Goal: Task Accomplishment & Management: Manage account settings

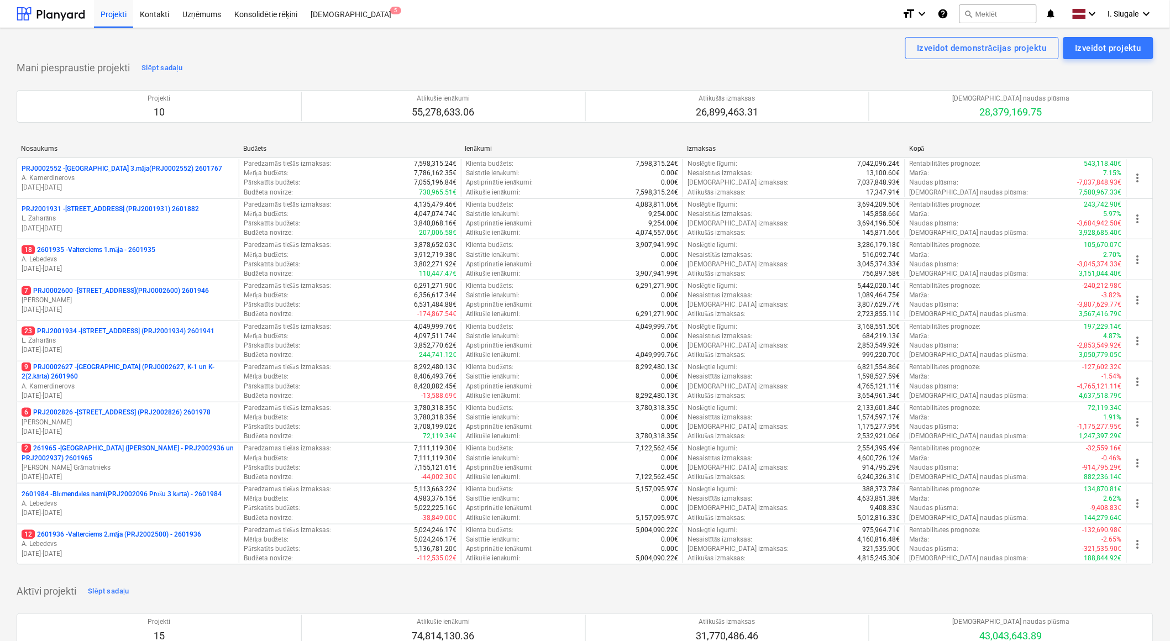
click at [139, 365] on p "9 PRJ0002627 - Tumes iela (PRJ0002627, K-1 un K-2(2.kārta) 2601960" at bounding box center [128, 372] width 213 height 19
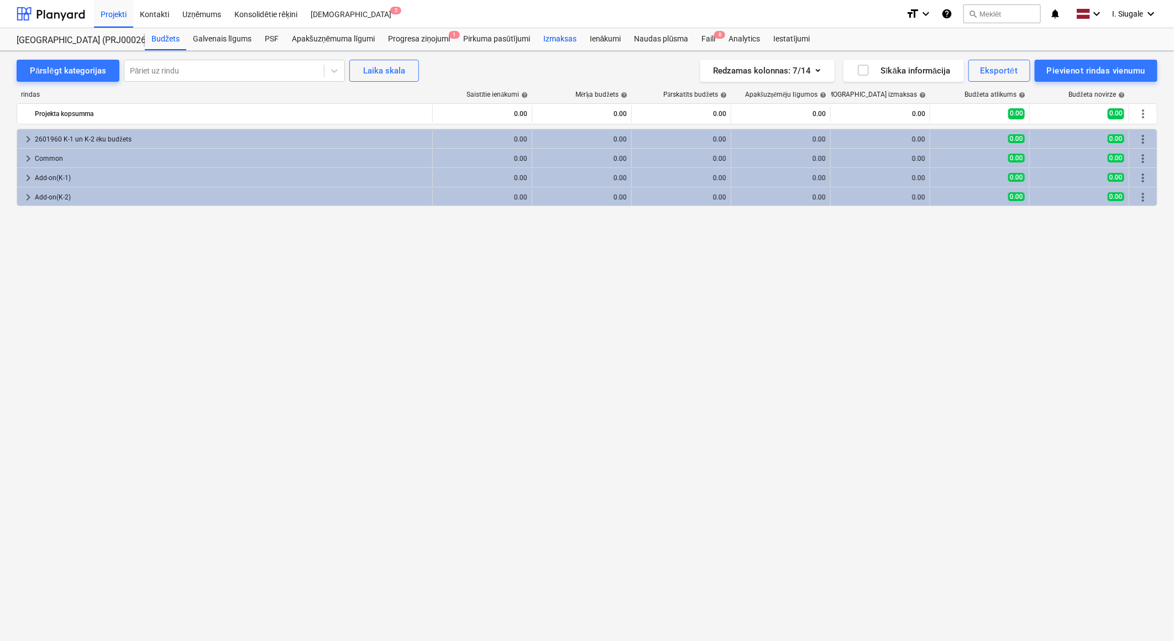
click at [561, 37] on div "Izmaksas" at bounding box center [560, 39] width 46 height 22
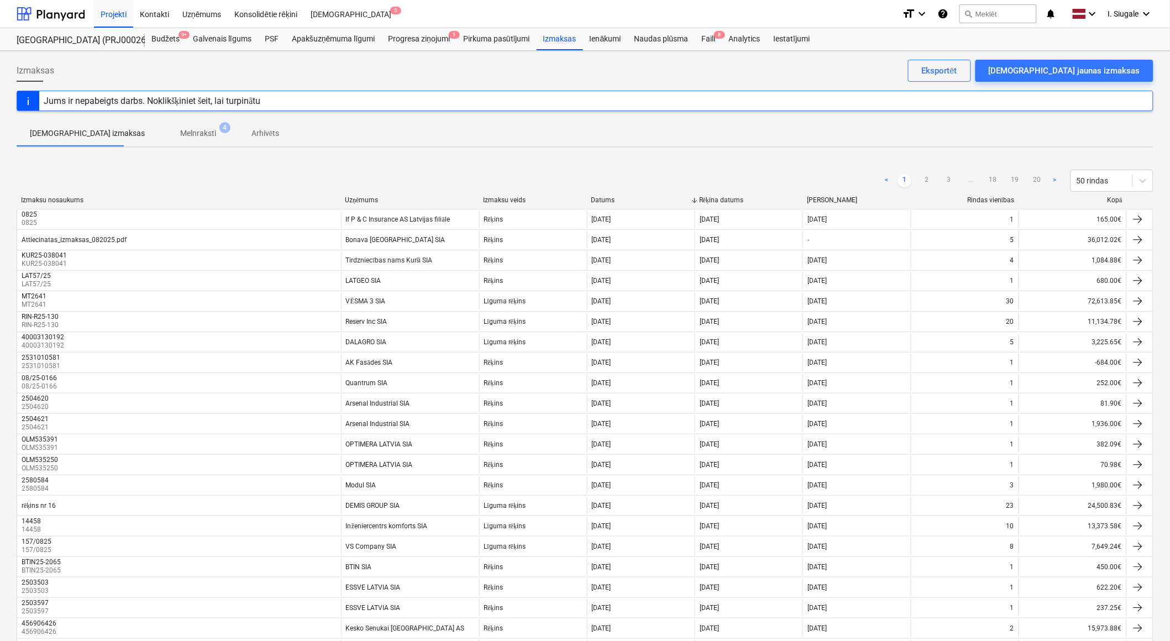
click at [1114, 202] on div "Kopā" at bounding box center [1072, 200] width 99 height 8
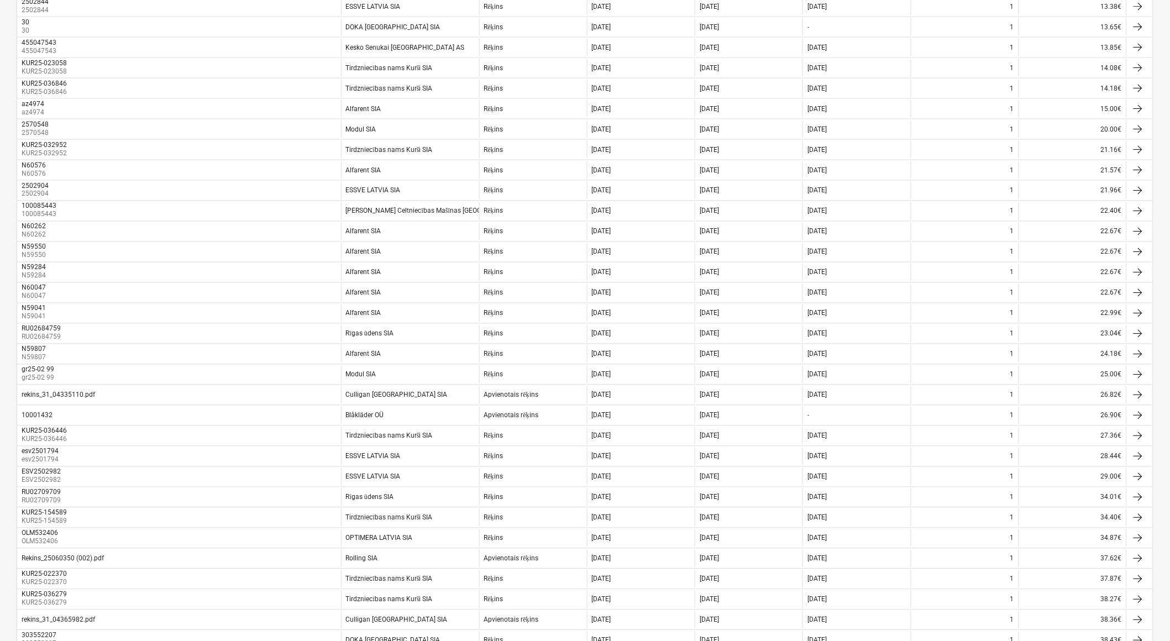
scroll to position [655, 0]
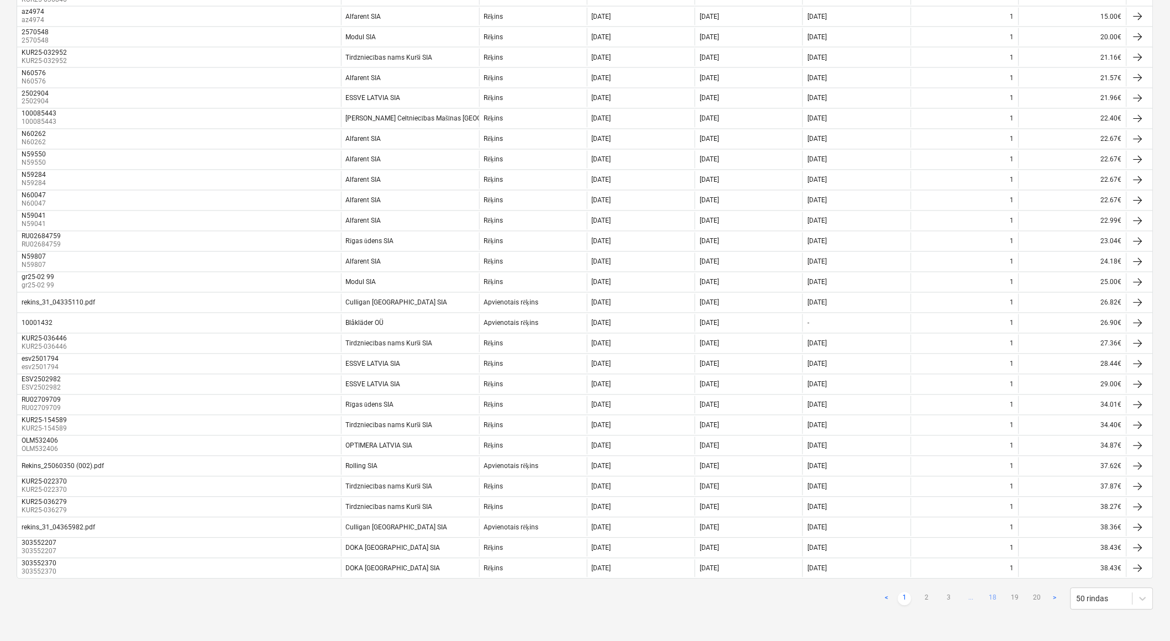
click at [992, 596] on link "18" at bounding box center [992, 598] width 13 height 13
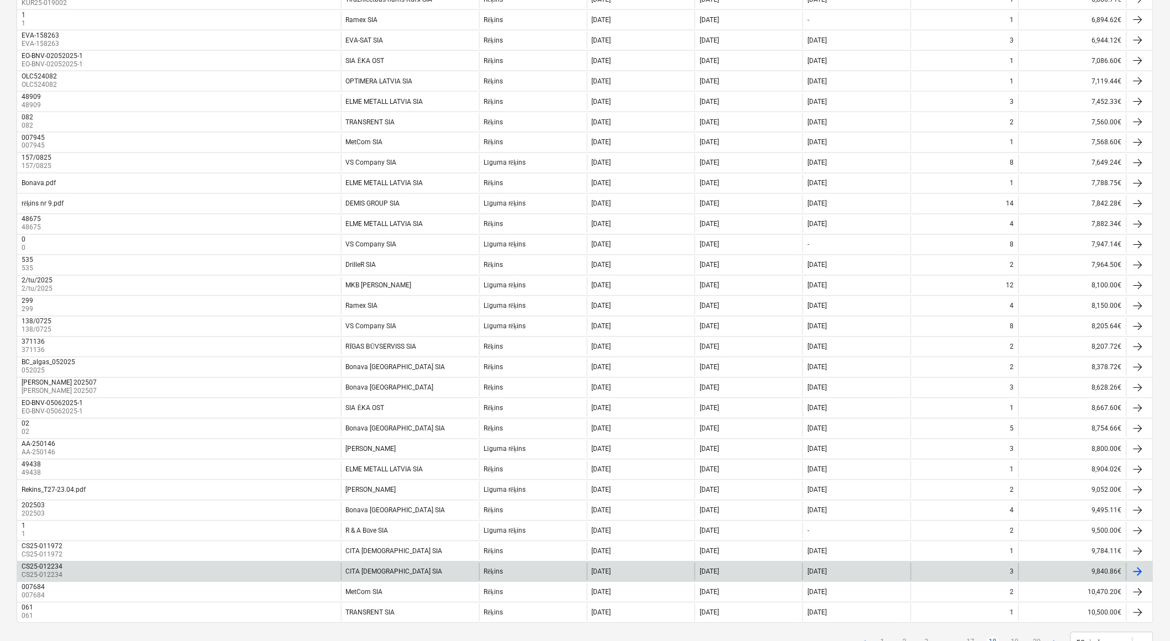
scroll to position [532, 0]
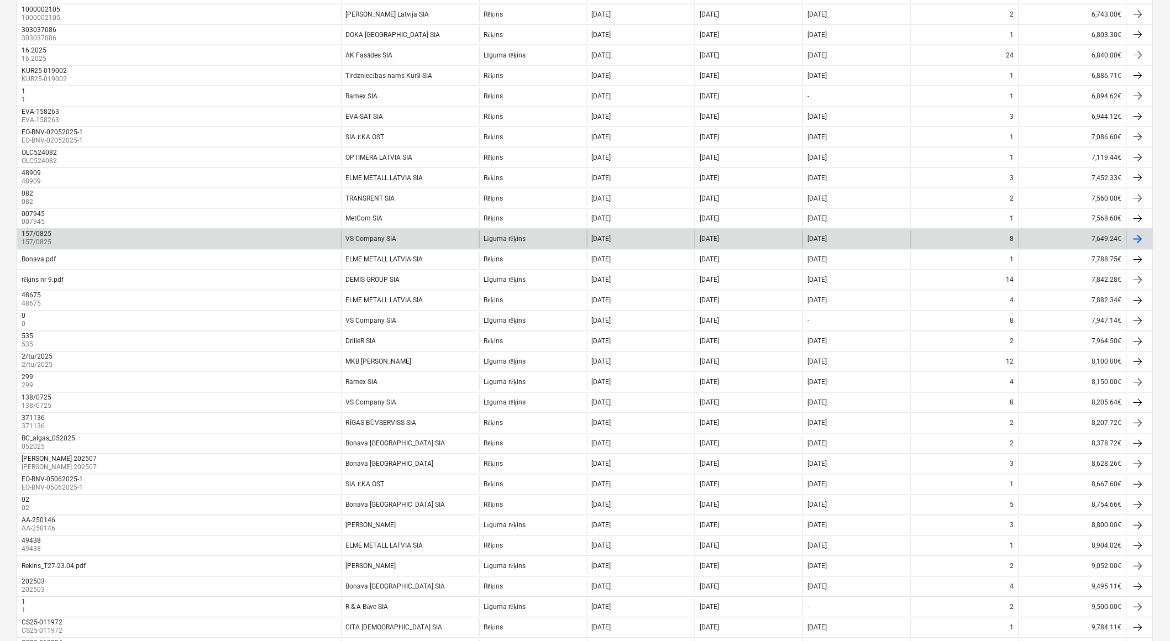
click at [432, 238] on div "VS Company SIA" at bounding box center [410, 239] width 138 height 18
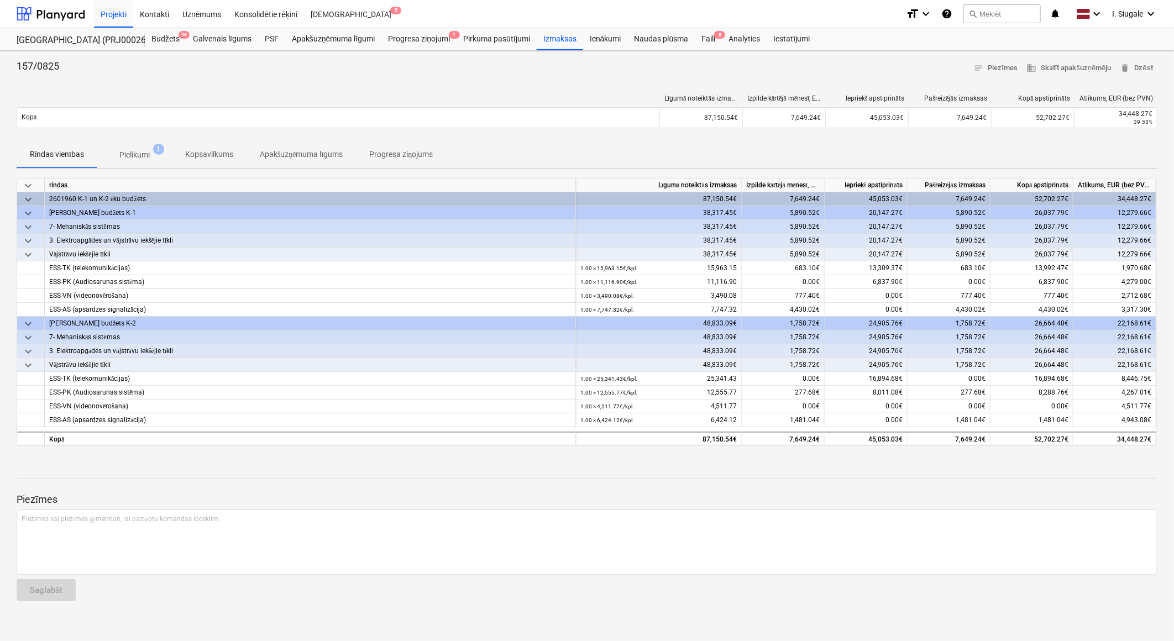
click at [139, 146] on span "Pielikumi 1" at bounding box center [134, 155] width 75 height 20
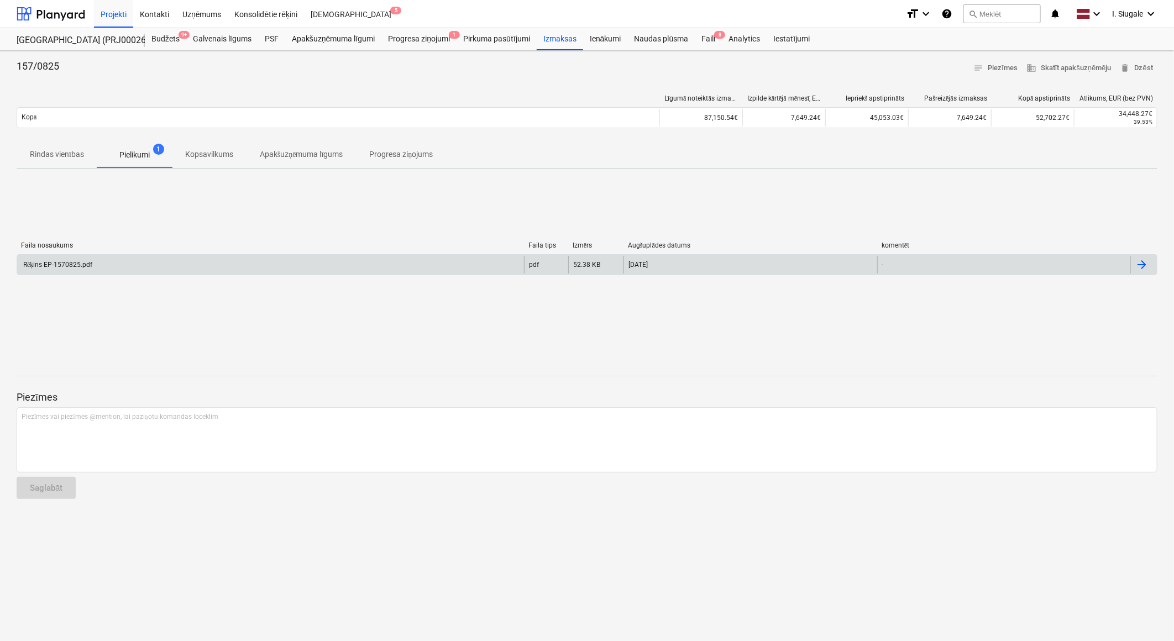
click at [123, 256] on div "Rēķins EP-1570825.pdf" at bounding box center [270, 265] width 507 height 18
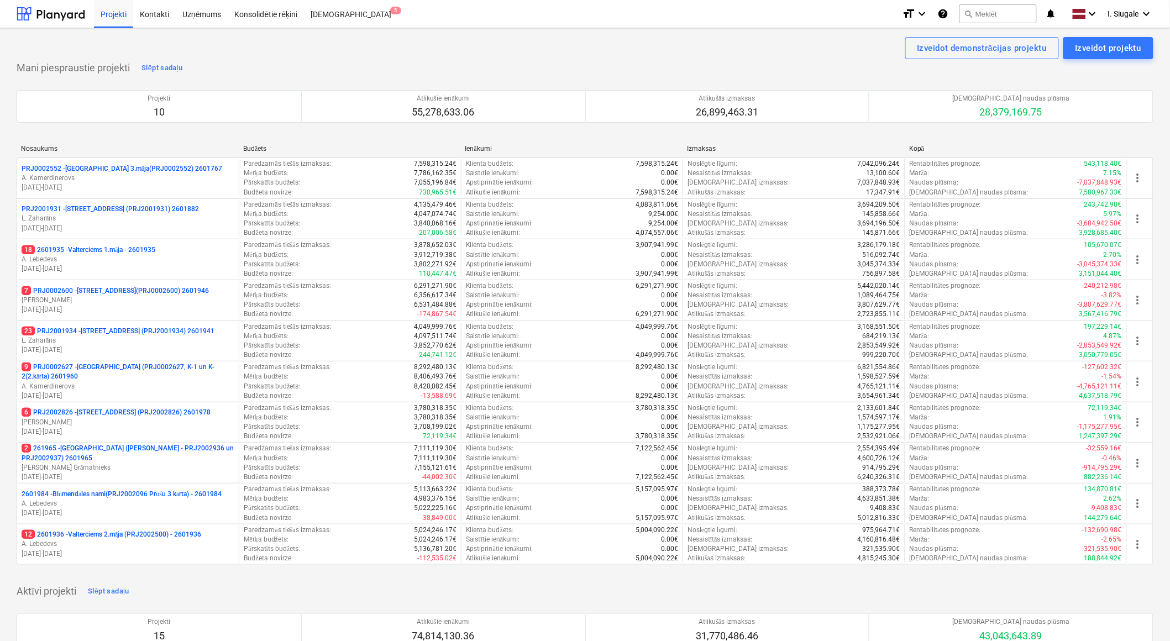
drag, startPoint x: 131, startPoint y: 254, endPoint x: 142, endPoint y: 250, distance: 11.7
click at [131, 254] on p "18 2601935 - Valterciems 1.māja - 2601935" at bounding box center [89, 249] width 134 height 9
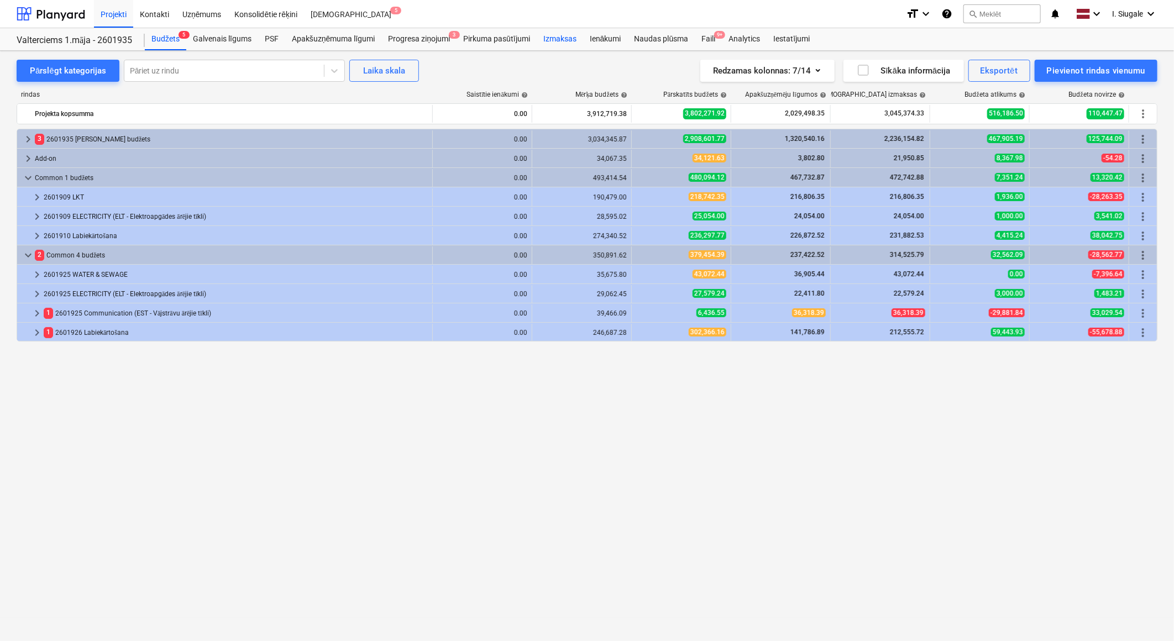
click at [551, 39] on div "Izmaksas" at bounding box center [560, 39] width 46 height 22
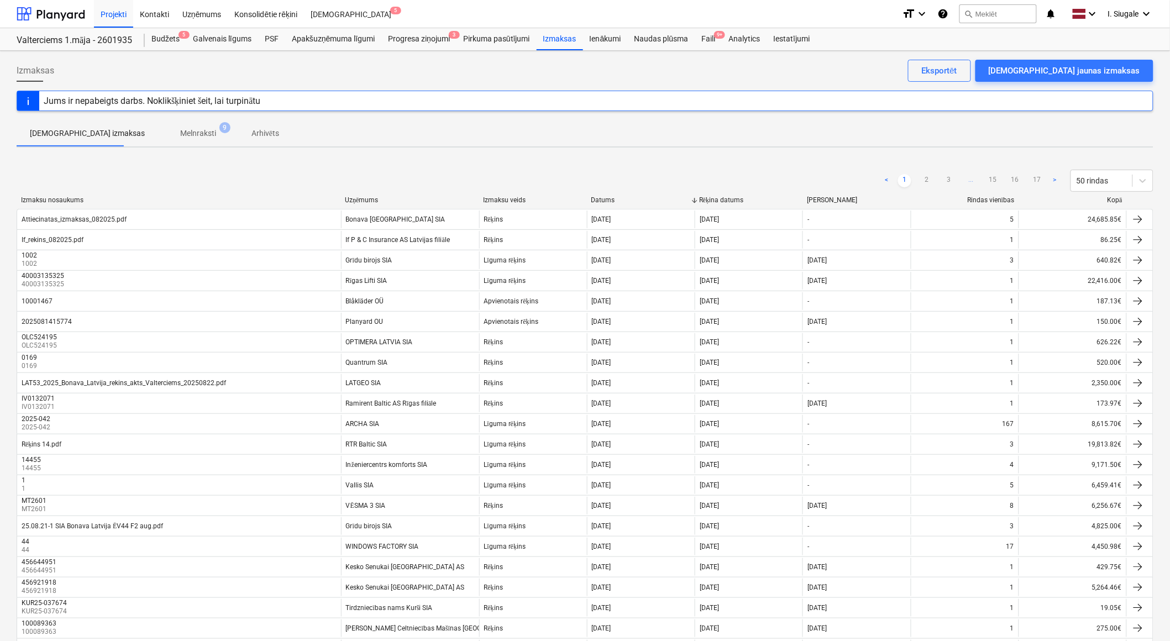
click at [1114, 196] on div "Kopā" at bounding box center [1072, 200] width 99 height 8
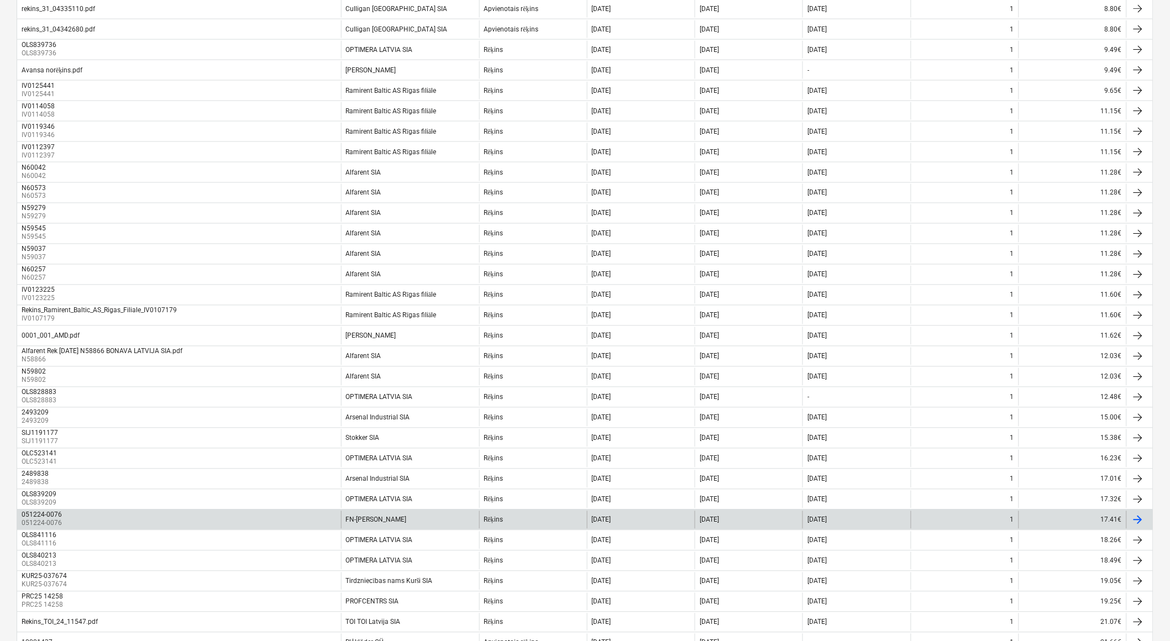
scroll to position [655, 0]
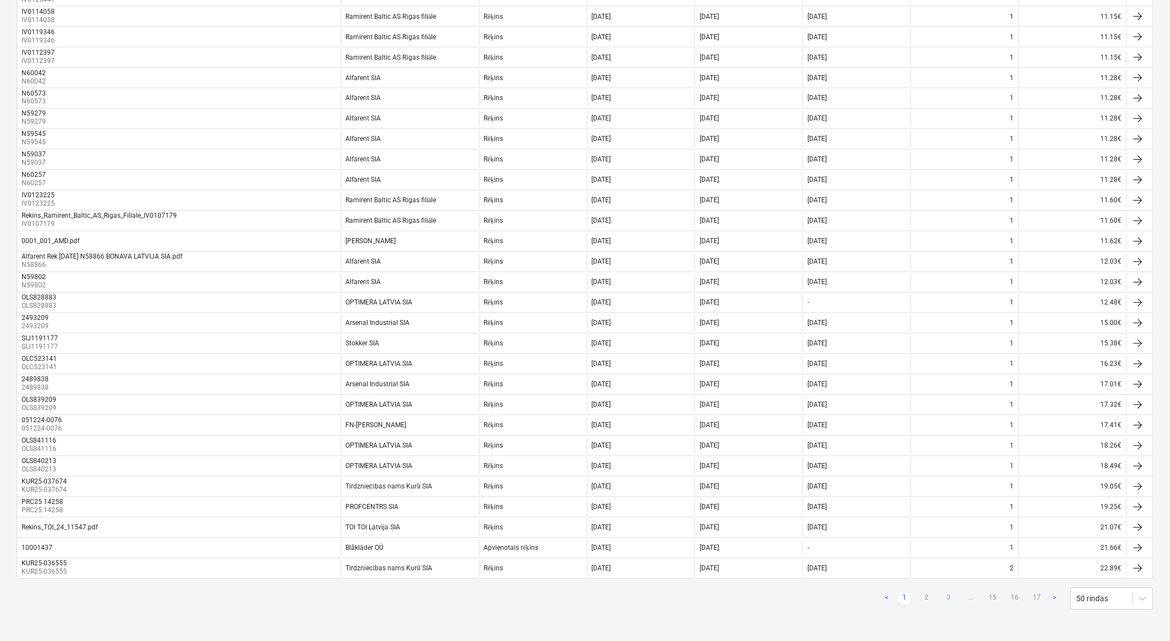
click at [945, 597] on link "3" at bounding box center [948, 598] width 13 height 13
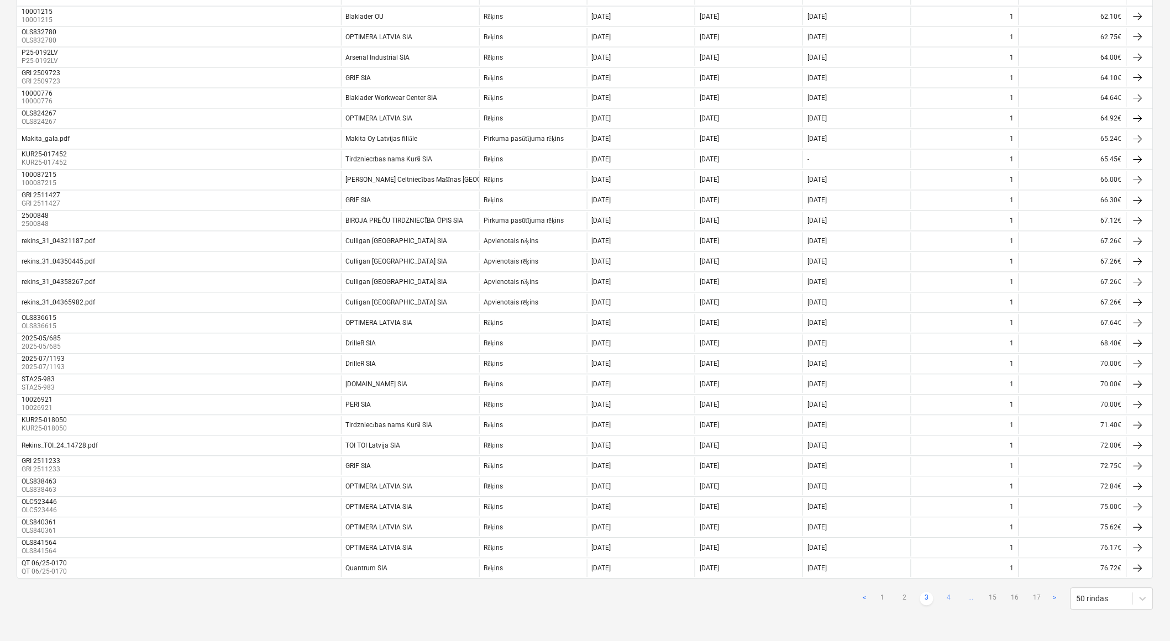
click at [950, 599] on link "4" at bounding box center [948, 598] width 13 height 13
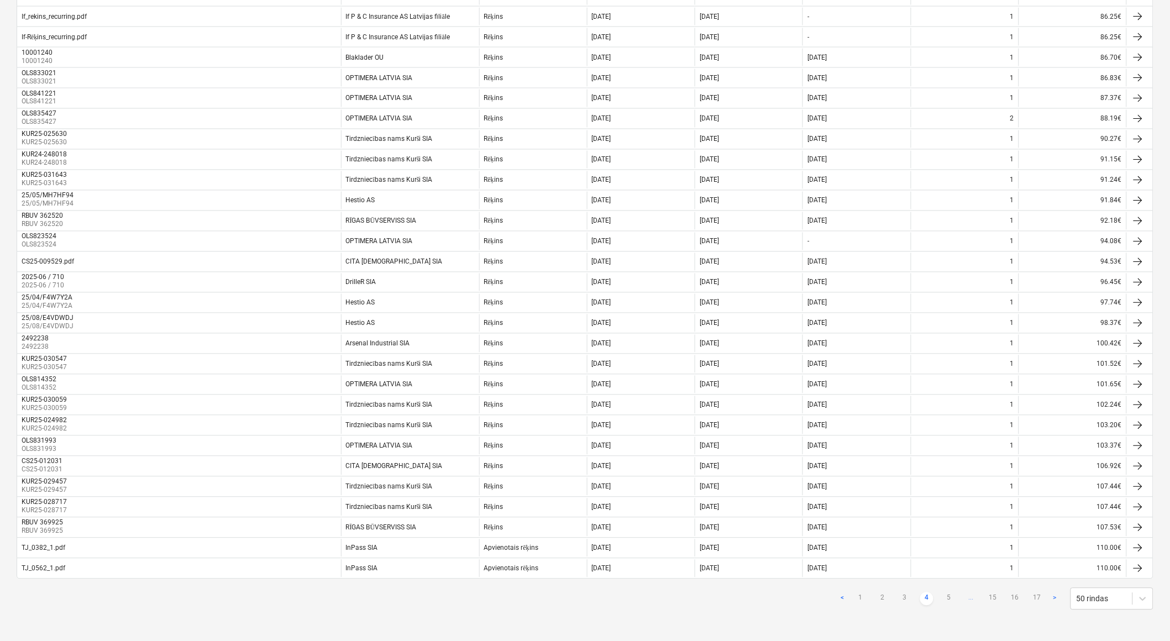
click at [950, 599] on link "5" at bounding box center [948, 598] width 13 height 13
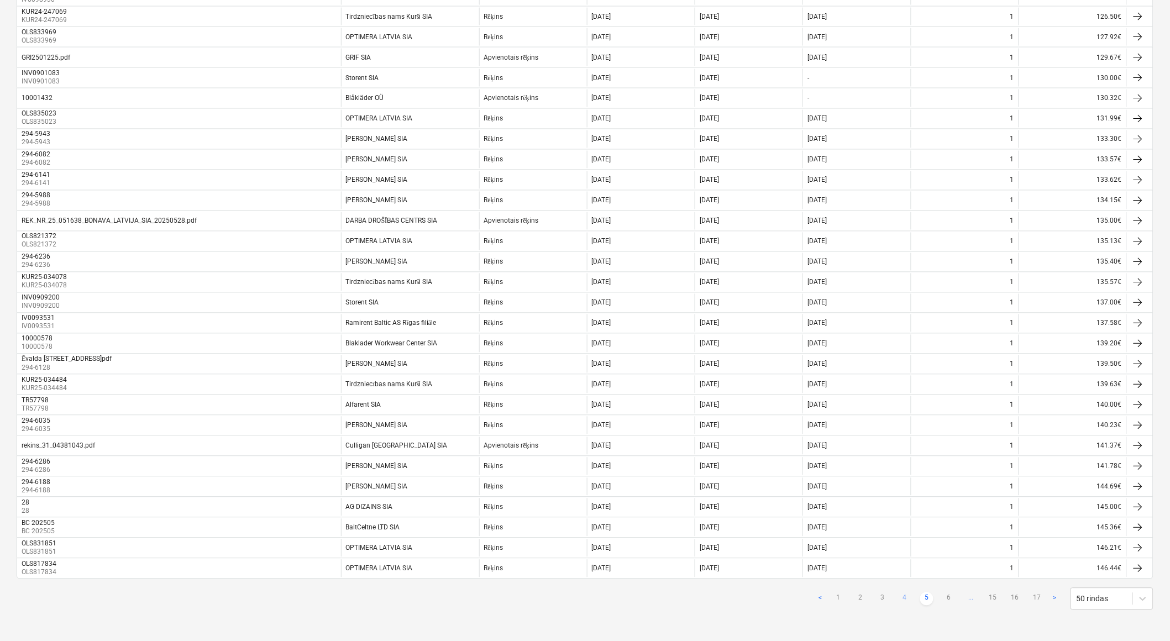
click at [950, 599] on link "6" at bounding box center [948, 598] width 13 height 13
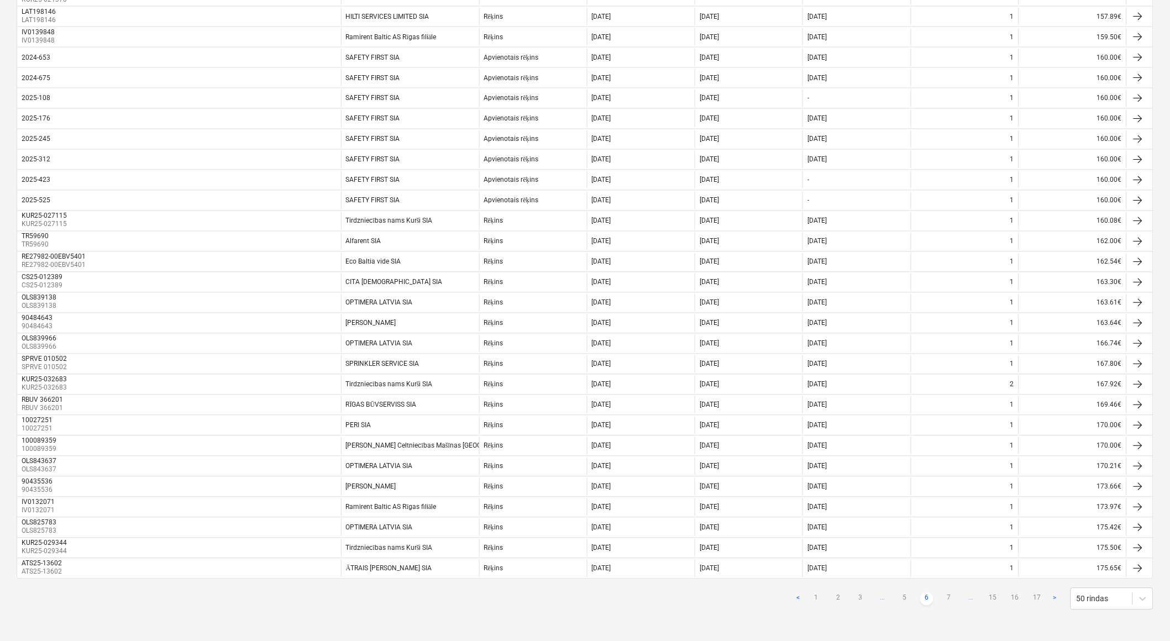
click at [950, 599] on link "7" at bounding box center [948, 598] width 13 height 13
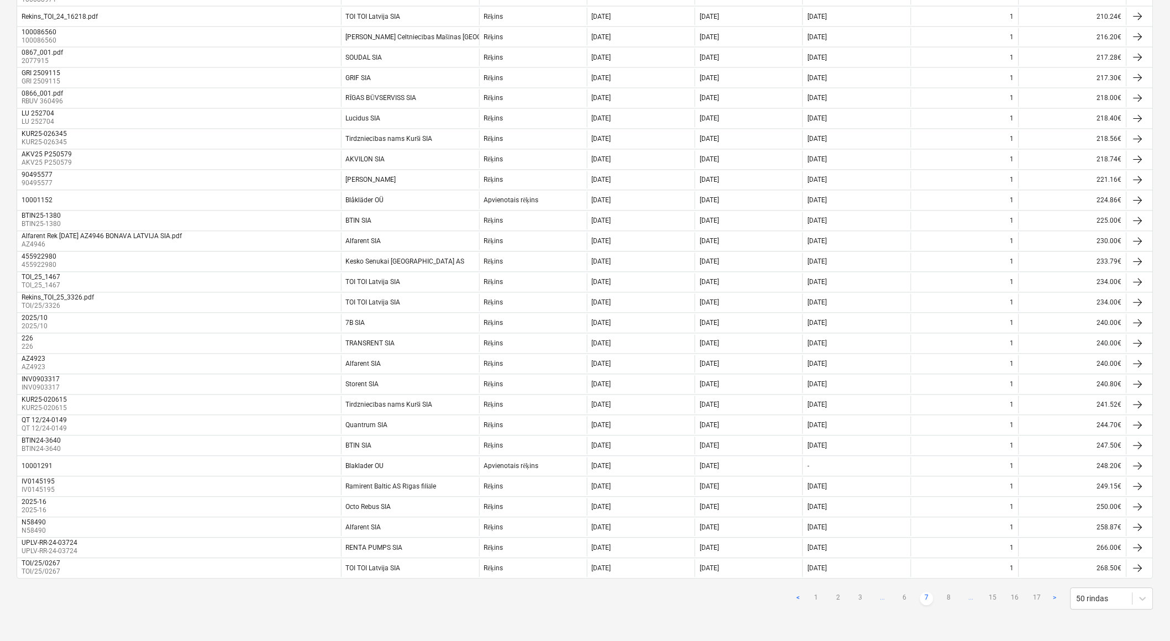
click at [950, 599] on link "8" at bounding box center [948, 598] width 13 height 13
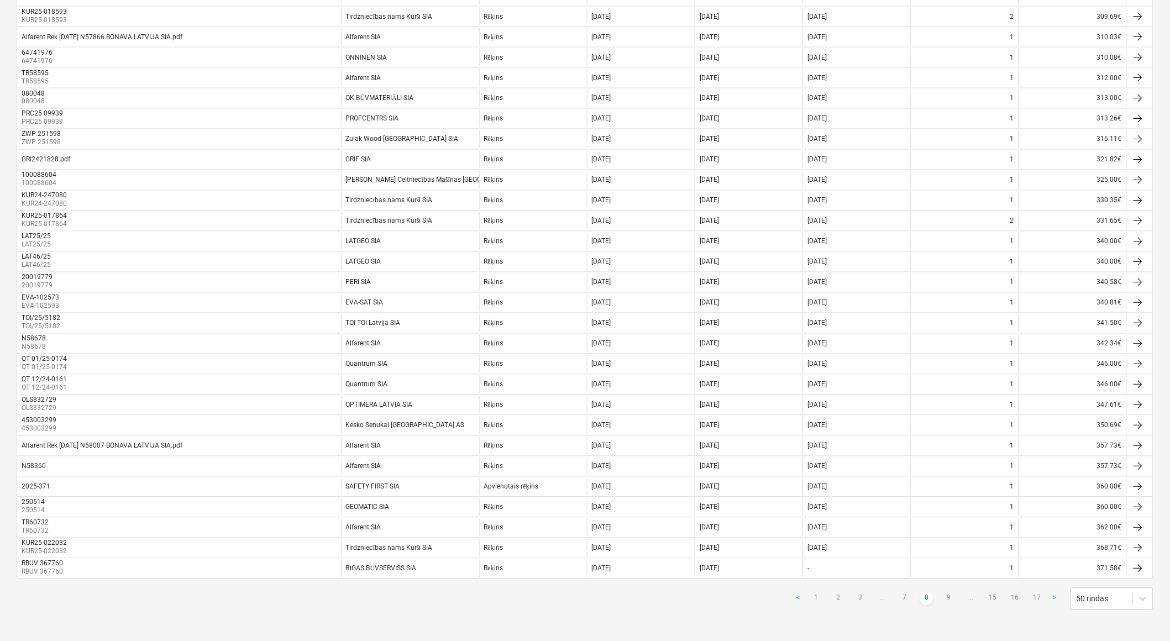
click at [950, 599] on link "9" at bounding box center [948, 598] width 13 height 13
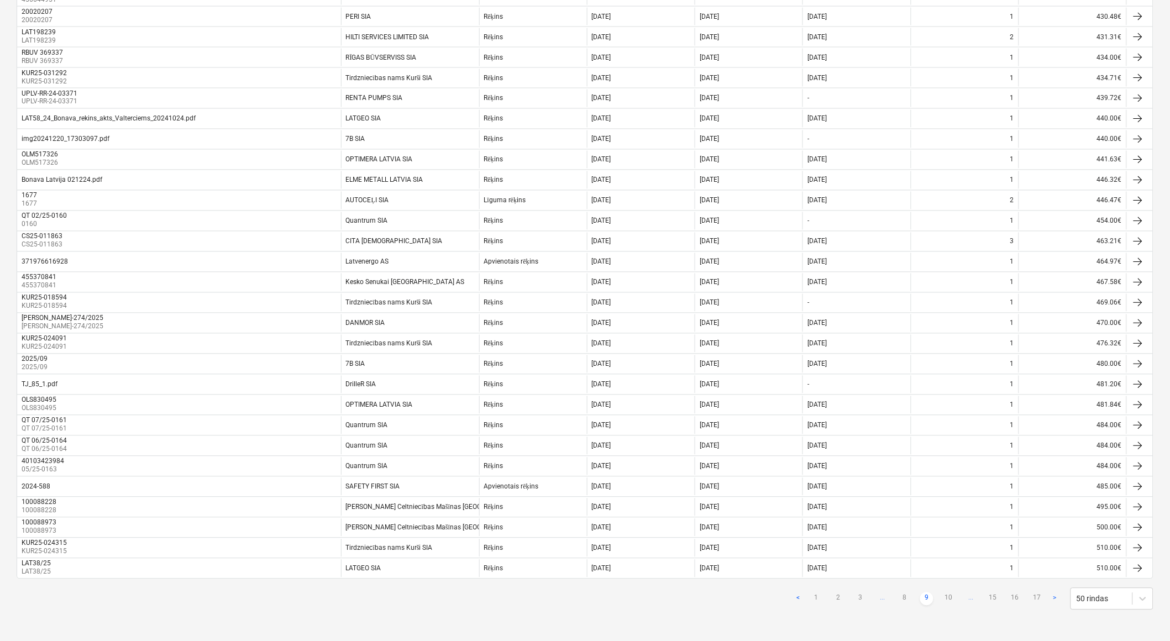
click at [950, 599] on link "10" at bounding box center [948, 598] width 13 height 13
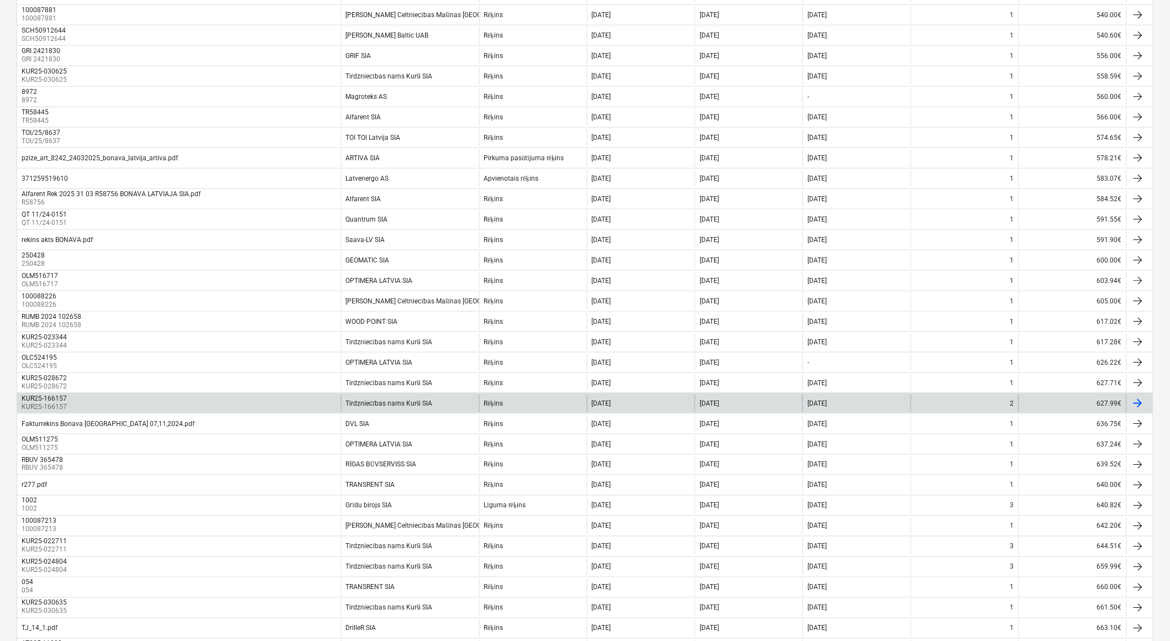
scroll to position [164, 0]
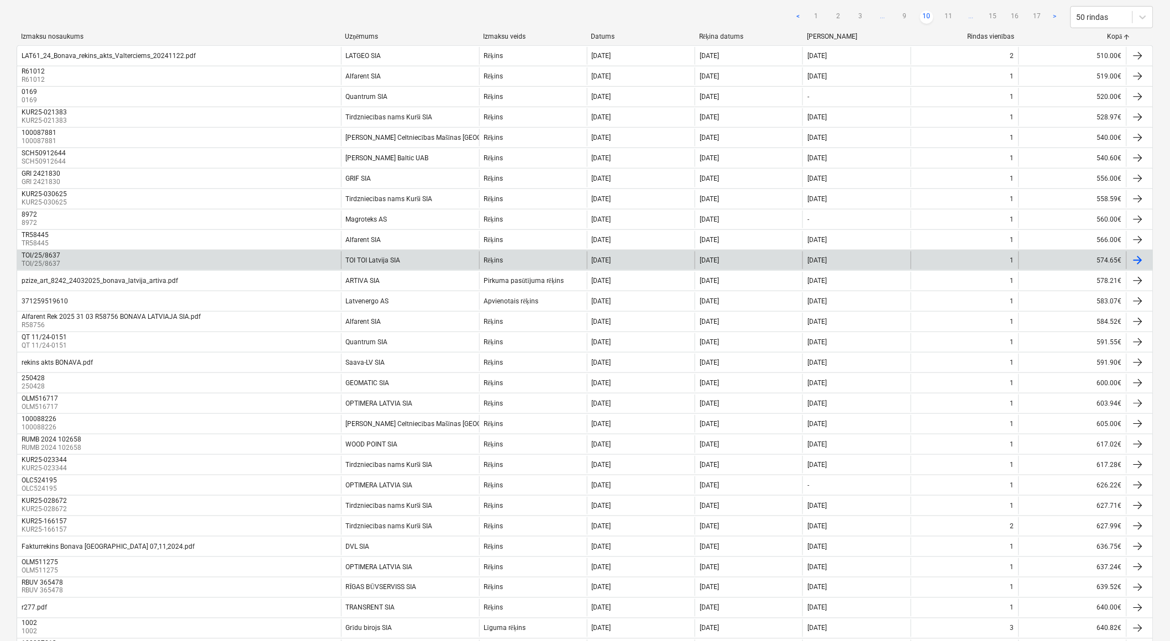
click at [460, 253] on div "TOI TOI Latvija SIA" at bounding box center [410, 260] width 138 height 18
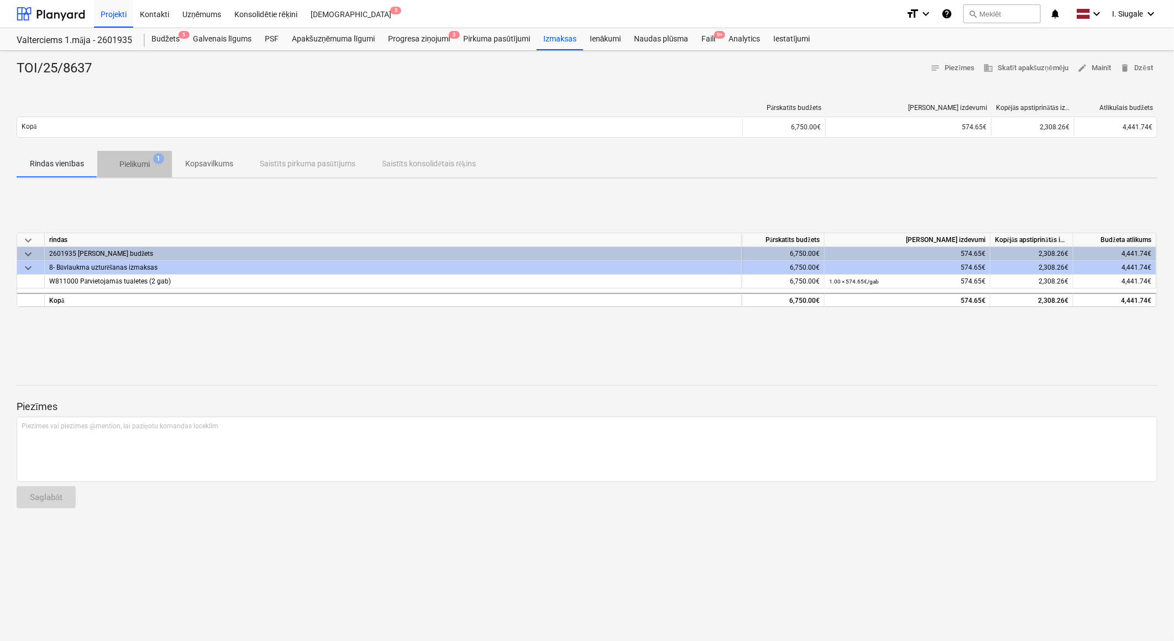
click at [130, 162] on p "Pielikumi" at bounding box center [134, 165] width 30 height 12
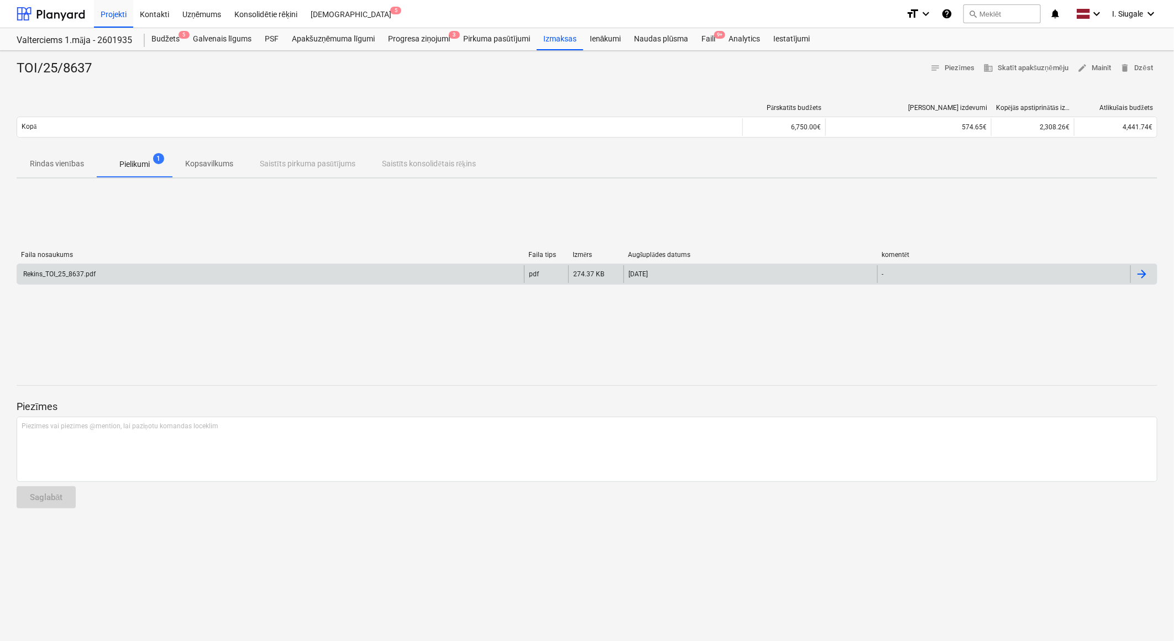
click at [131, 270] on div "Rekins_TOI_25_8637.pdf" at bounding box center [270, 274] width 507 height 18
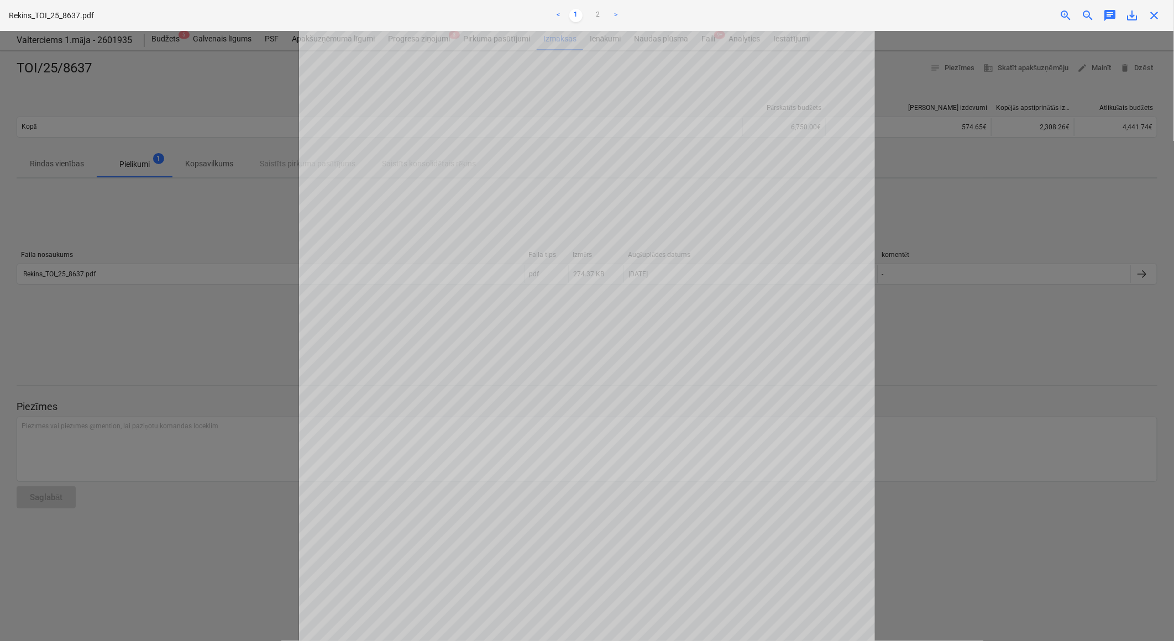
click at [612, 13] on link ">" at bounding box center [615, 15] width 13 height 13
click at [559, 14] on link "<" at bounding box center [557, 15] width 13 height 13
drag, startPoint x: 1157, startPoint y: 17, endPoint x: 1147, endPoint y: 37, distance: 23.0
click at [1157, 17] on span "close" at bounding box center [1153, 15] width 13 height 13
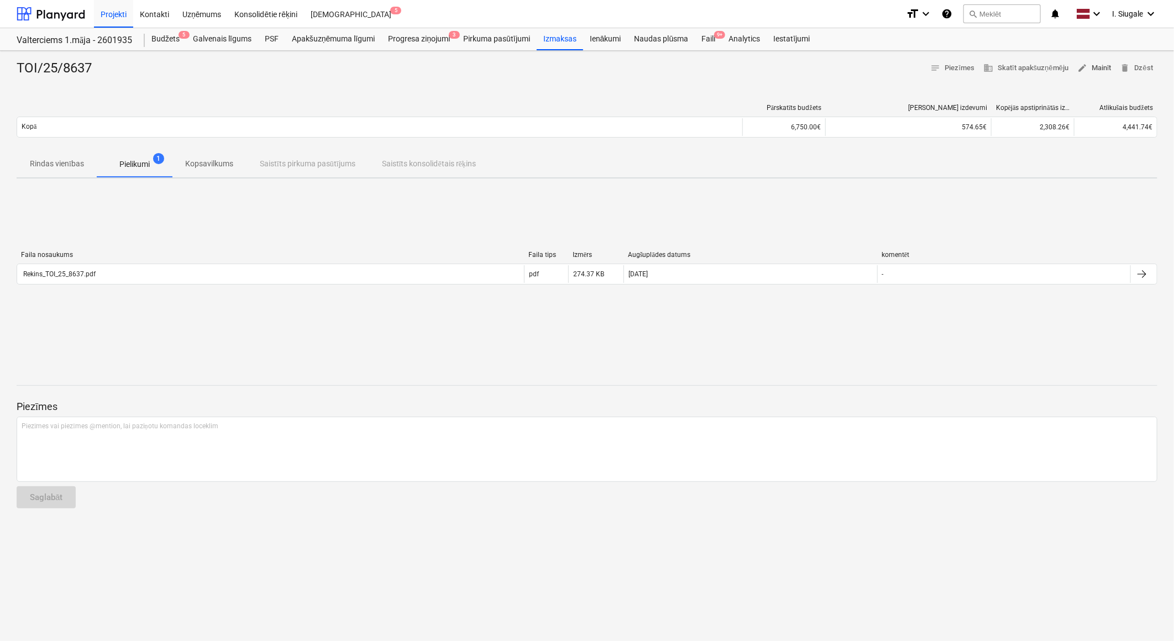
click at [1096, 70] on span "edit Mainīt" at bounding box center [1094, 68] width 34 height 13
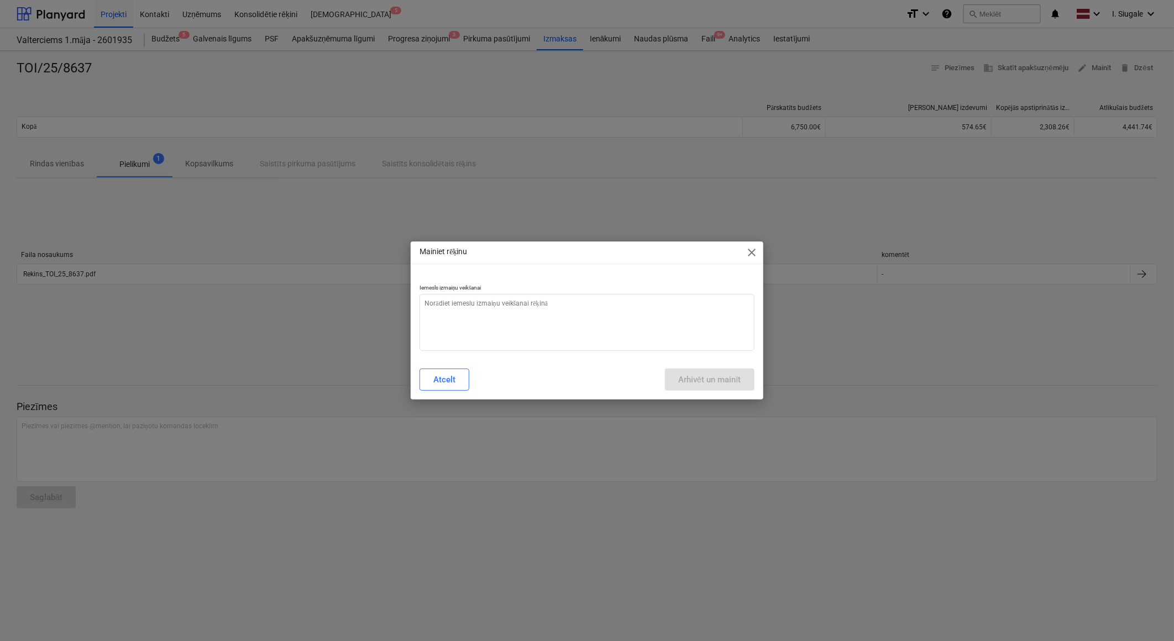
type textarea "x"
click at [581, 316] on textarea at bounding box center [586, 322] width 334 height 57
type textarea "s"
type textarea "x"
type textarea "su"
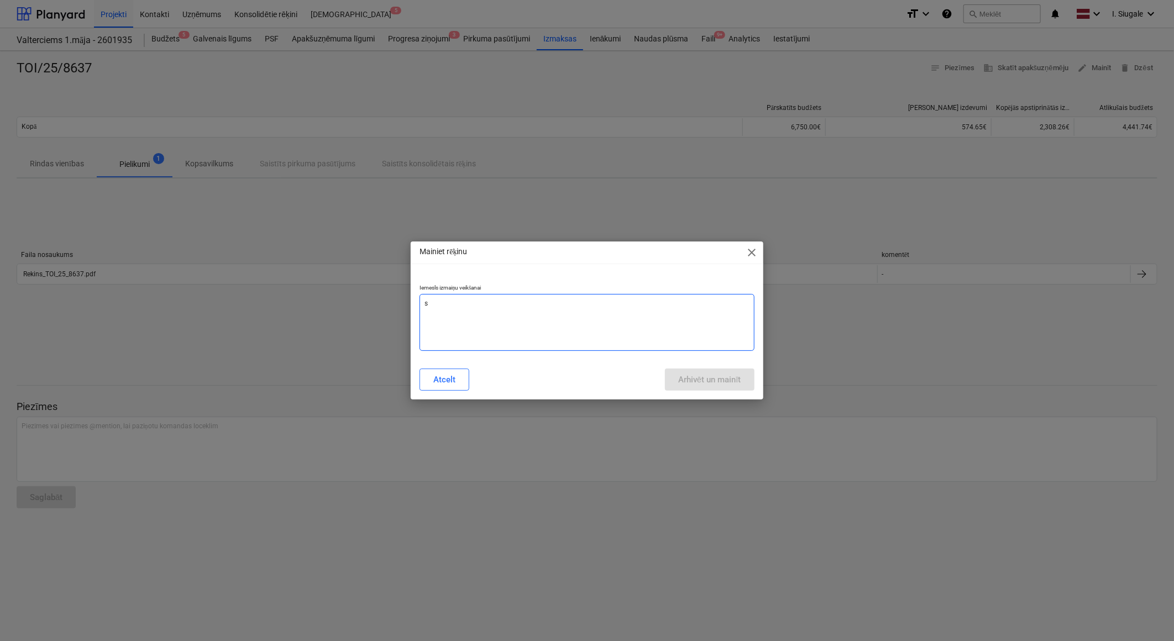
type textarea "x"
type textarea "sum"
type textarea "x"
type textarea "summ"
type textarea "x"
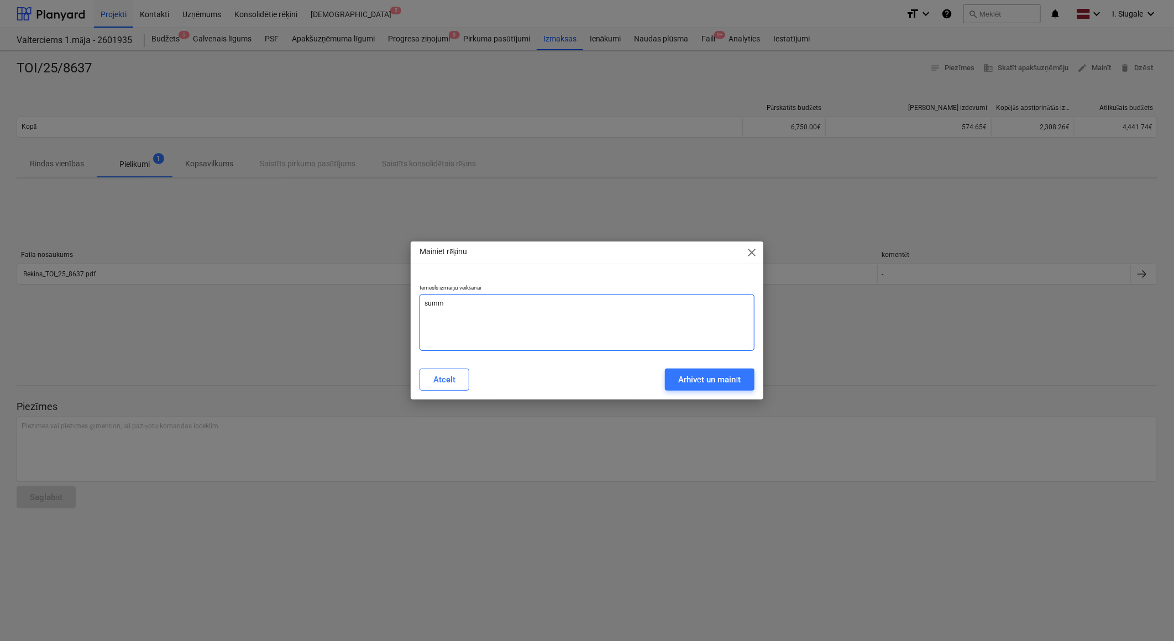
type textarea "summa"
type textarea "x"
type textarea "summa"
click at [680, 375] on div "Arhivēt un mainīt" at bounding box center [709, 379] width 63 height 14
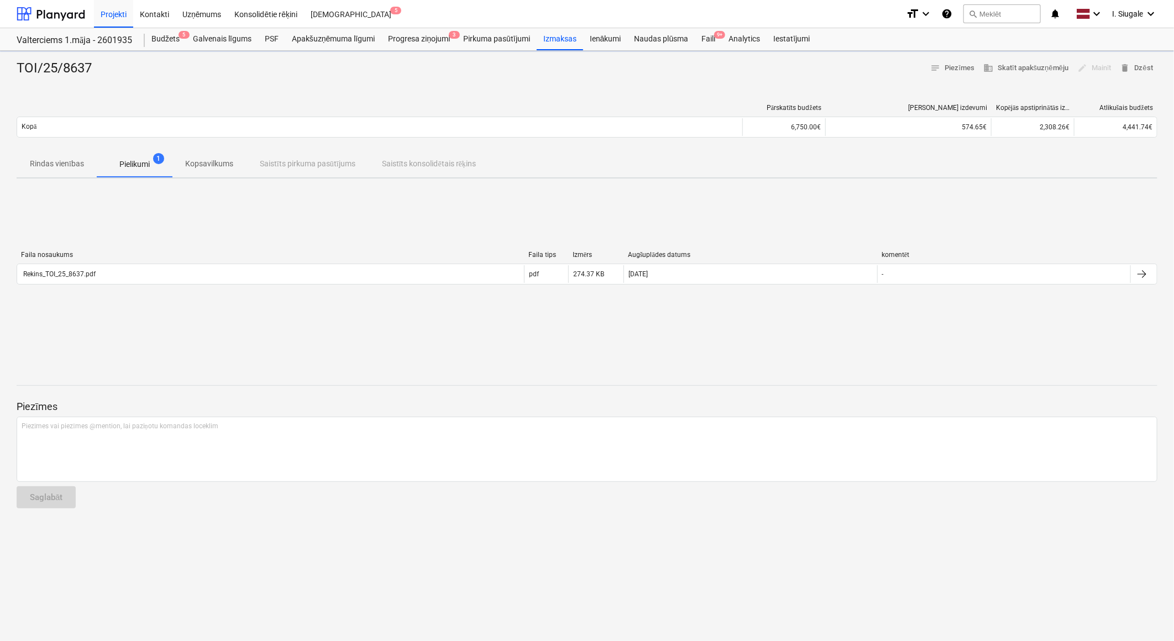
type textarea "x"
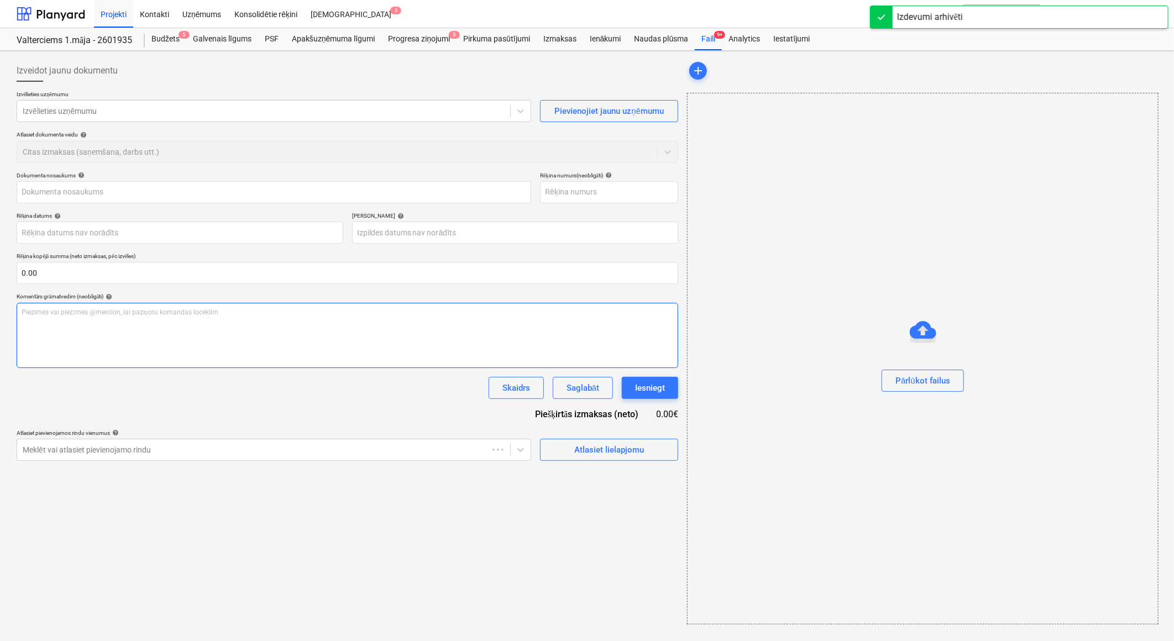
type input "TOI/25/8637"
type input "[DATE]"
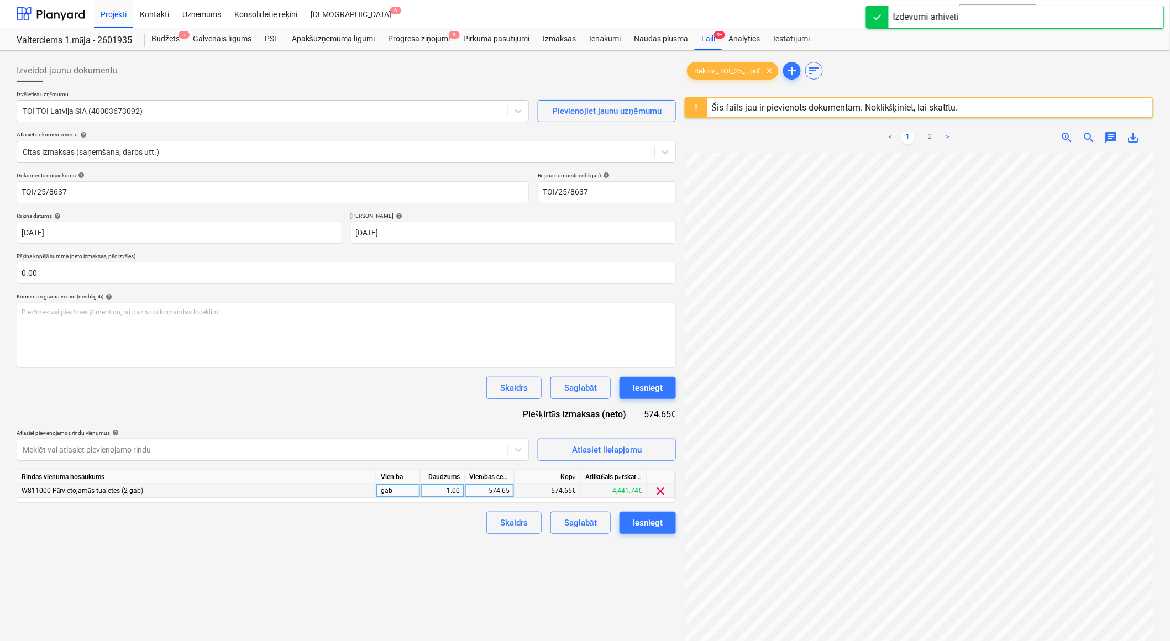
click at [484, 493] on div "574.65" at bounding box center [489, 491] width 40 height 14
type input "331.65"
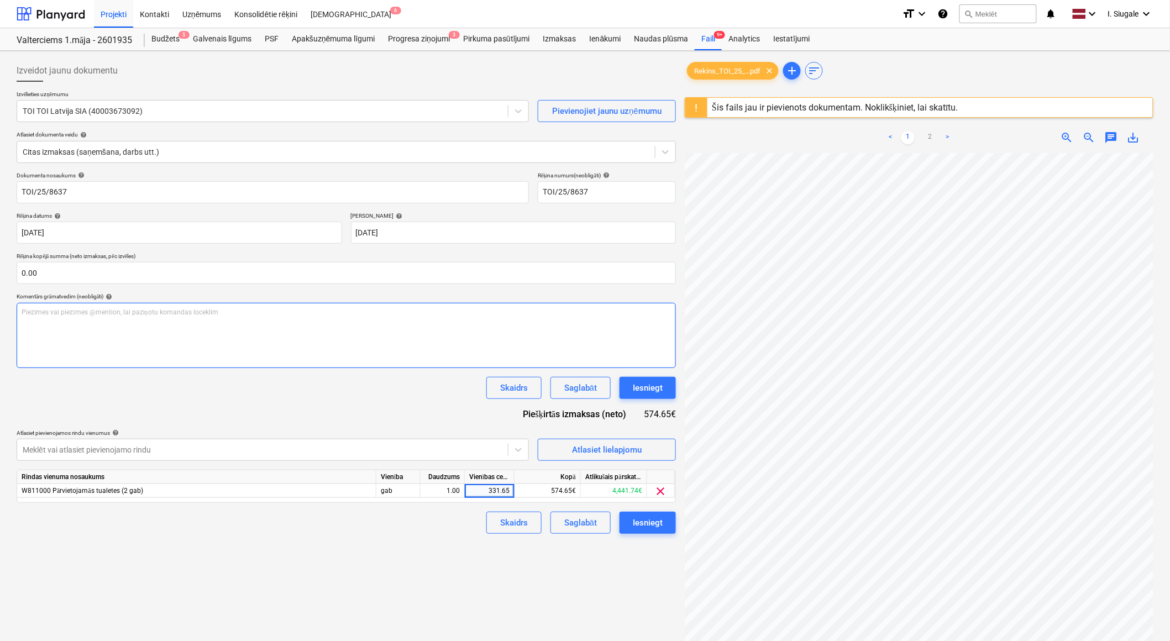
click at [168, 335] on div "Piezīmes vai piezīmes @mention, lai paziņotu komandas loceklim ﻿" at bounding box center [346, 335] width 659 height 65
click at [144, 300] on div "Komentārs grāmatvedim (neobligāti) help" at bounding box center [346, 296] width 659 height 7
click at [141, 314] on p "Piezīmes vai piezīmes @mention, lai paziņotu komandas loceklim ﻿" at bounding box center [346, 312] width 649 height 9
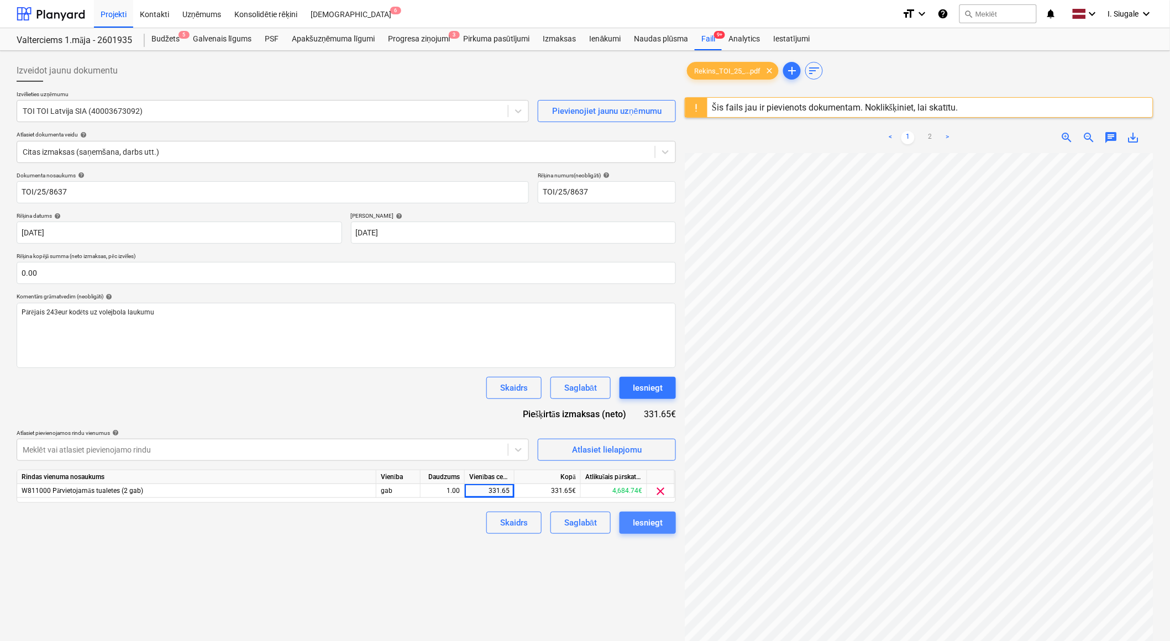
click at [656, 526] on div "Iesniegt" at bounding box center [648, 523] width 30 height 14
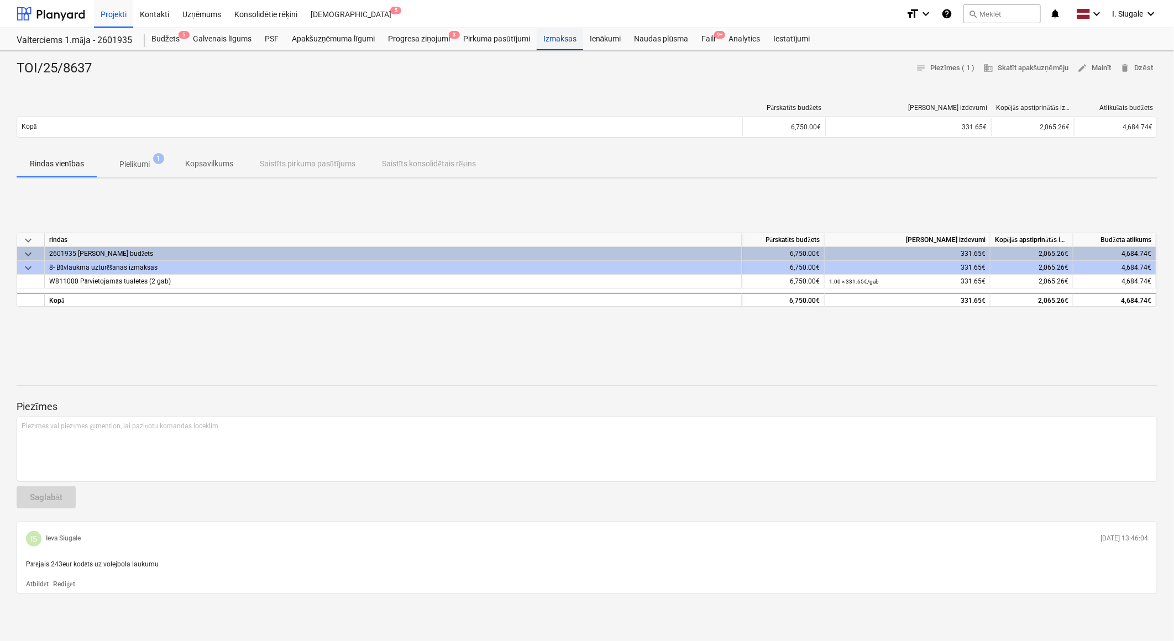
click at [559, 40] on div "Izmaksas" at bounding box center [560, 39] width 46 height 22
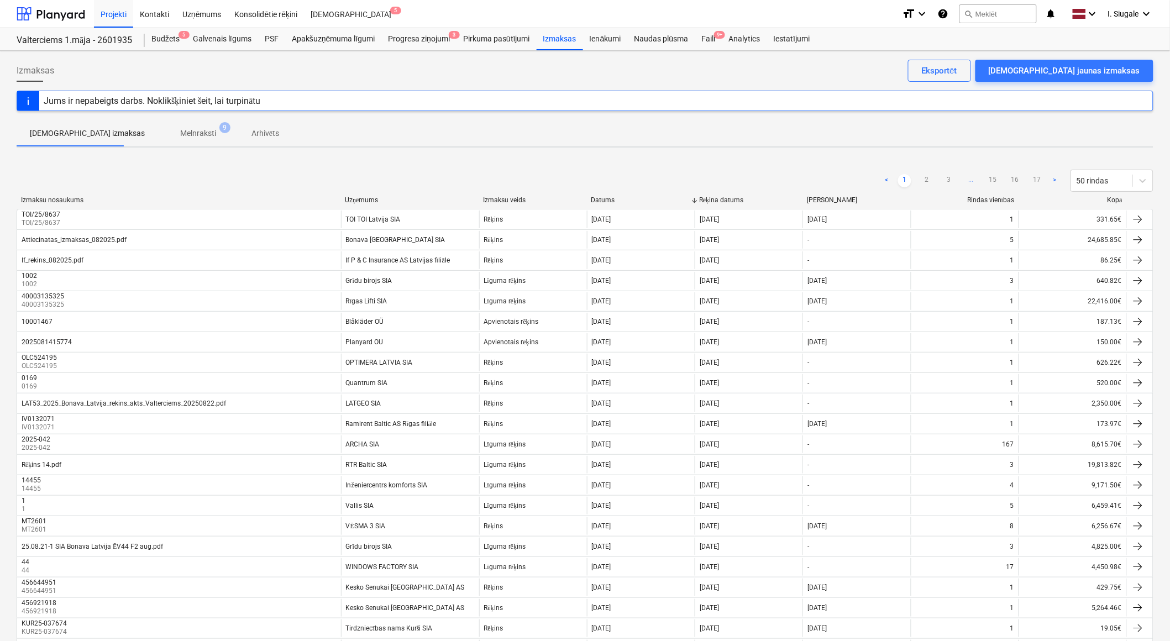
click at [1109, 201] on div "Kopā" at bounding box center [1072, 200] width 99 height 8
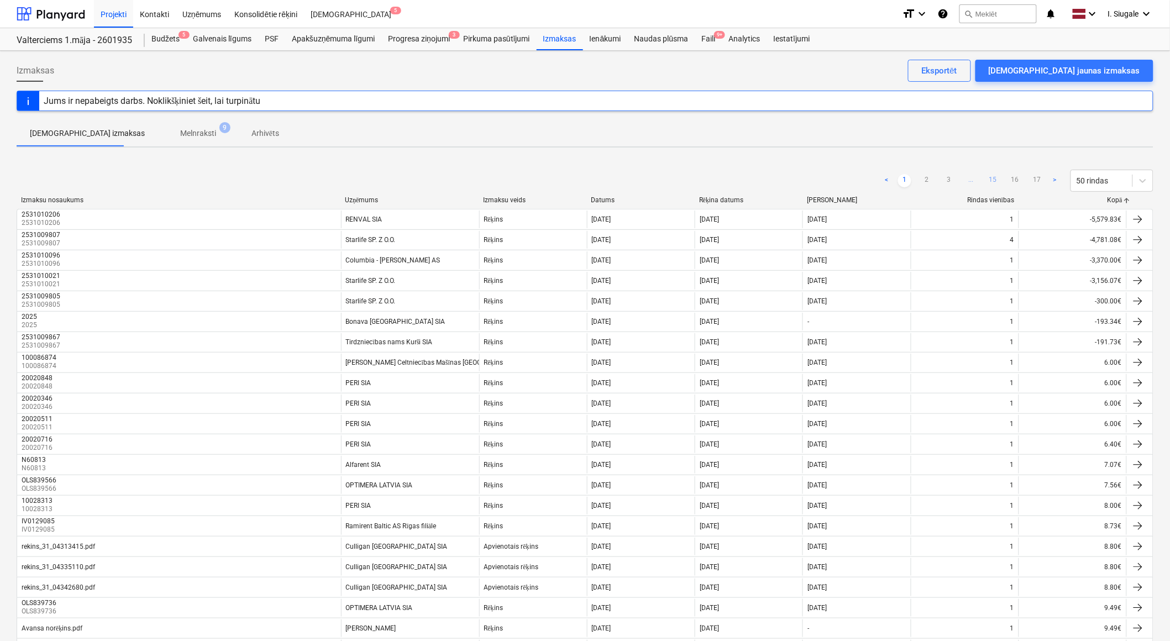
click at [992, 180] on link "15" at bounding box center [992, 180] width 13 height 13
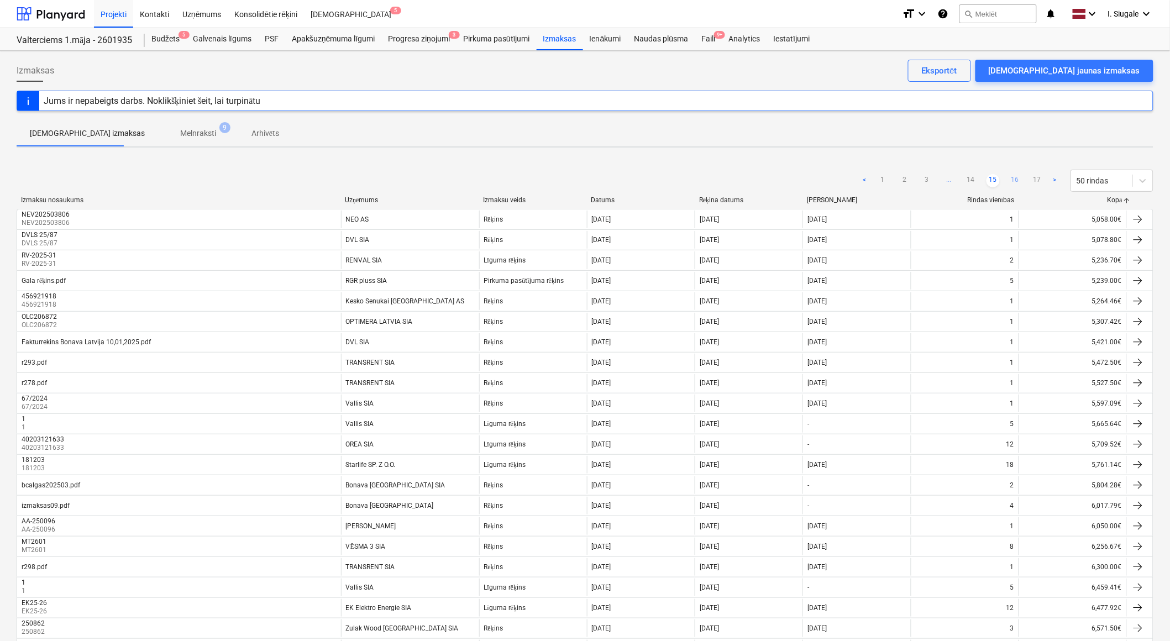
click at [1013, 181] on link "16" at bounding box center [1014, 180] width 13 height 13
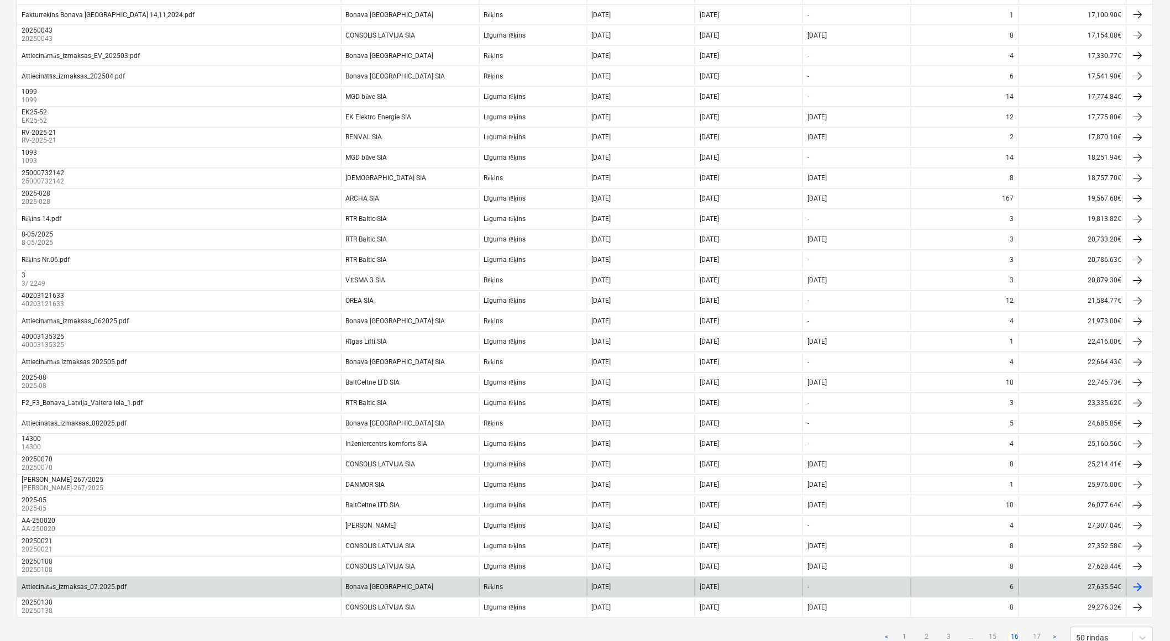
scroll to position [655, 0]
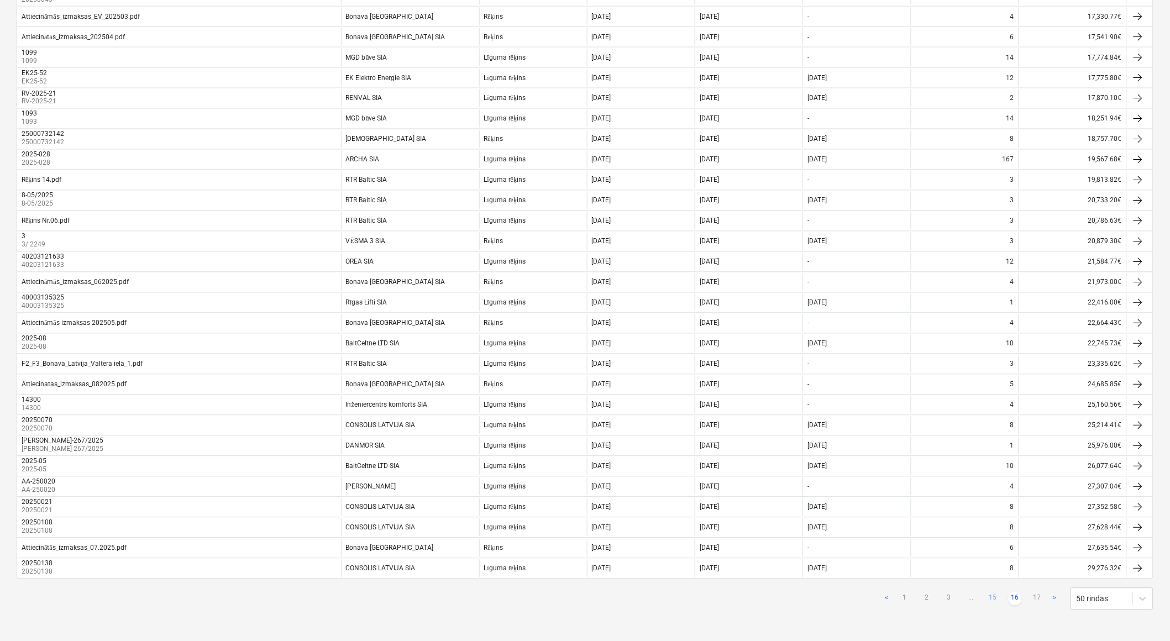
click at [995, 600] on link "15" at bounding box center [992, 598] width 13 height 13
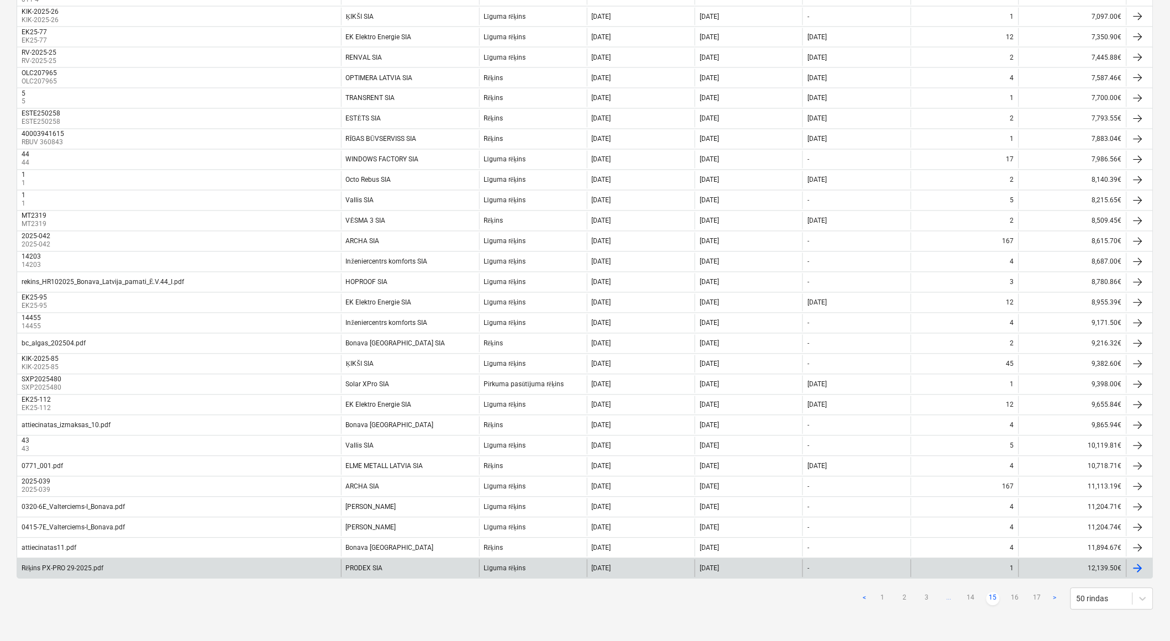
click at [465, 565] on div "PRODEX SIA" at bounding box center [410, 569] width 138 height 18
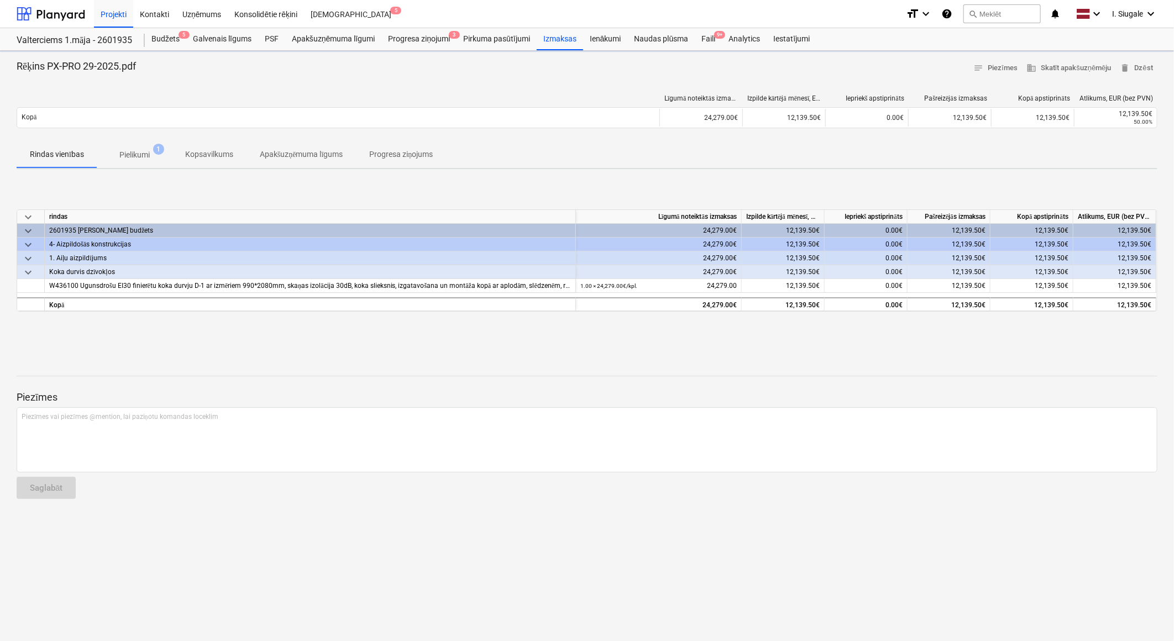
click at [133, 154] on p "Pielikumi" at bounding box center [134, 155] width 30 height 12
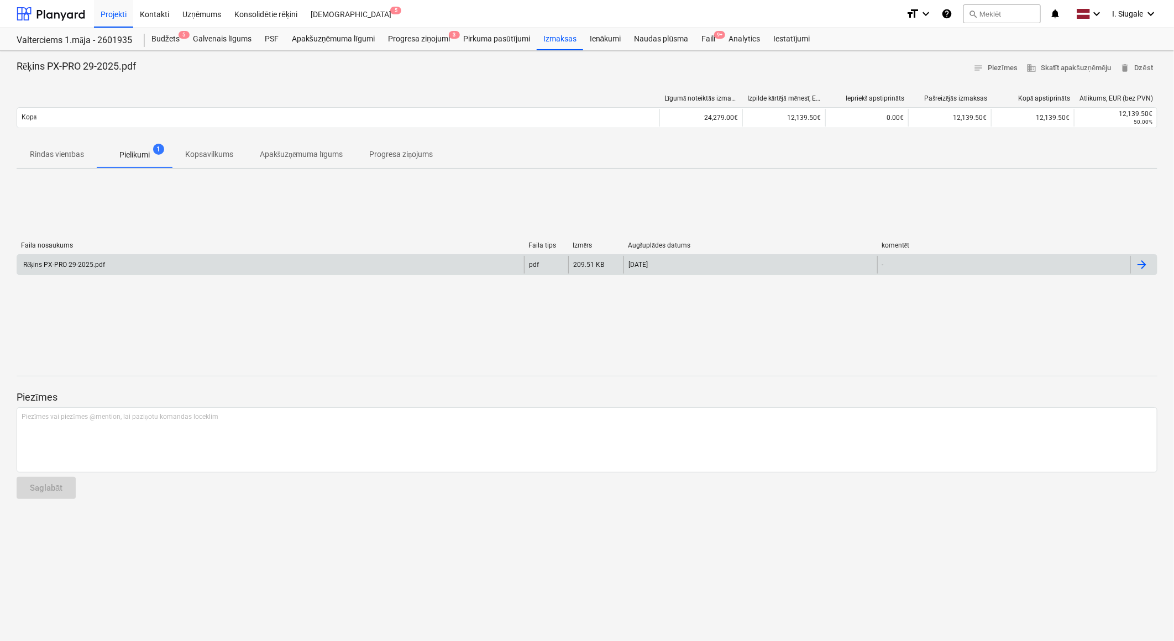
click at [118, 265] on div "Rēķins PX-PRO 29-2025.pdf" at bounding box center [270, 265] width 507 height 18
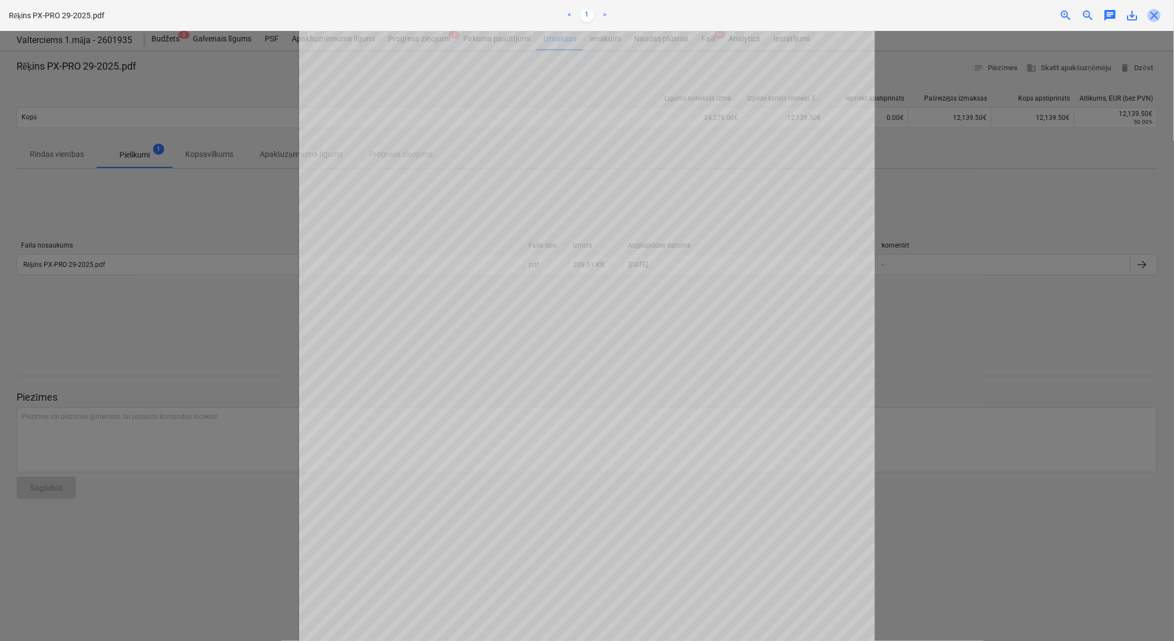
click at [1158, 15] on span "close" at bounding box center [1153, 15] width 13 height 13
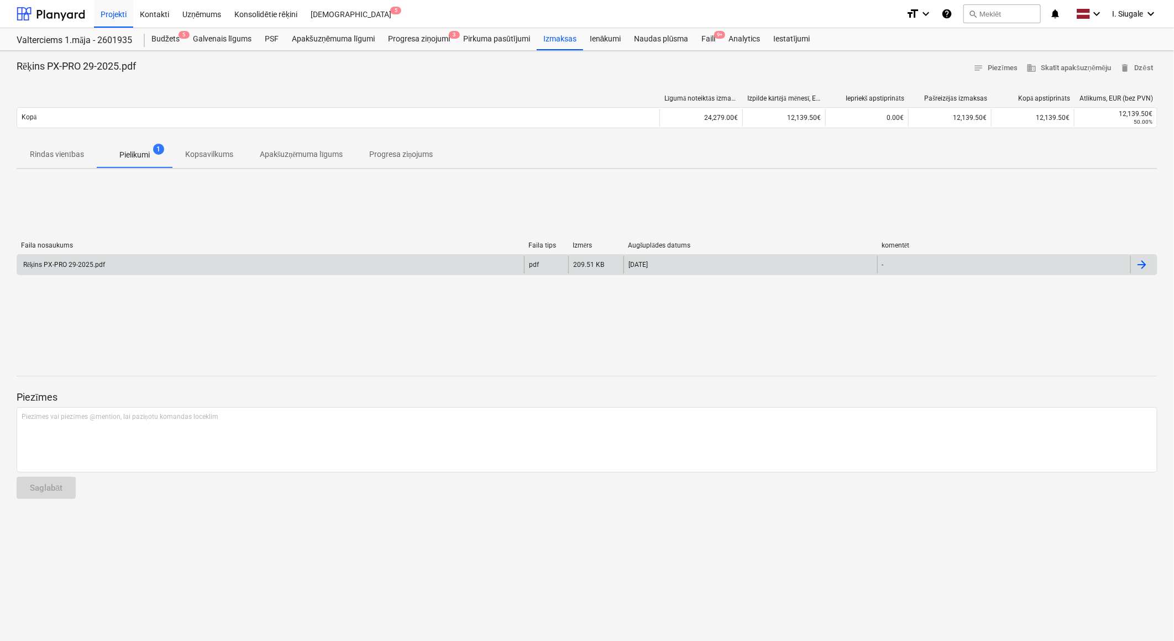
click at [156, 261] on div "Rēķins PX-PRO 29-2025.pdf" at bounding box center [270, 265] width 507 height 18
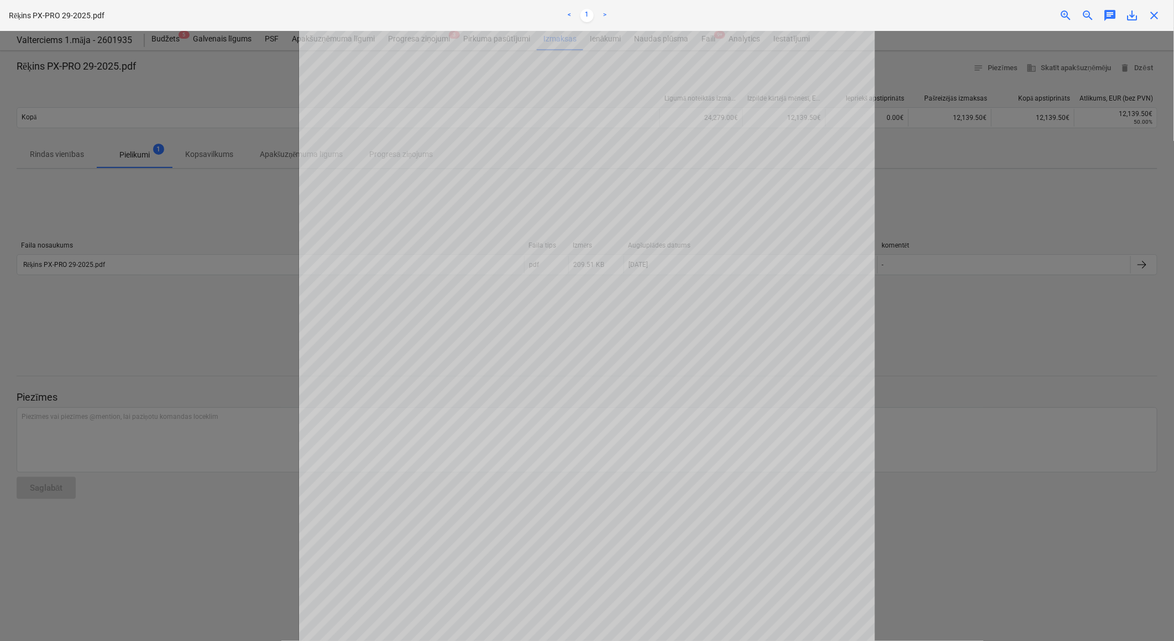
click at [985, 334] on div at bounding box center [587, 336] width 1174 height 610
click at [1153, 13] on span "close" at bounding box center [1153, 15] width 13 height 13
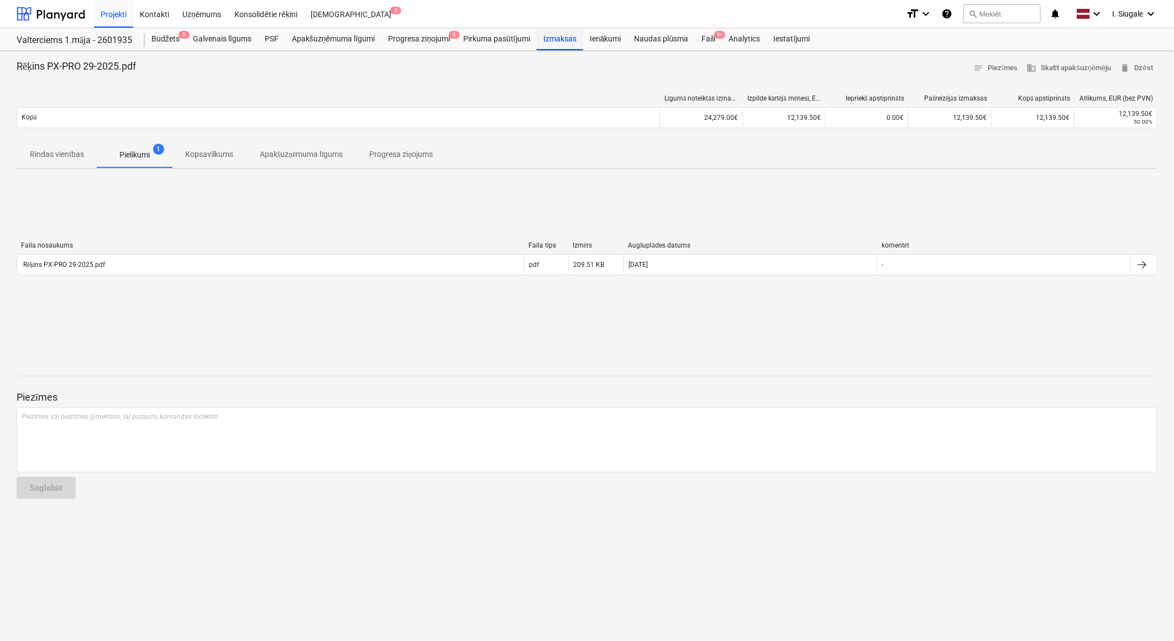
click at [554, 40] on div "Izmaksas" at bounding box center [560, 39] width 46 height 22
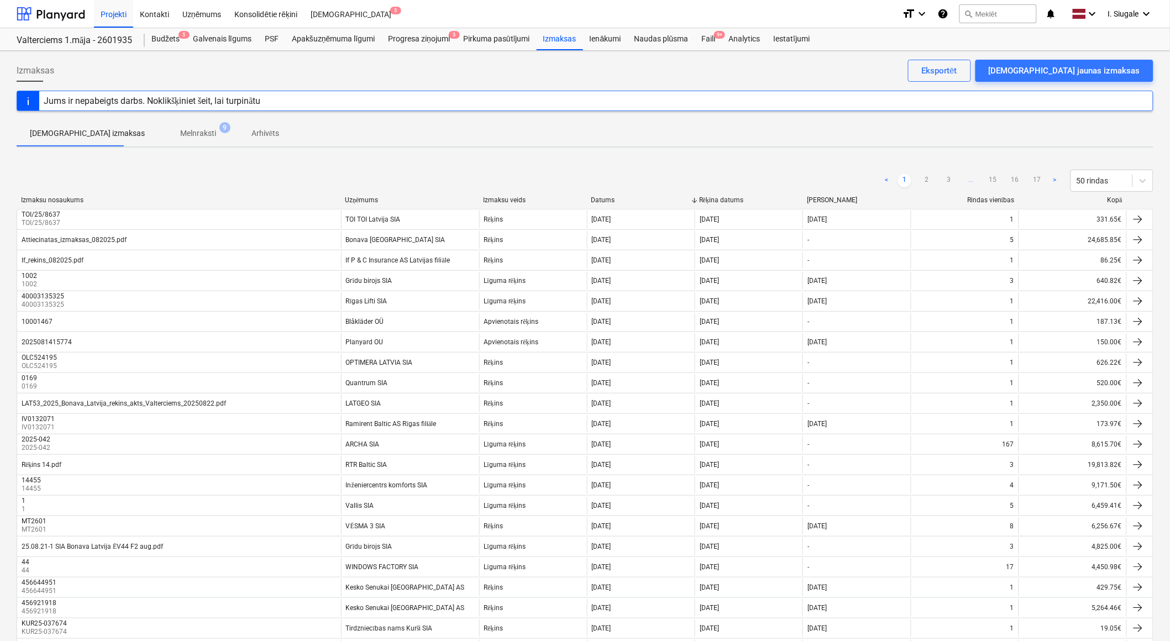
click at [1115, 197] on div "Kopā" at bounding box center [1072, 200] width 99 height 8
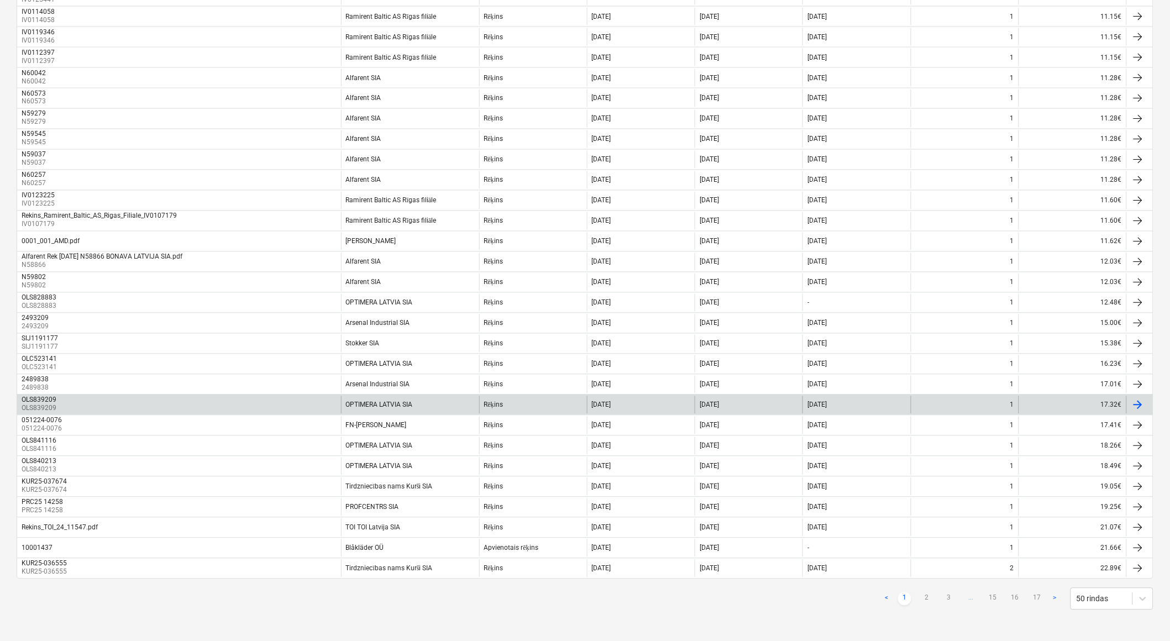
scroll to position [655, 0]
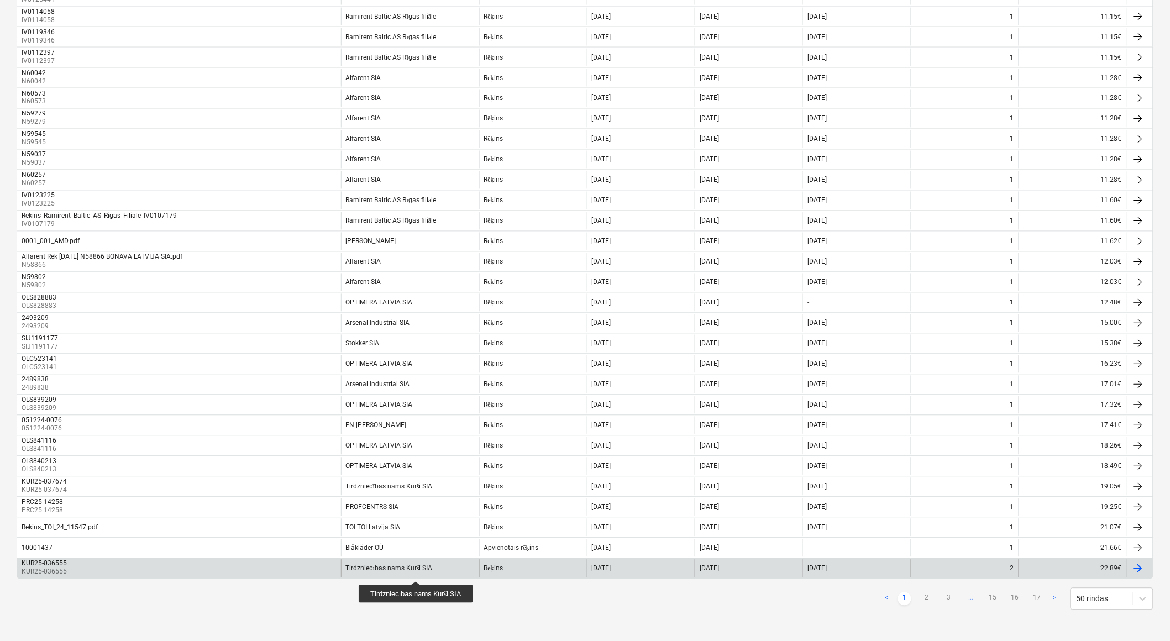
click at [417, 571] on div "Tirdzniecības nams Kurši SIA" at bounding box center [389, 569] width 87 height 8
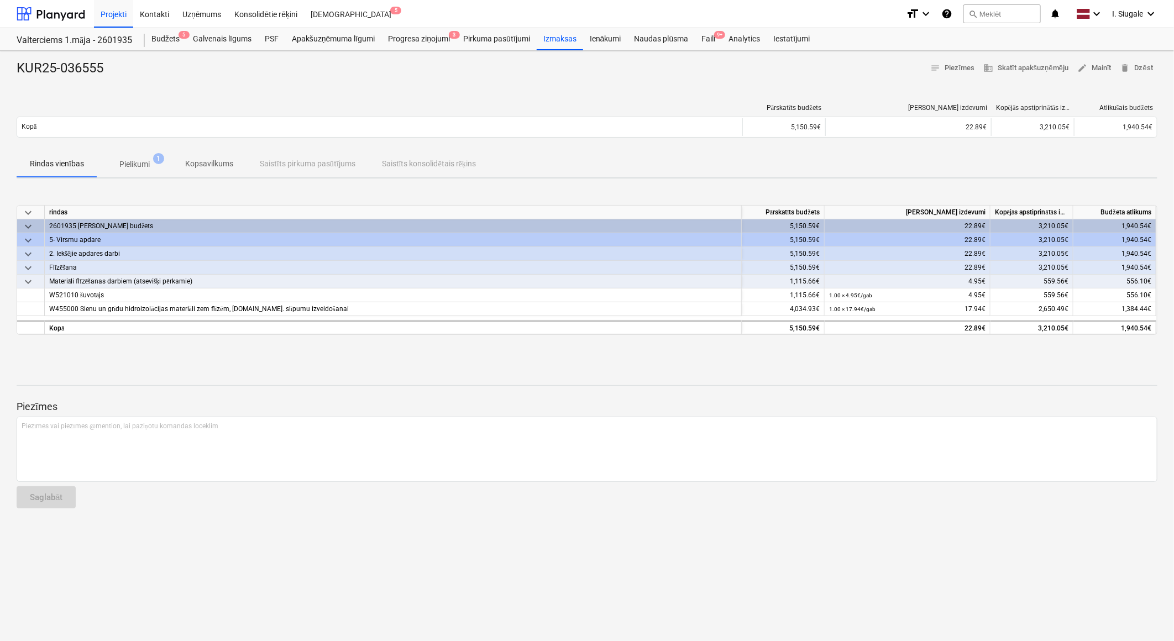
click at [136, 156] on span "Pielikumi 1" at bounding box center [134, 164] width 75 height 20
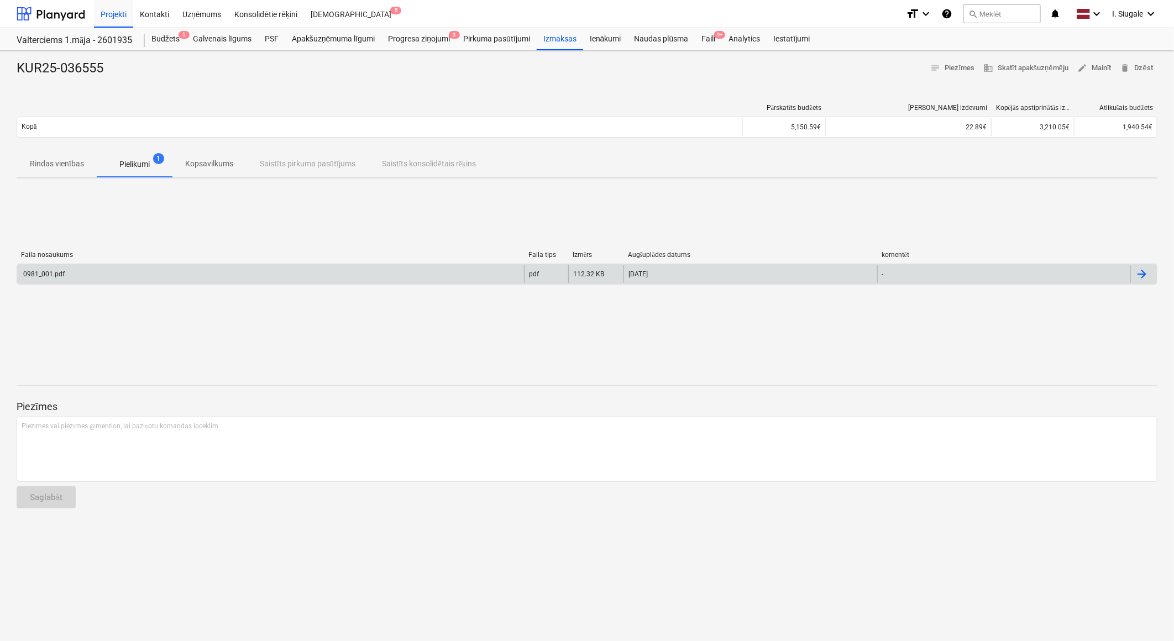
click at [120, 271] on div "0981_001.pdf" at bounding box center [270, 274] width 507 height 18
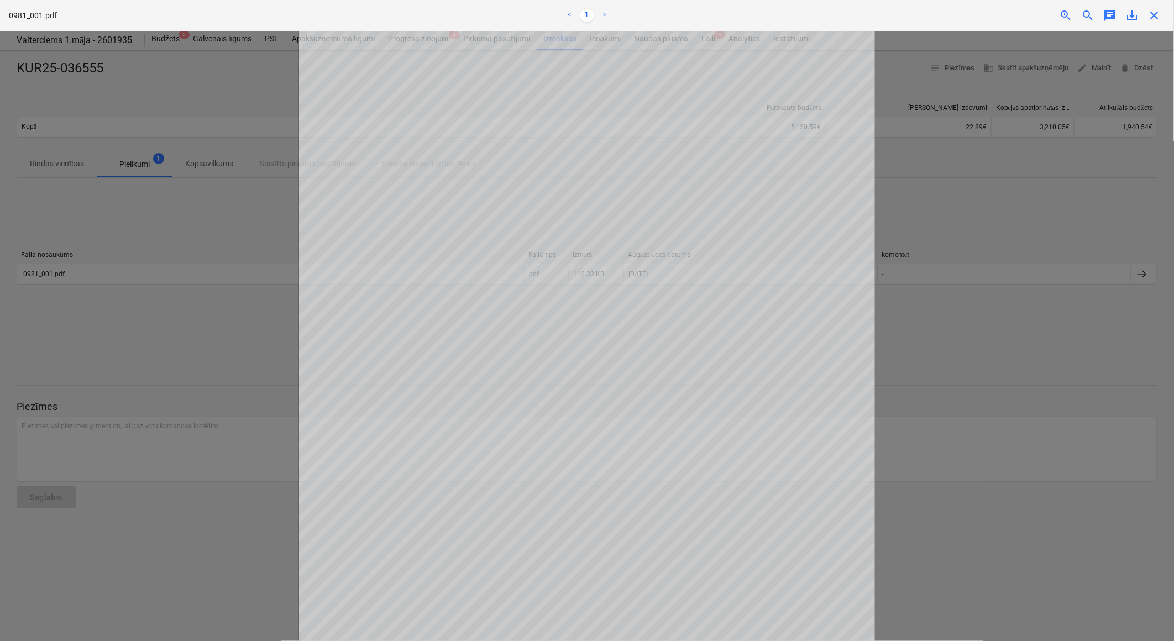
click at [1058, 186] on div at bounding box center [587, 336] width 1174 height 610
click at [1154, 22] on div "0981_001.pdf < 1 > zoom_in zoom_out chat 0 save_alt close" at bounding box center [587, 15] width 1174 height 31
click at [1154, 14] on span "close" at bounding box center [1153, 15] width 13 height 13
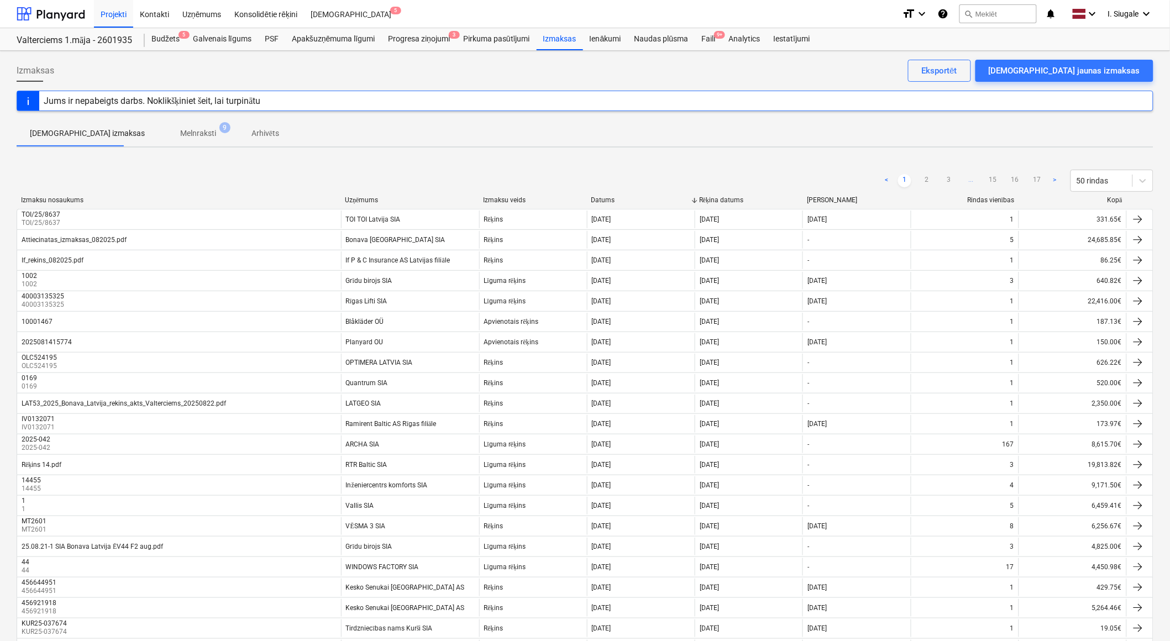
click at [1108, 198] on div "Kopā" at bounding box center [1072, 200] width 99 height 8
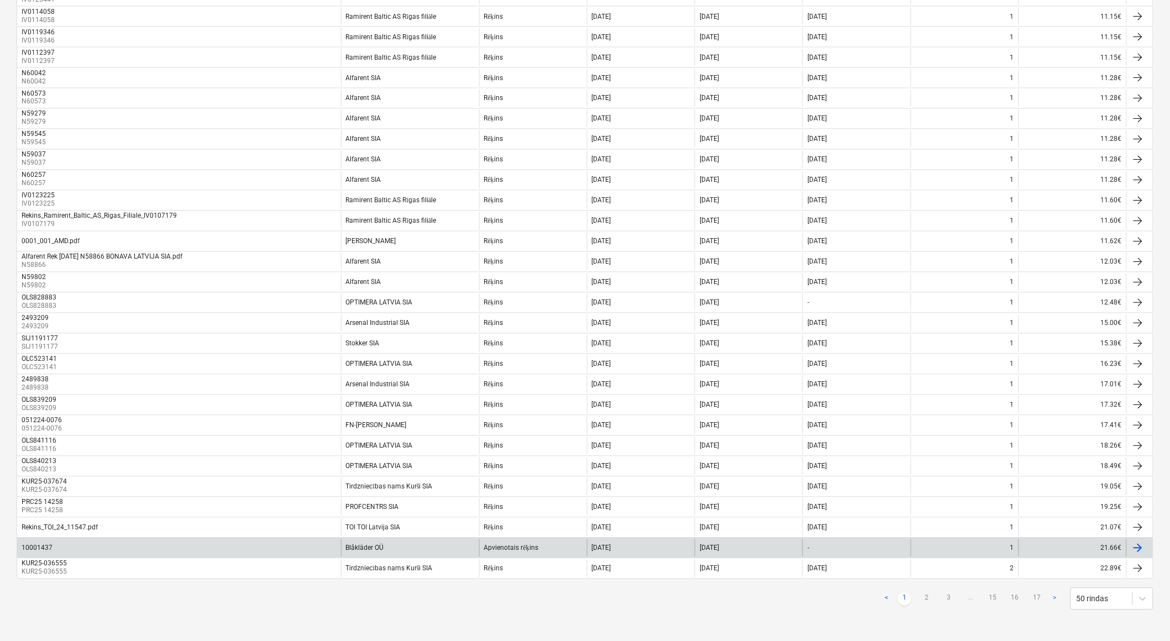
scroll to position [655, 0]
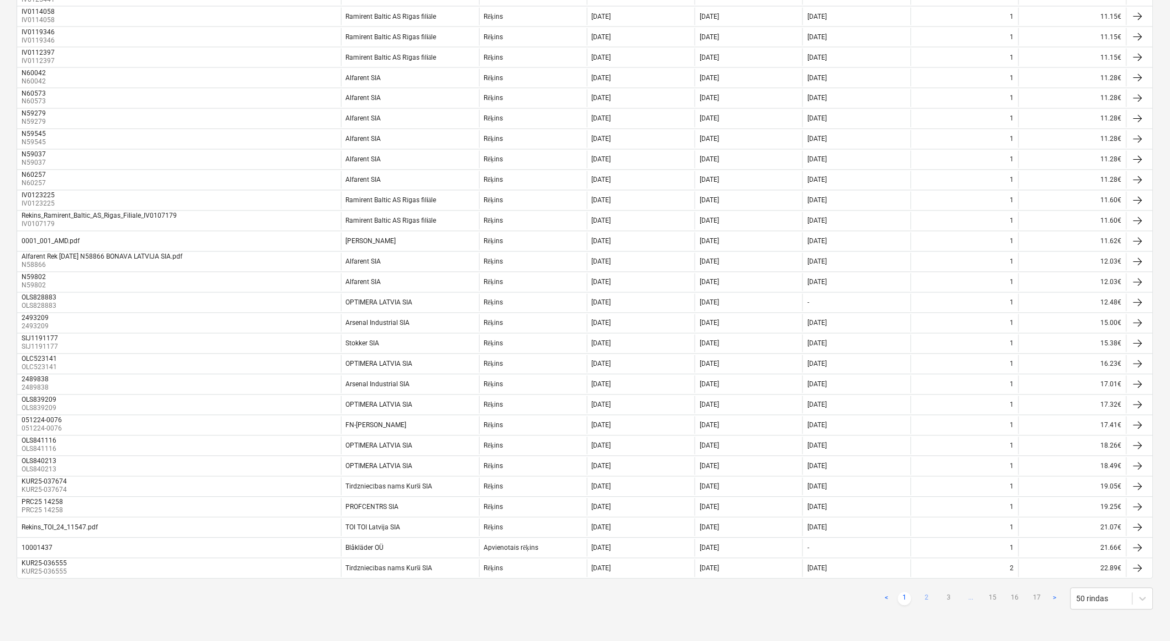
click at [930, 598] on link "2" at bounding box center [926, 598] width 13 height 13
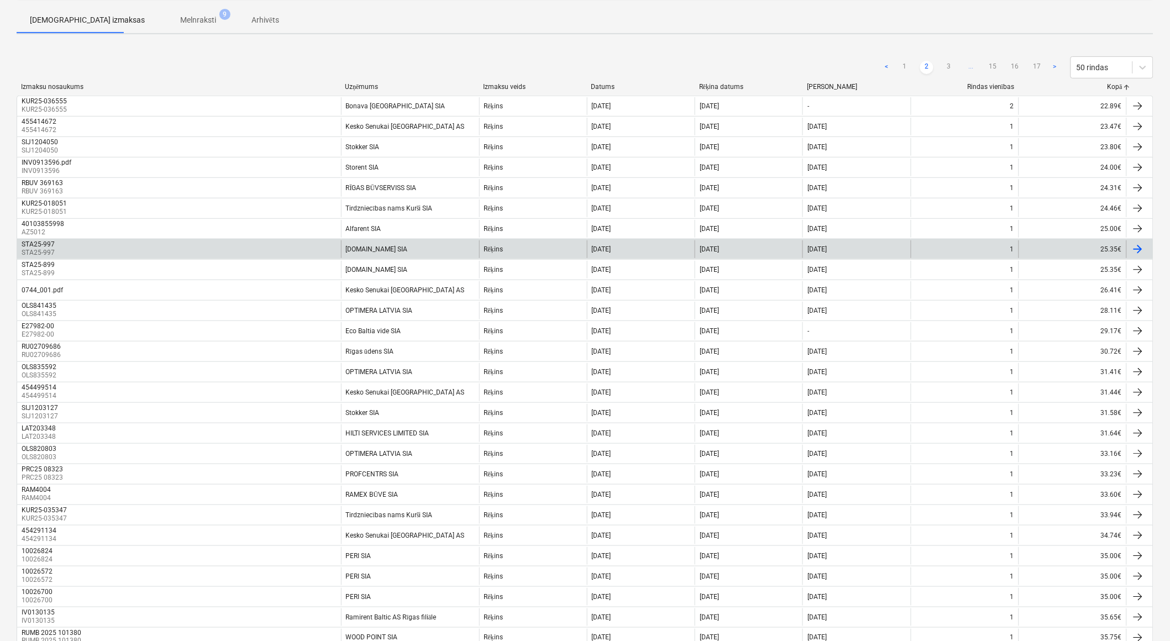
scroll to position [0, 0]
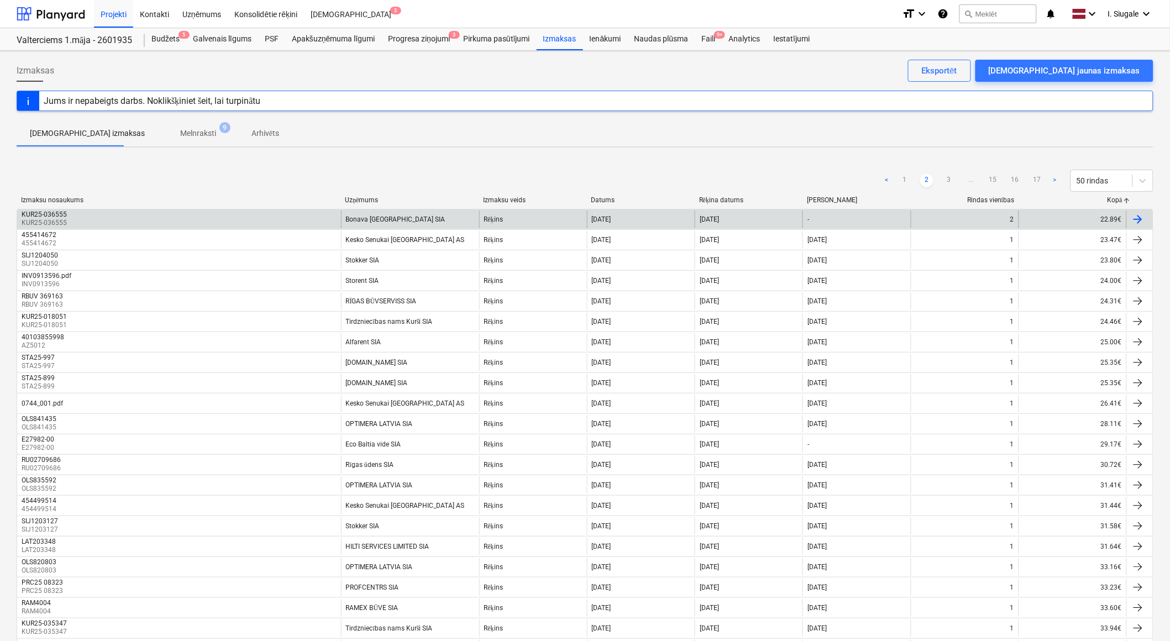
click at [249, 218] on div "KUR25-036555 KUR25-036555" at bounding box center [179, 220] width 324 height 18
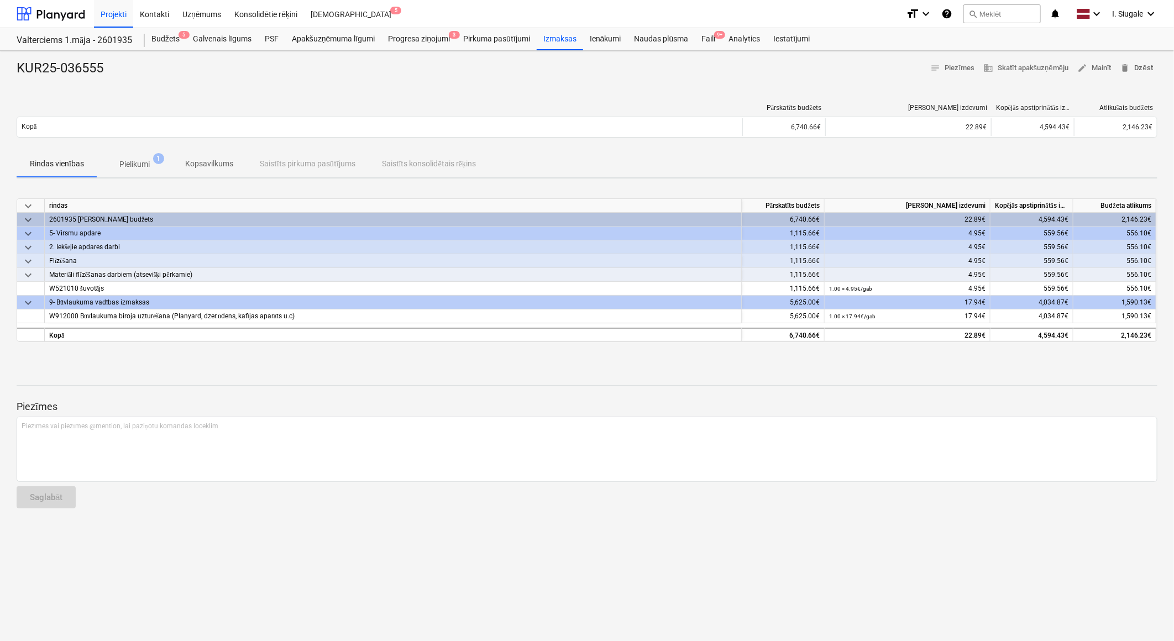
click at [1143, 69] on span "delete Dzēst" at bounding box center [1136, 68] width 33 height 13
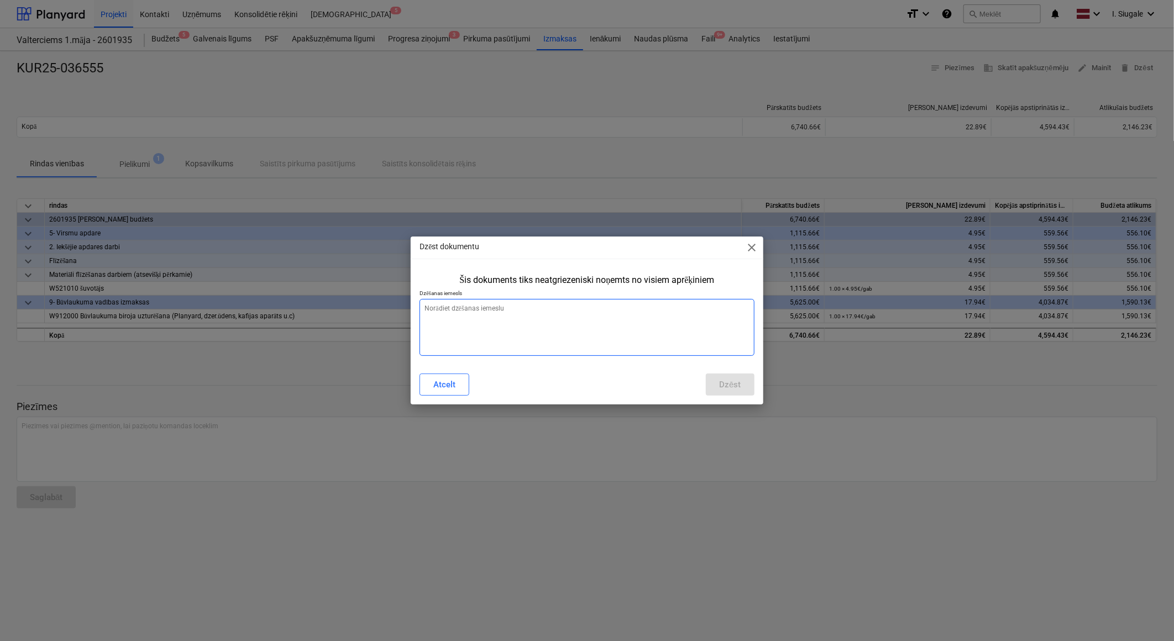
click at [629, 311] on textarea at bounding box center [586, 327] width 334 height 57
type textarea "x"
type textarea "d"
type textarea "x"
type textarea "du"
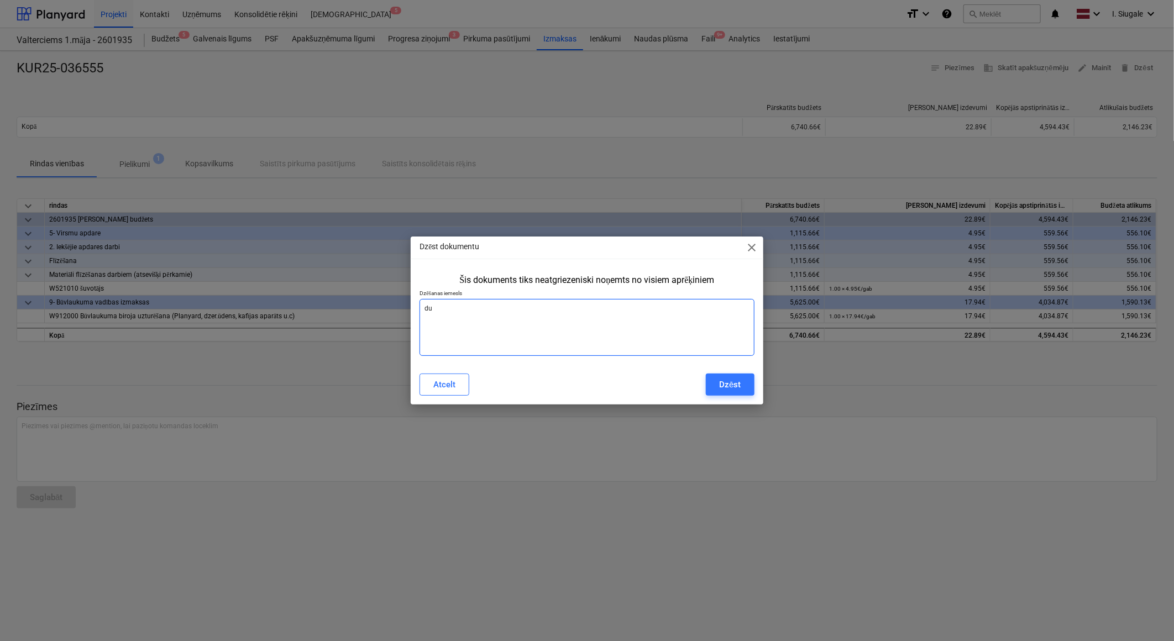
type textarea "x"
type textarea "dub"
type textarea "x"
type textarea "dubu"
type textarea "x"
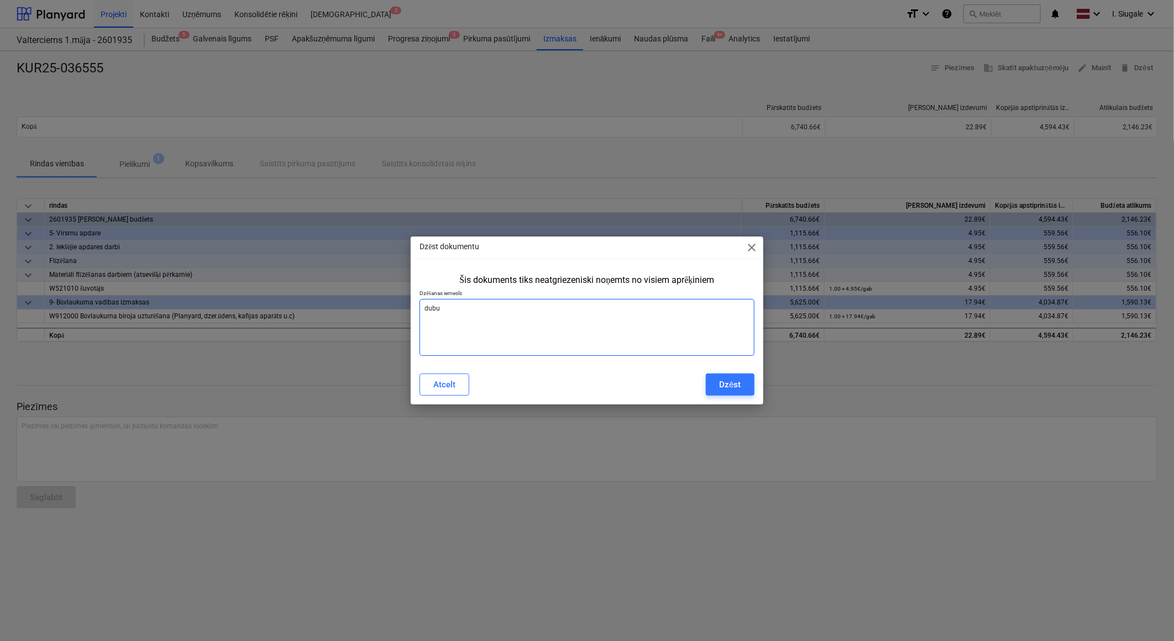
type textarea "dubul"
type textarea "x"
type textarea "dubult"
type textarea "x"
type textarea "dubultā"
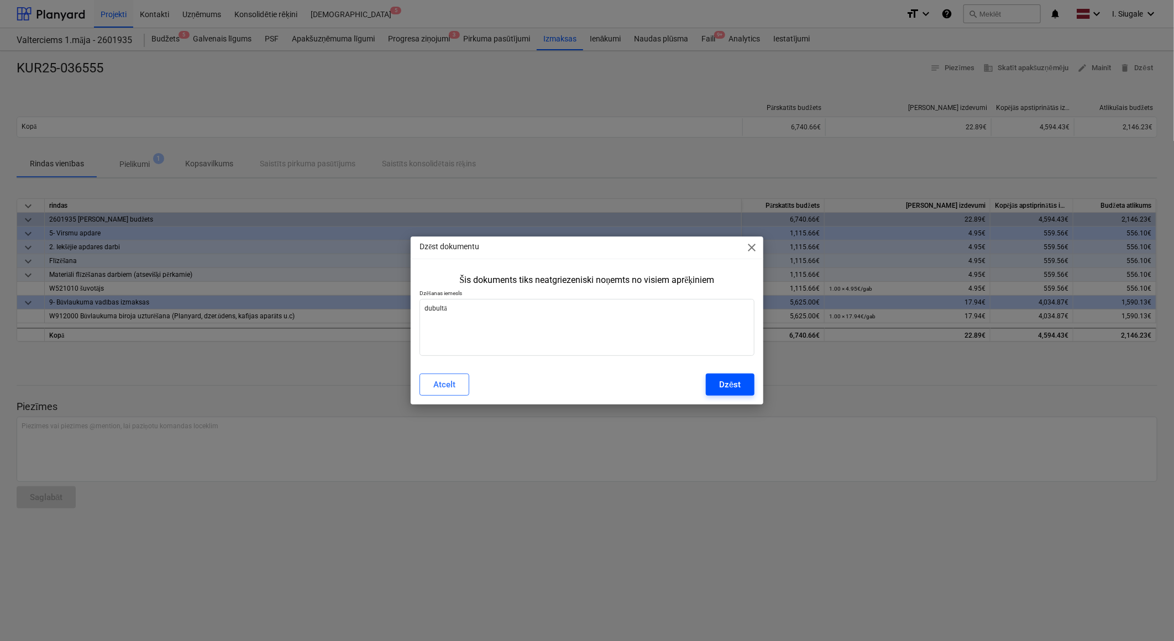
click at [746, 387] on button "Dzēst" at bounding box center [730, 385] width 48 height 22
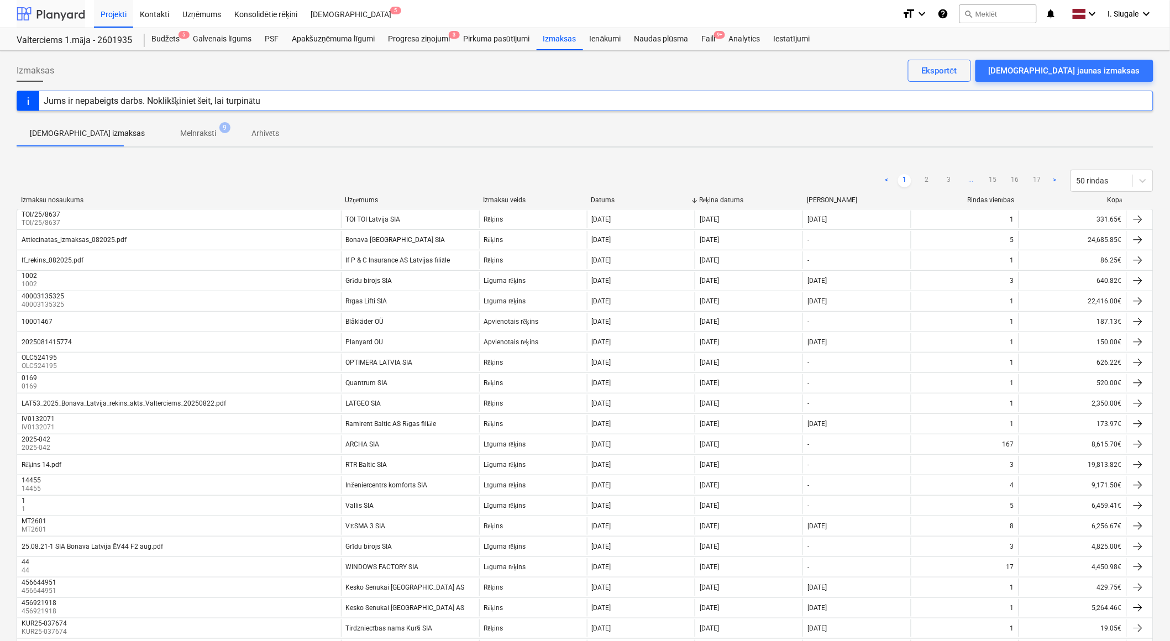
click at [67, 14] on div at bounding box center [51, 14] width 69 height 28
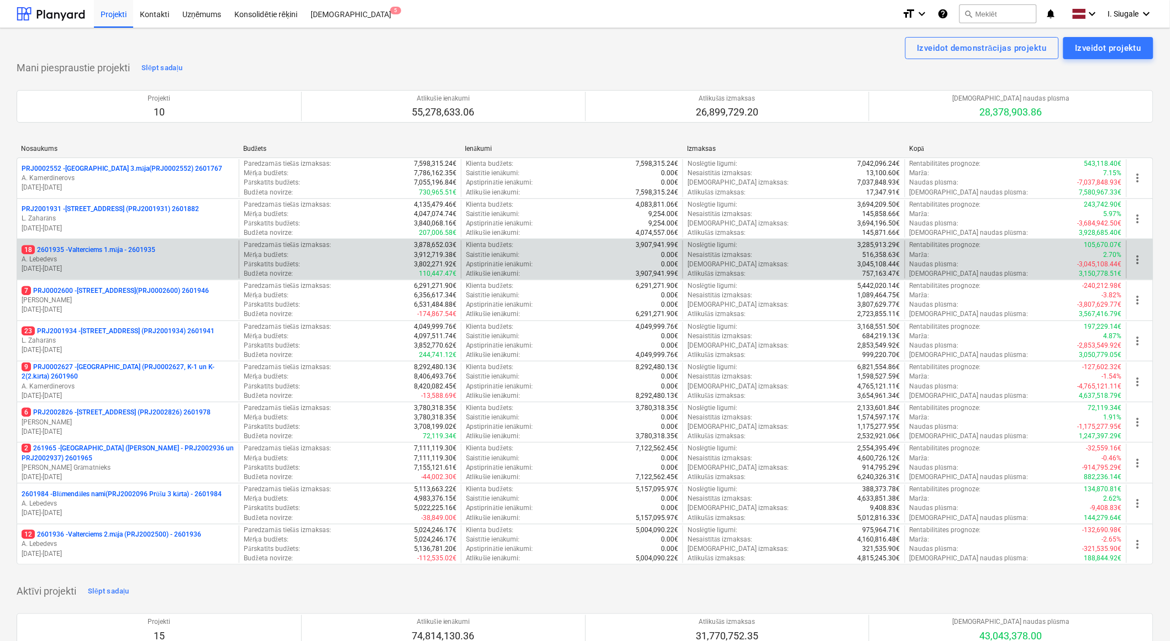
click at [135, 255] on p "A. Lebedevs" at bounding box center [128, 259] width 213 height 9
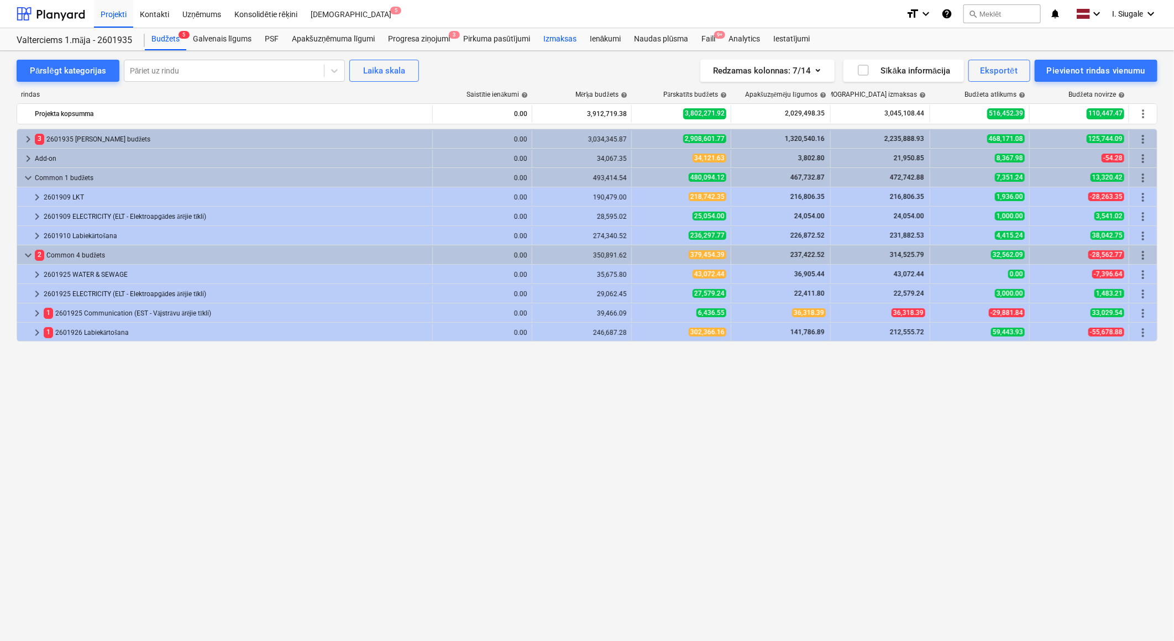
click at [560, 36] on div "Izmaksas" at bounding box center [560, 39] width 46 height 22
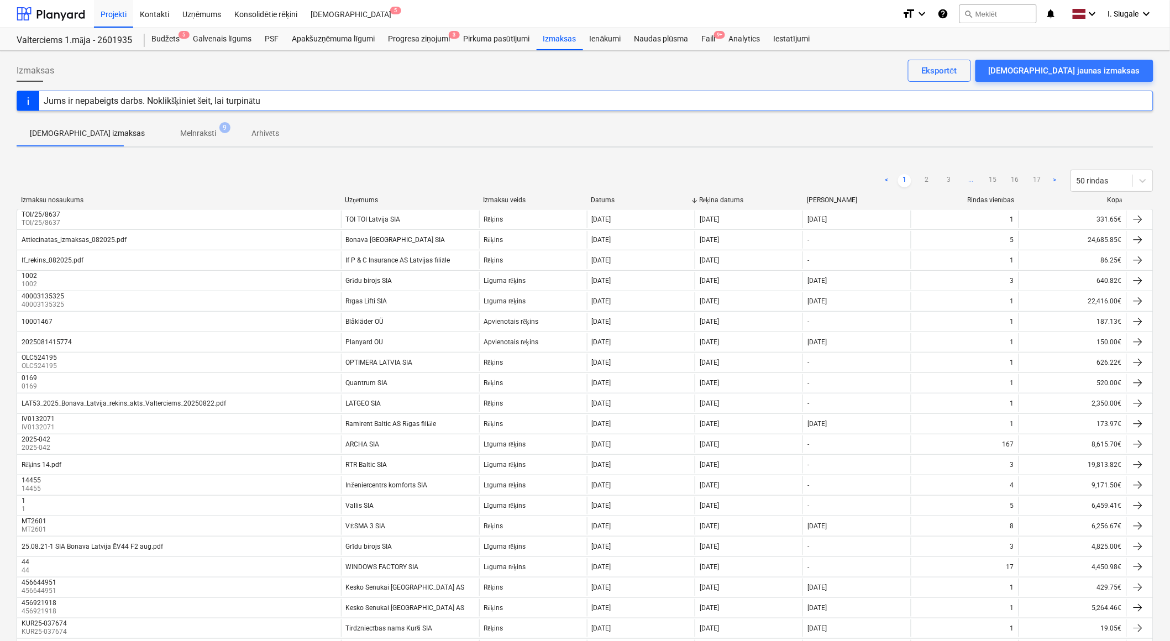
click at [1115, 196] on div "Kopā" at bounding box center [1072, 200] width 99 height 8
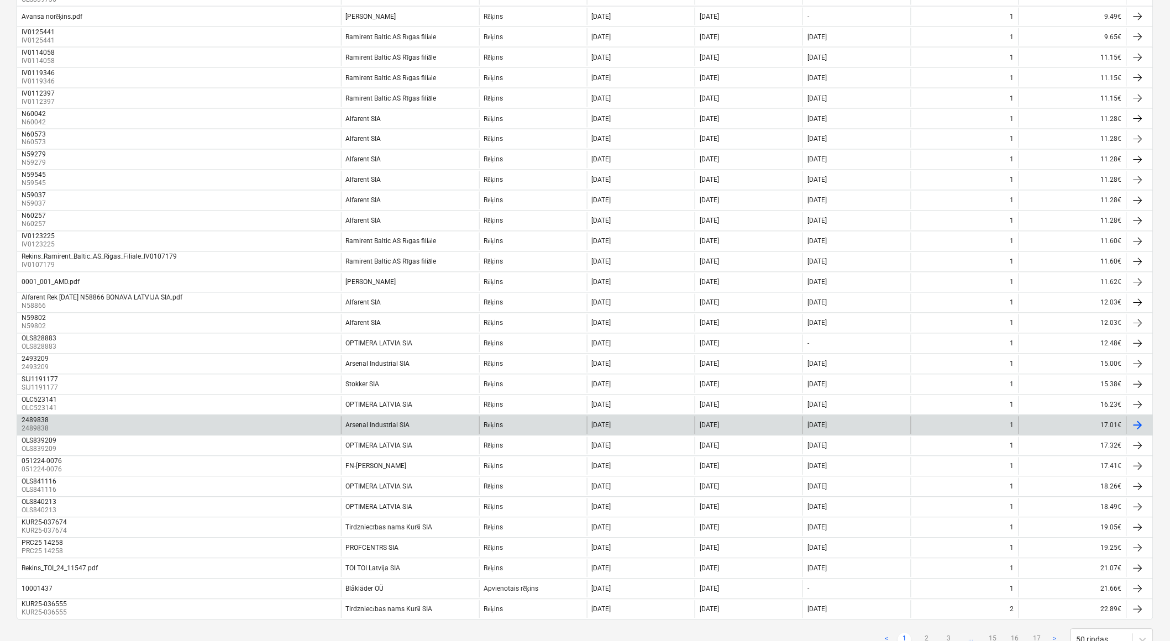
scroll to position [655, 0]
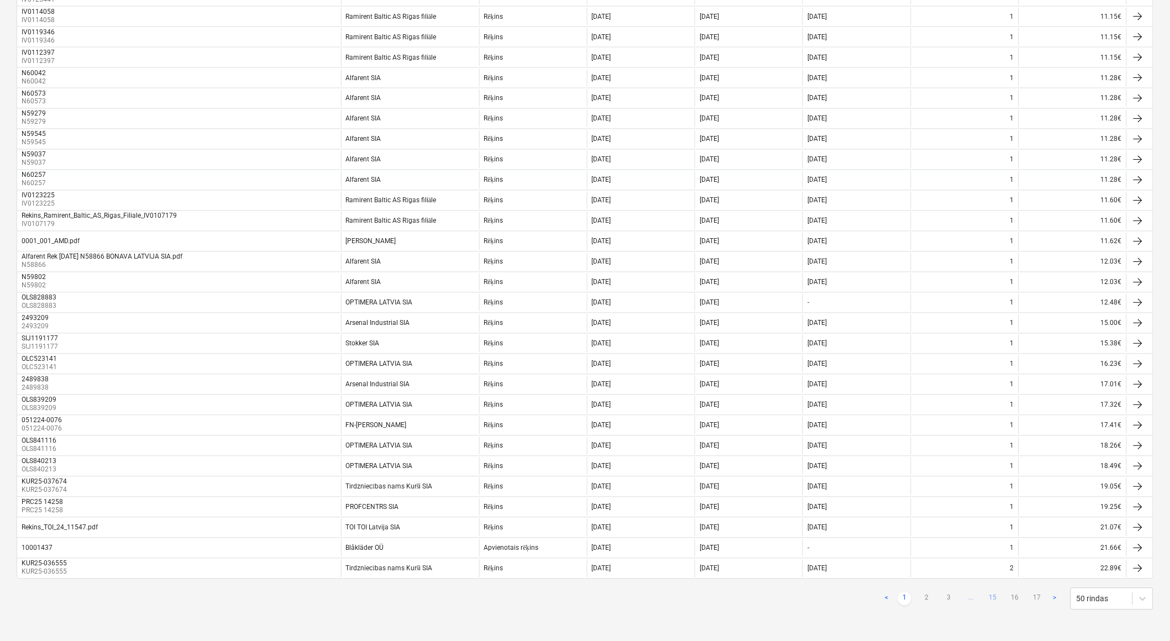
click at [991, 600] on link "15" at bounding box center [992, 598] width 13 height 13
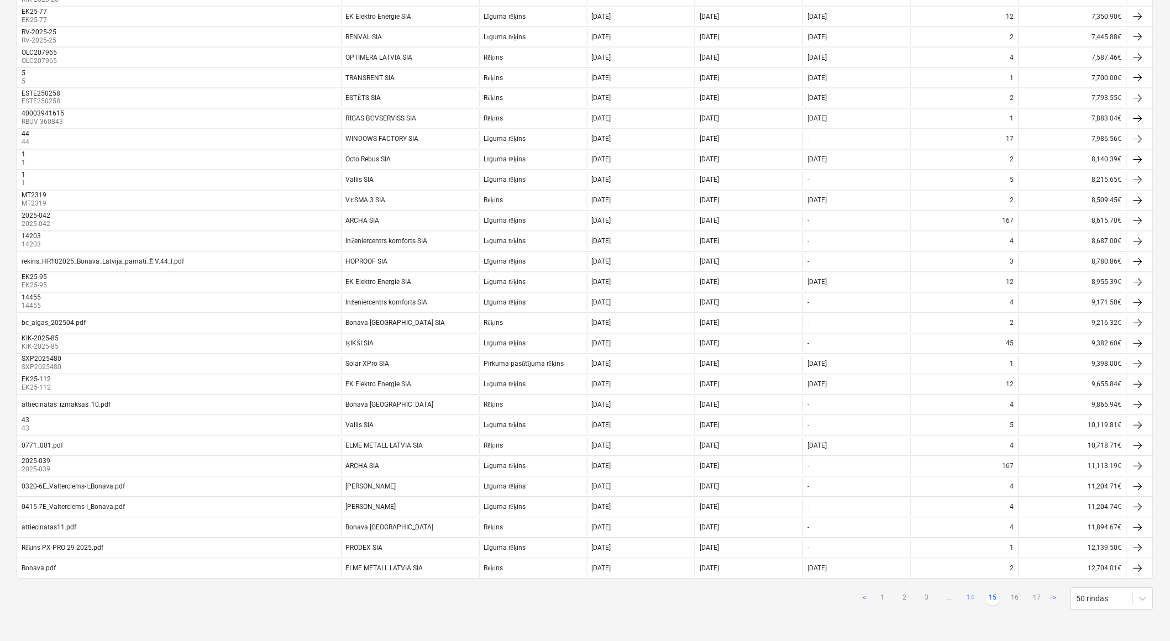
click at [969, 598] on link "14" at bounding box center [970, 598] width 13 height 13
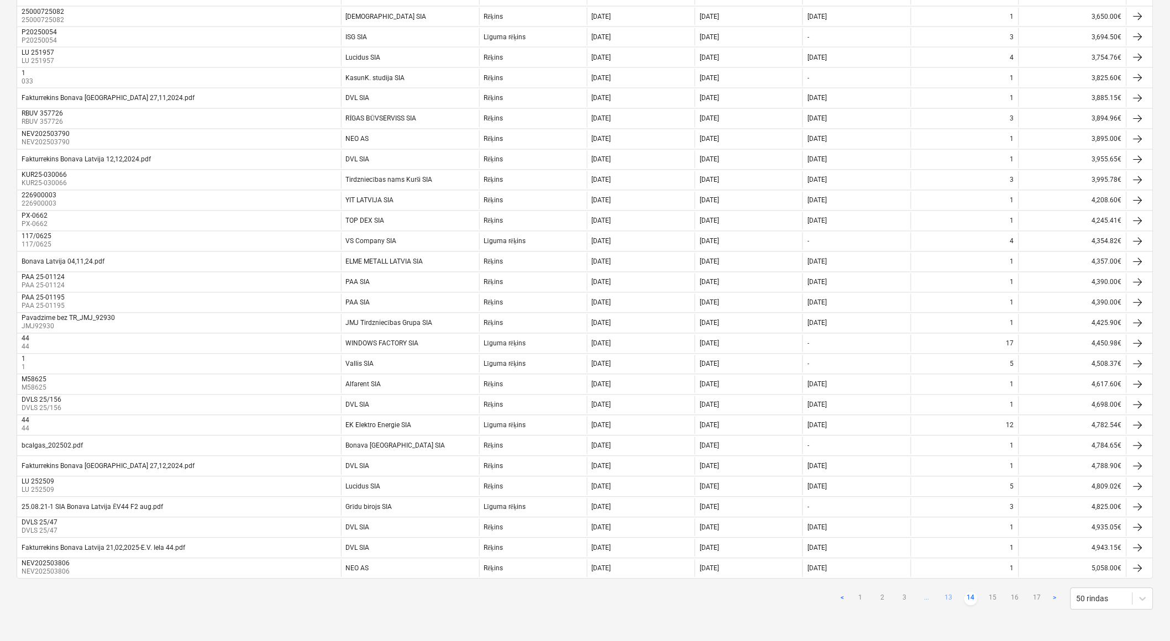
click at [953, 598] on link "13" at bounding box center [948, 598] width 13 height 13
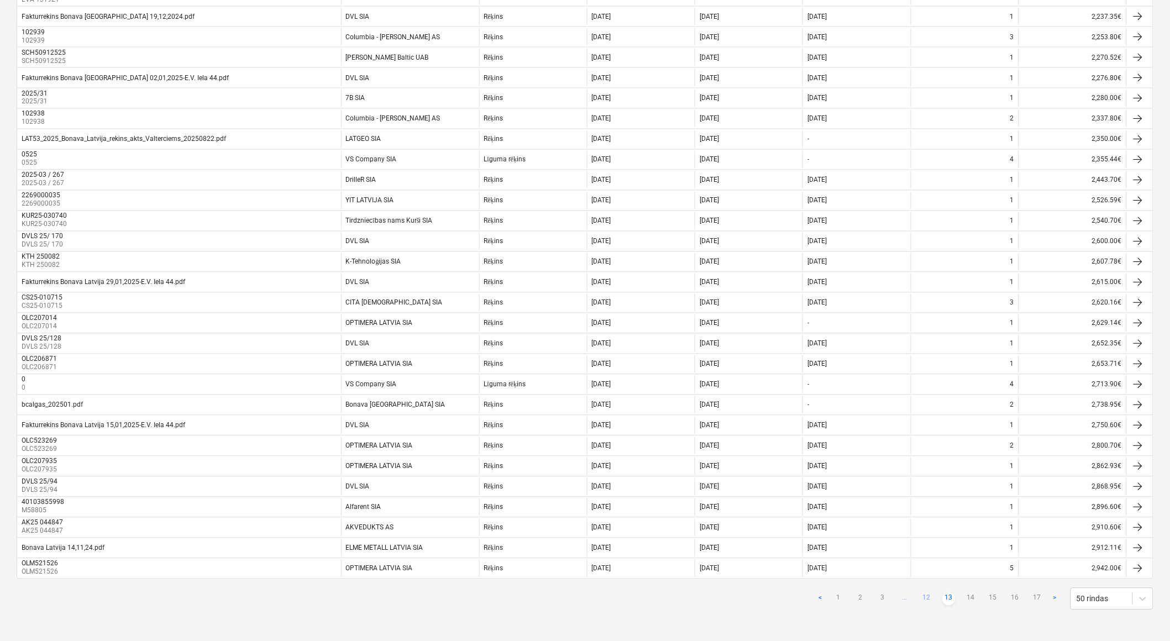
click at [929, 598] on link "12" at bounding box center [926, 598] width 13 height 13
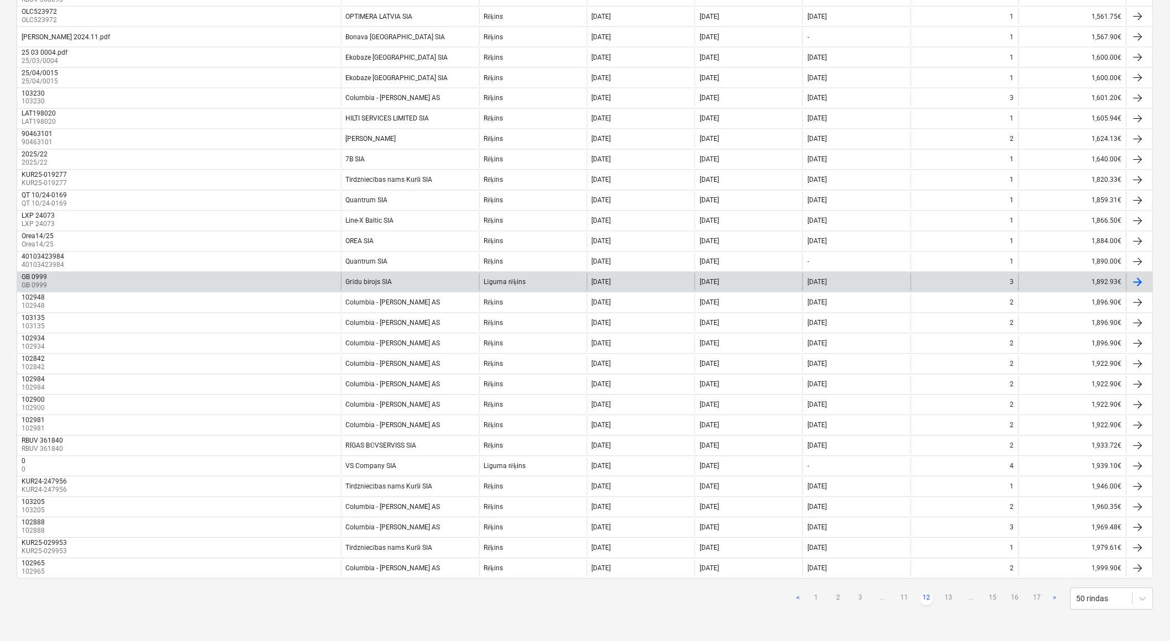
click at [555, 277] on div "Līguma rēķins" at bounding box center [533, 283] width 108 height 18
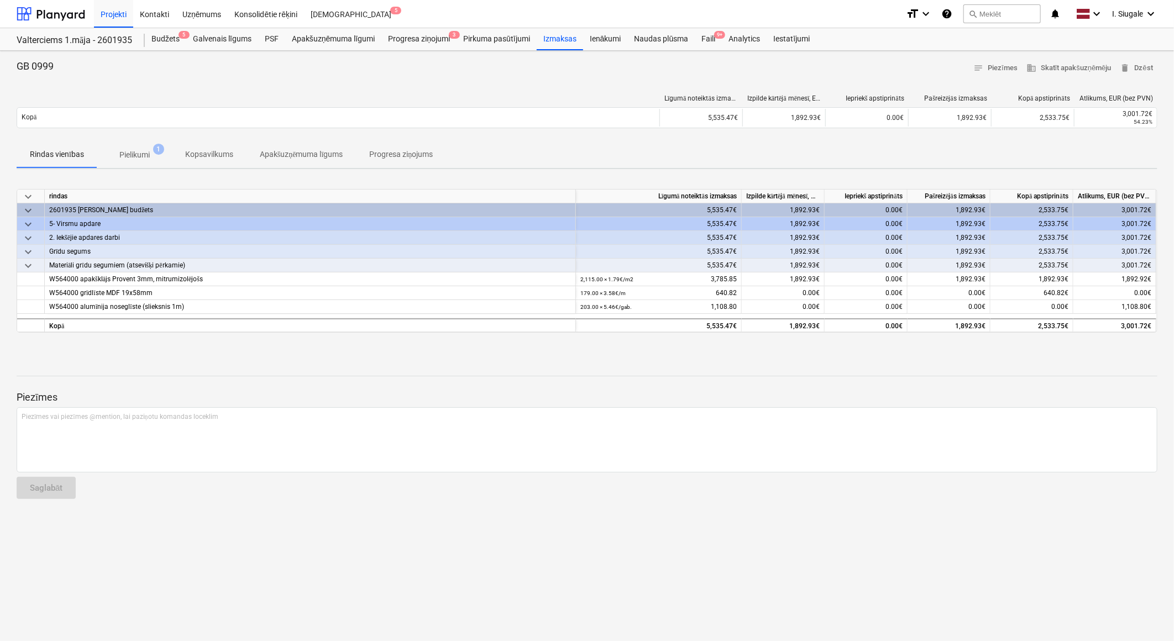
click at [145, 156] on p "Pielikumi" at bounding box center [134, 155] width 30 height 12
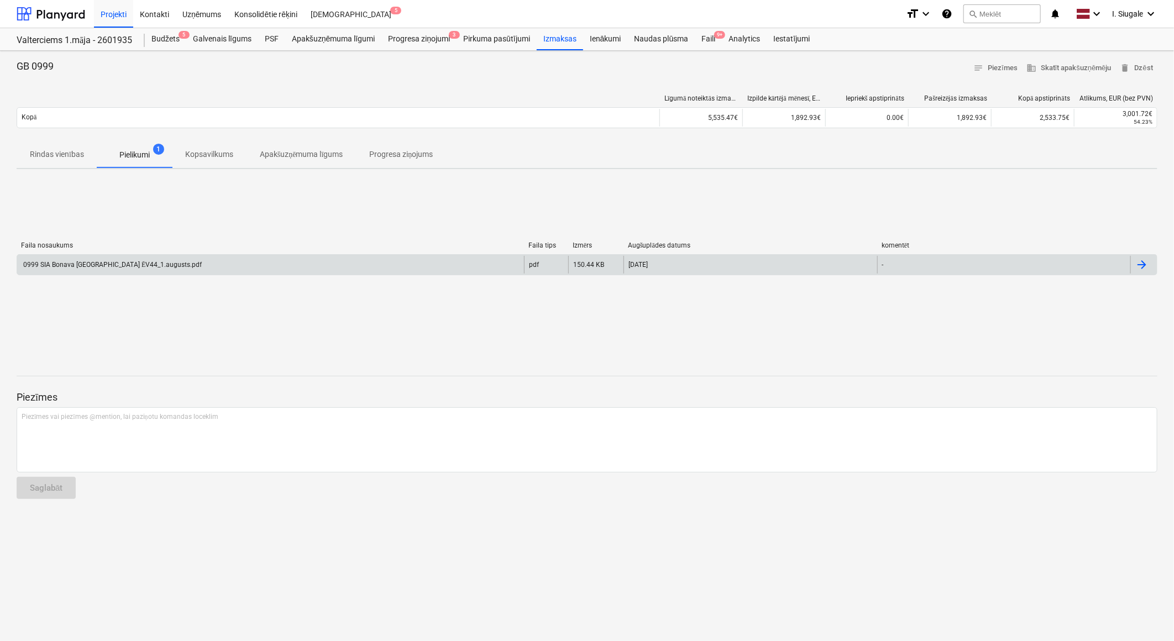
click at [118, 267] on div "0999 SIA Bonava [GEOGRAPHIC_DATA] ĒV44_1.augusts.pdf" at bounding box center [112, 265] width 180 height 8
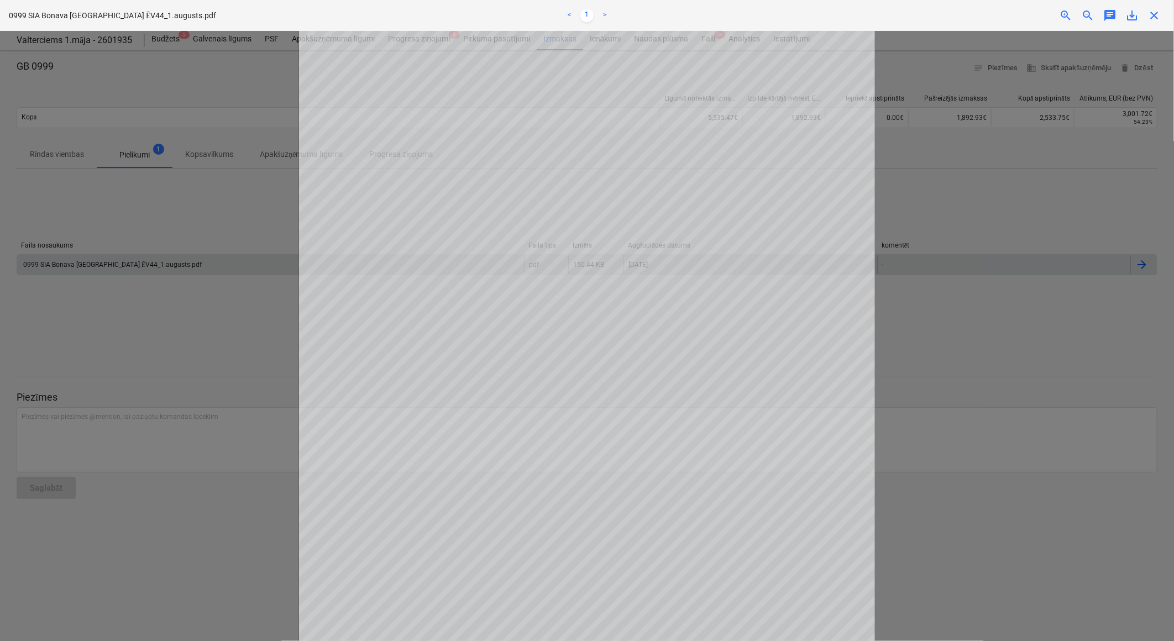
click at [1156, 14] on span "close" at bounding box center [1153, 15] width 13 height 13
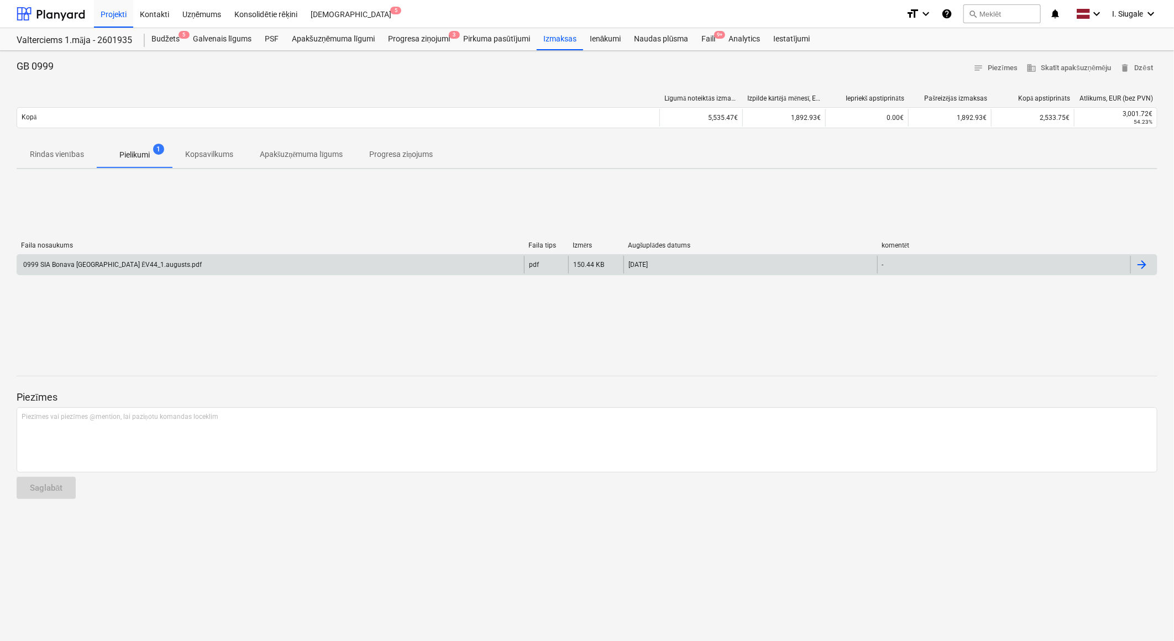
click at [64, 149] on p "Rindas vienības" at bounding box center [57, 155] width 54 height 12
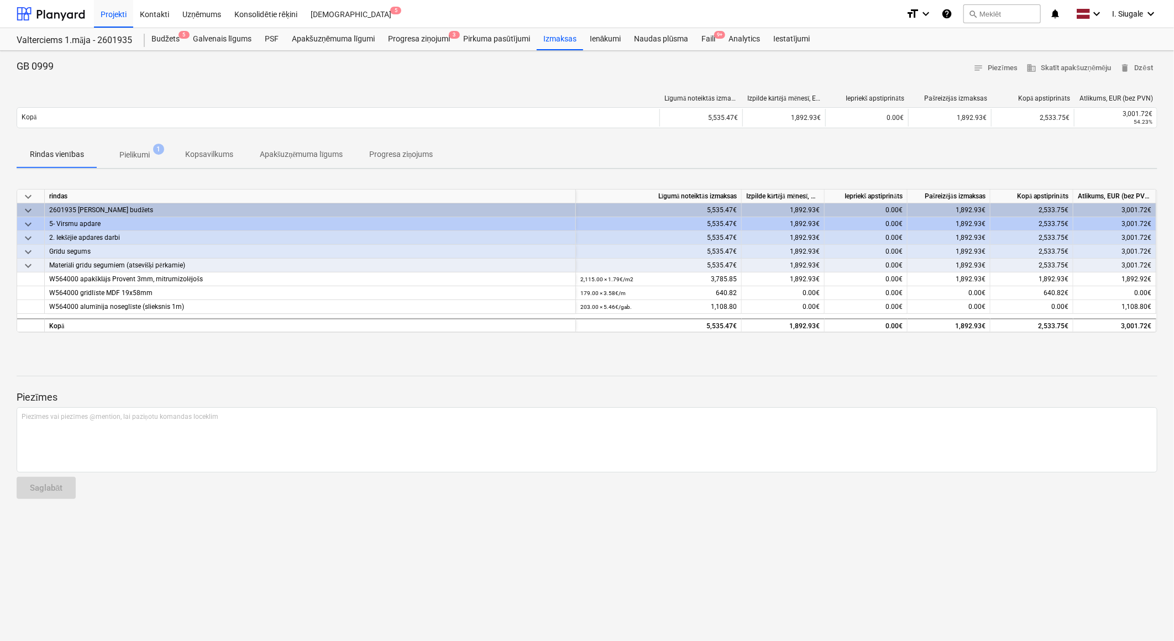
click at [139, 154] on p "Pielikumi" at bounding box center [134, 155] width 30 height 12
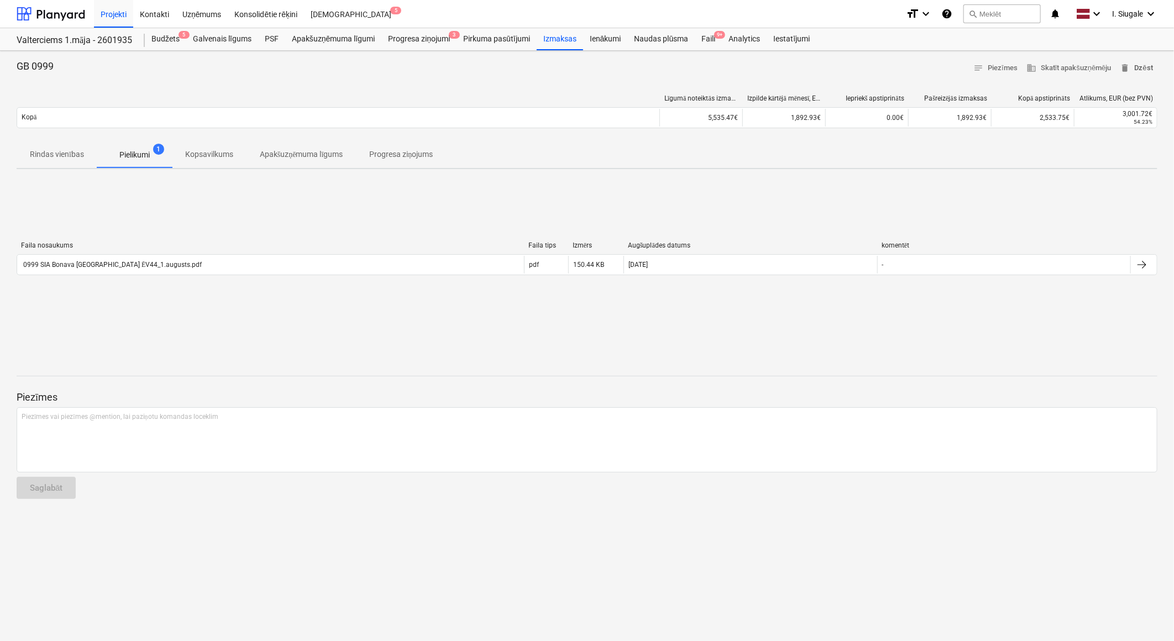
click at [1147, 65] on span "delete Dzēst" at bounding box center [1136, 68] width 33 height 13
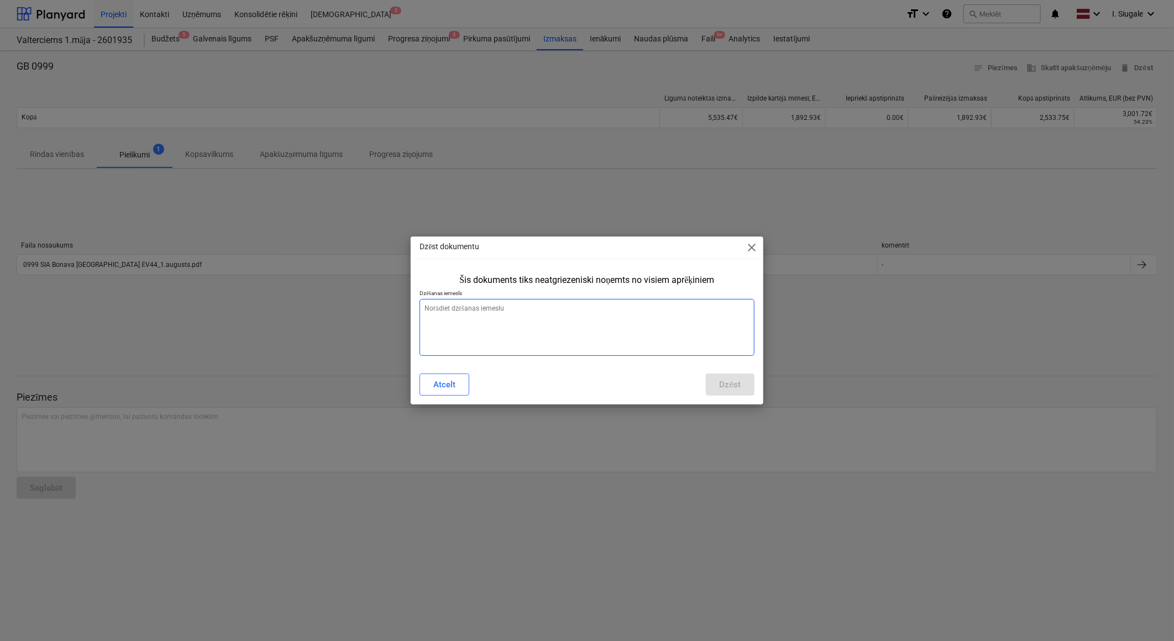
click at [597, 323] on textarea at bounding box center [586, 327] width 334 height 57
type textarea "x"
type textarea "n"
type textarea "x"
type textarea "ne"
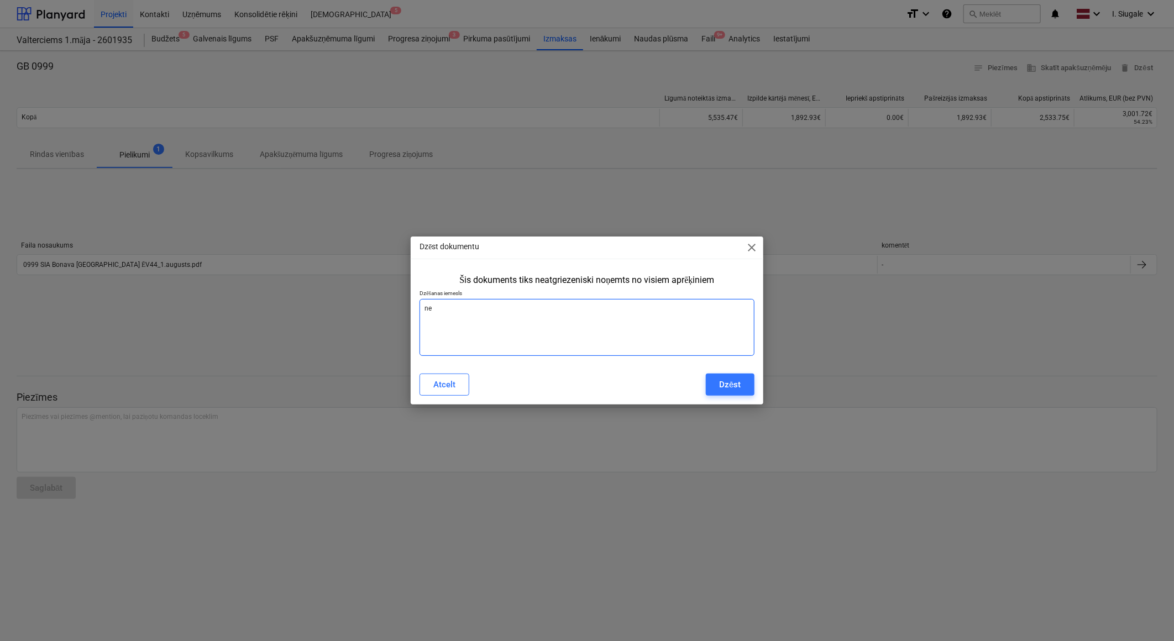
type textarea "x"
type textarea "nep"
type textarea "x"
type textarea "nepa"
type textarea "x"
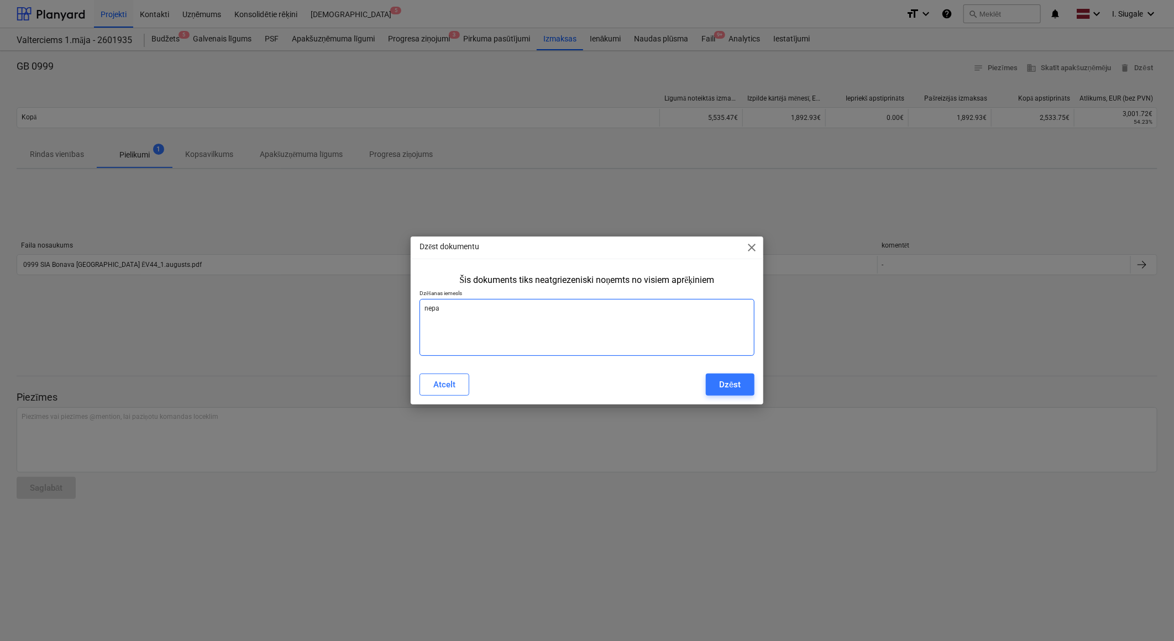
type textarea "nepar"
type textarea "x"
type textarea "nepare"
type textarea "x"
type textarea "neparei"
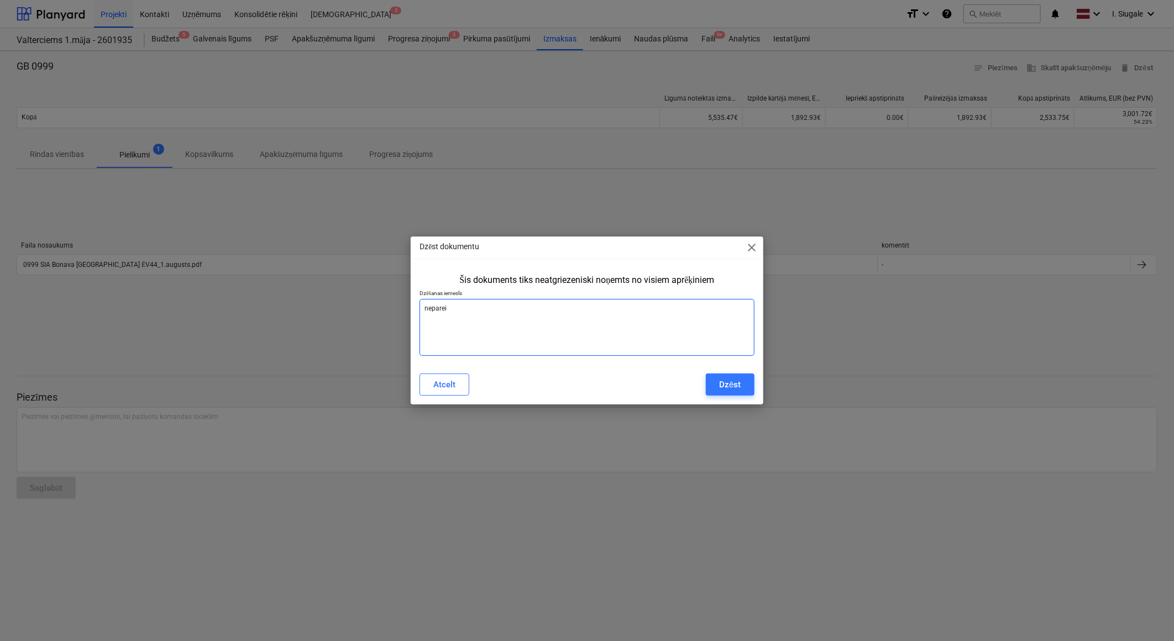
type textarea "x"
type textarea "nepareiz"
type textarea "x"
type textarea "nepareiza"
type textarea "x"
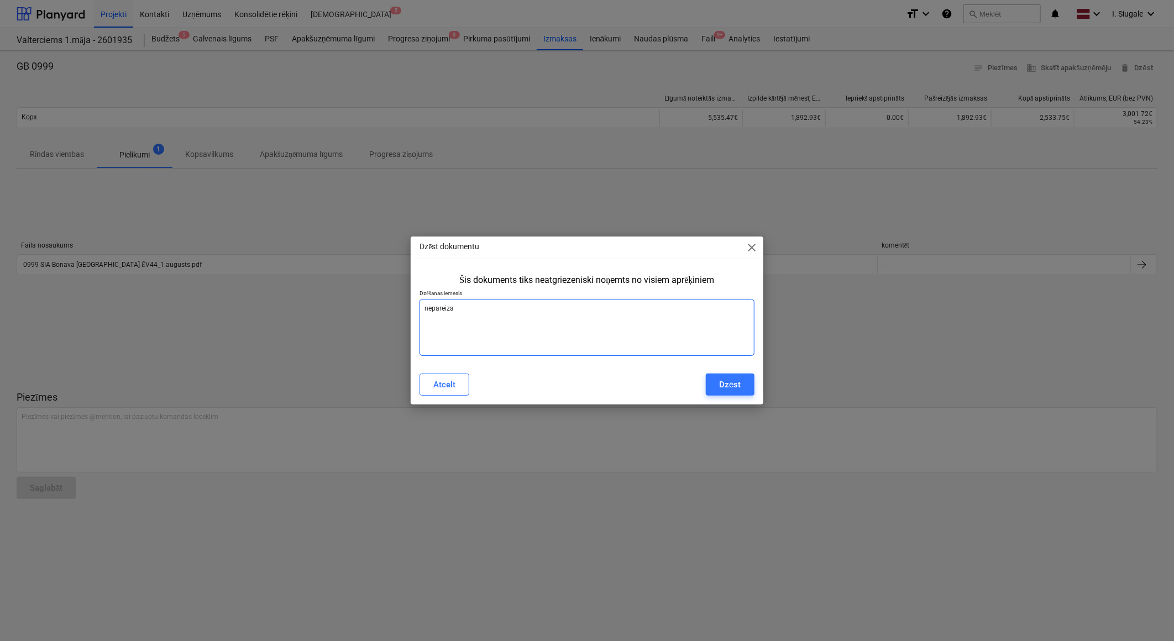
type textarea "nepareiza"
type textarea "x"
type textarea "nepareiza s"
type textarea "x"
type textarea "nepareiza su"
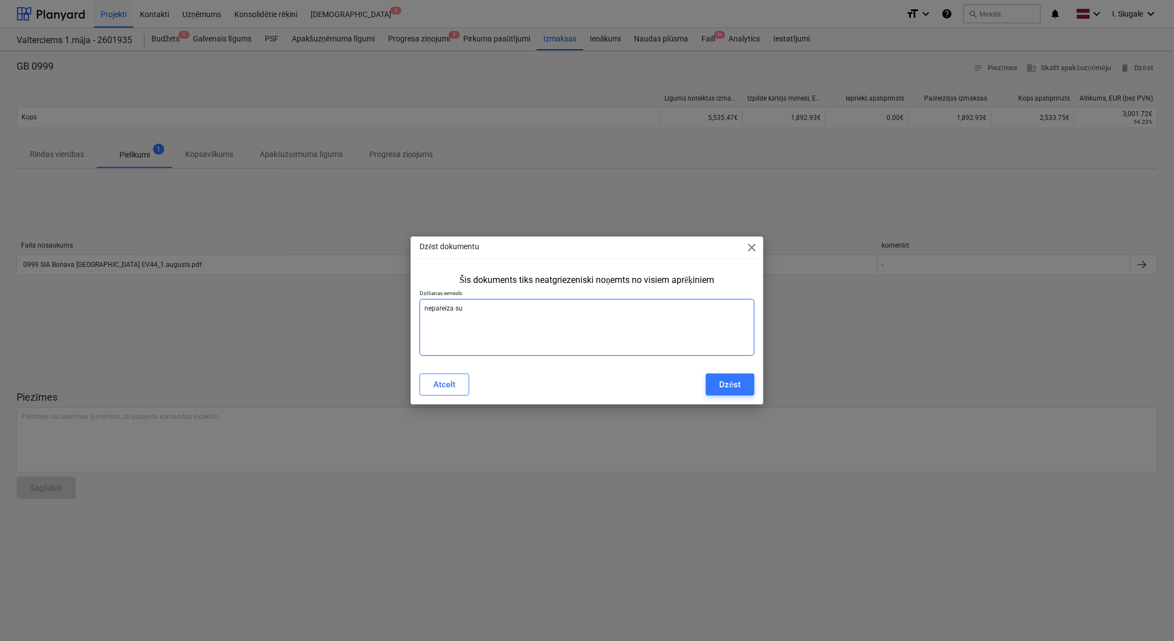
type textarea "x"
type textarea "nepareiza sum"
type textarea "x"
type textarea "nepareiza summ"
type textarea "x"
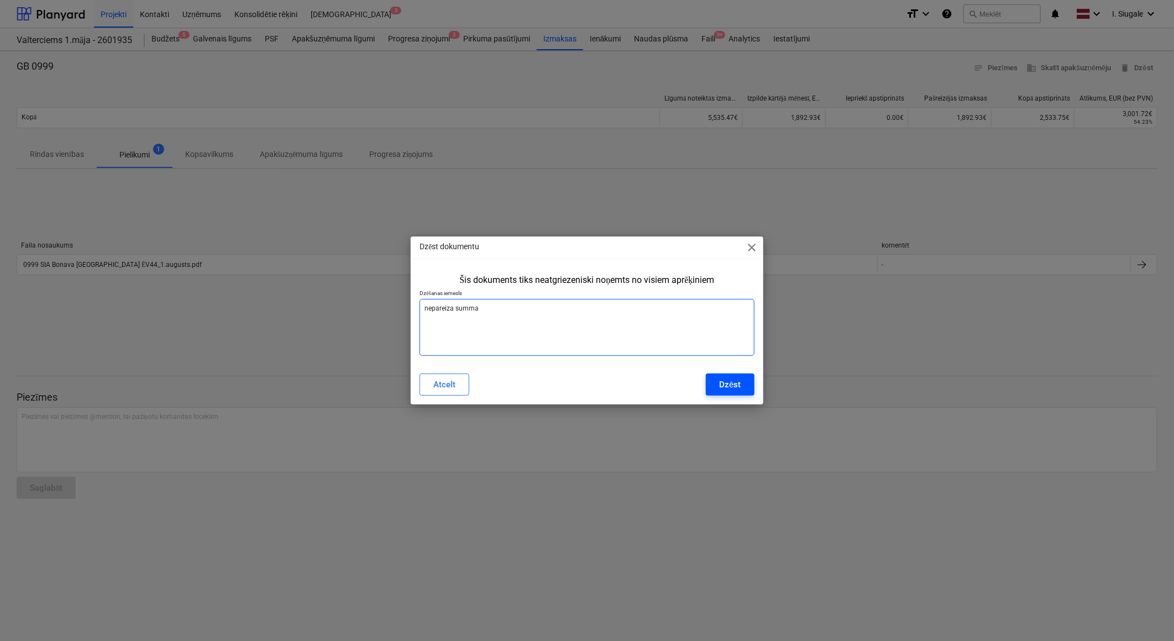
type textarea "nepareiza summa"
click at [720, 383] on div "Dzēst" at bounding box center [730, 384] width 22 height 14
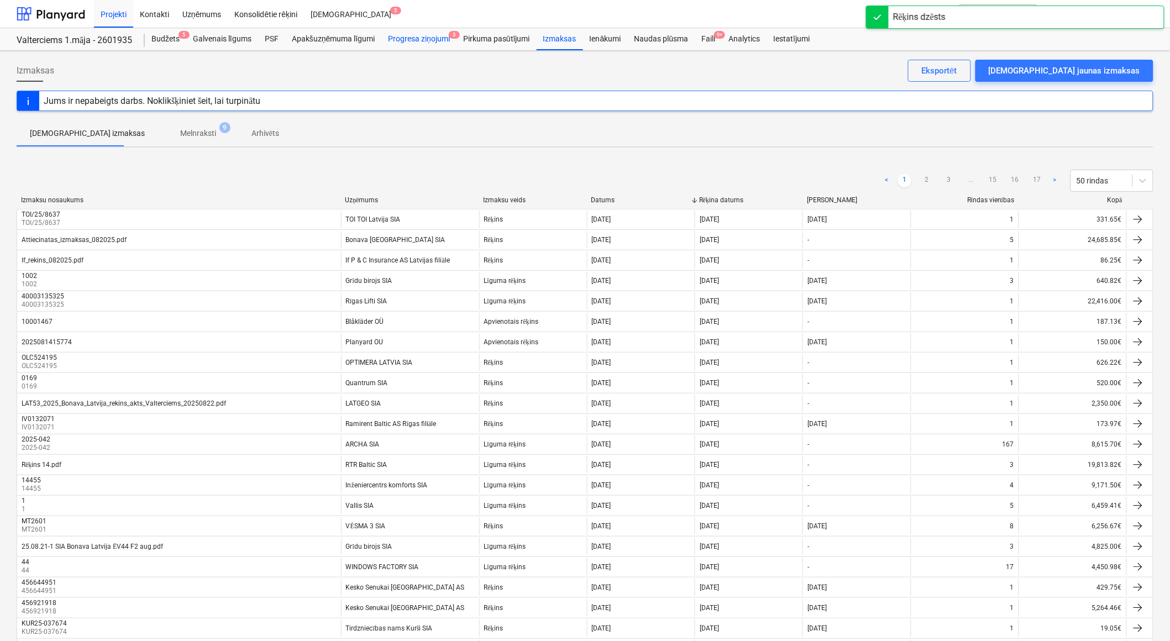
click at [401, 41] on div "Progresa ziņojumi 3" at bounding box center [418, 39] width 75 height 22
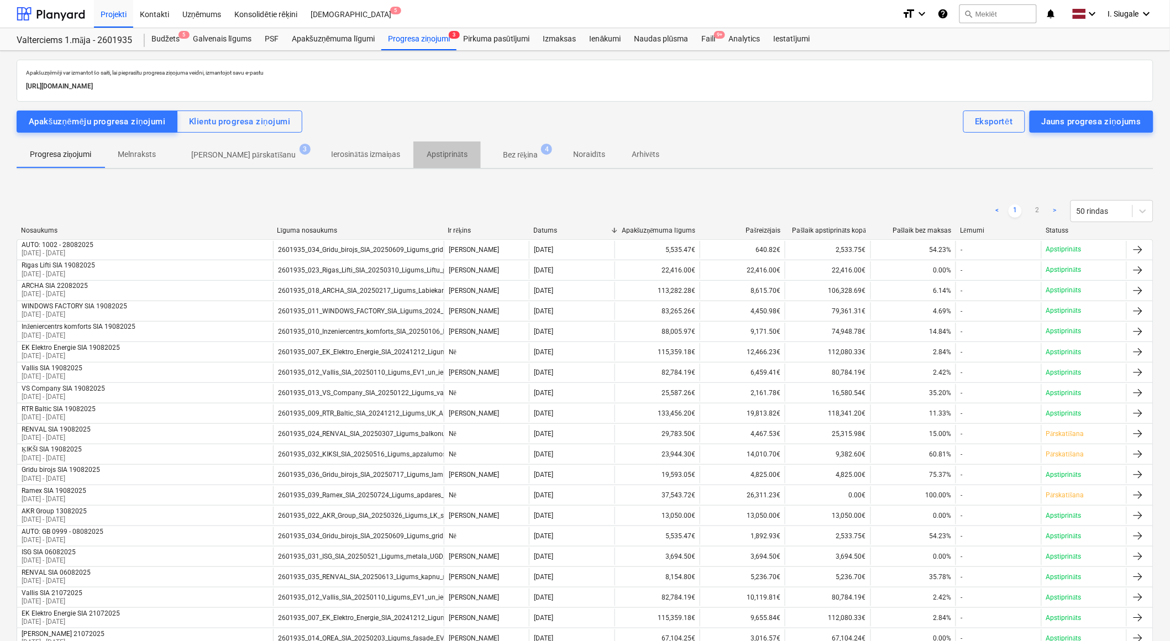
click at [427, 153] on p "Apstiprināts" at bounding box center [447, 155] width 41 height 12
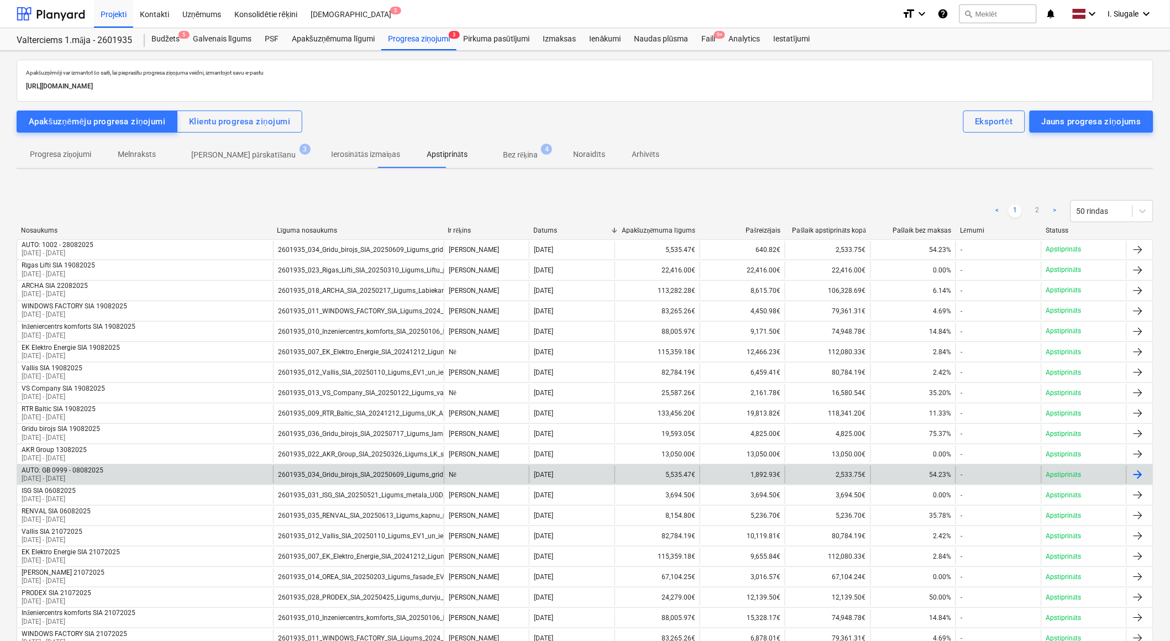
click at [207, 470] on div "AUTO: GB 0999 - 08082025 [DATE] - [DATE]" at bounding box center [145, 475] width 256 height 18
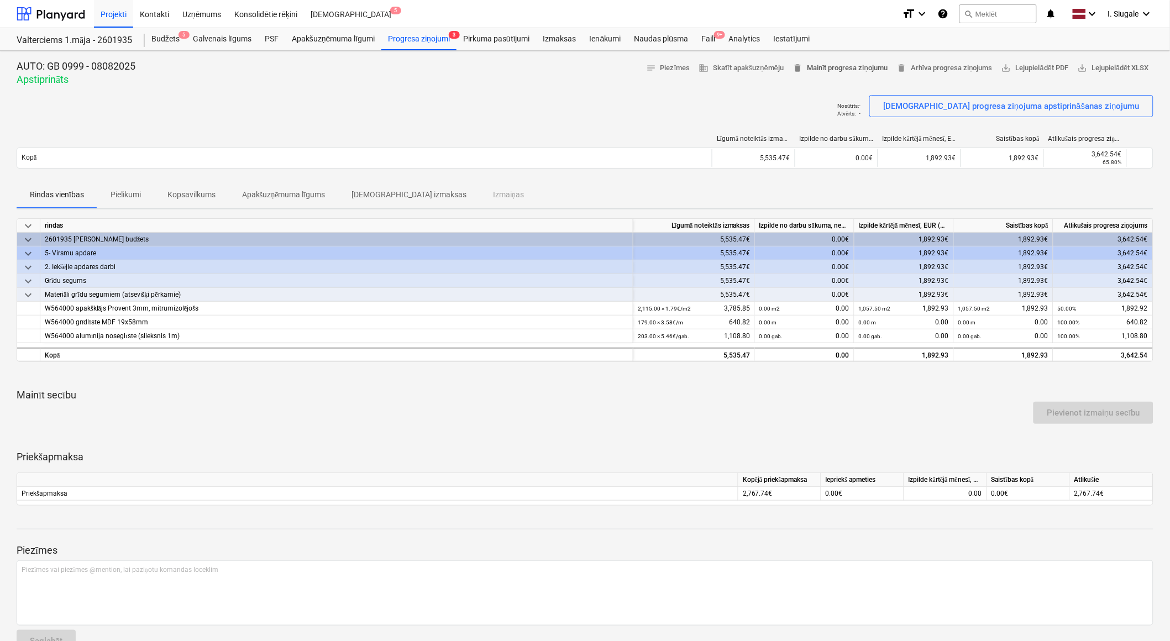
click at [844, 69] on span "delete Mainīt progresa ziņojumu" at bounding box center [839, 68] width 95 height 13
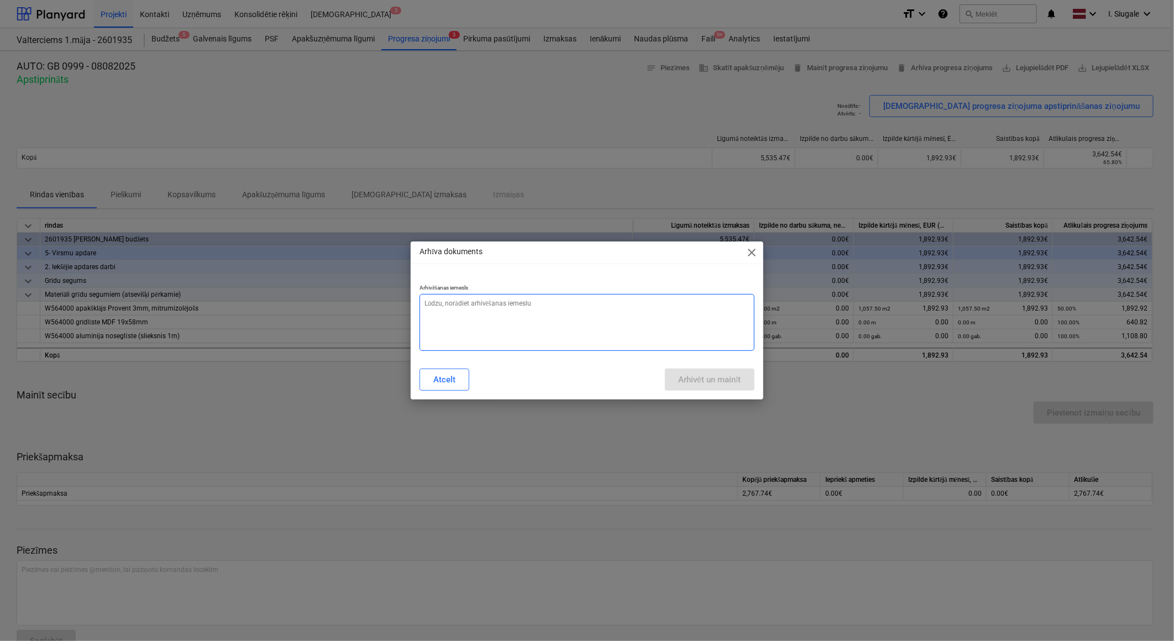
click at [511, 315] on textarea at bounding box center [586, 322] width 334 height 57
type textarea "x"
type textarea "n"
type textarea "x"
type textarea "ne"
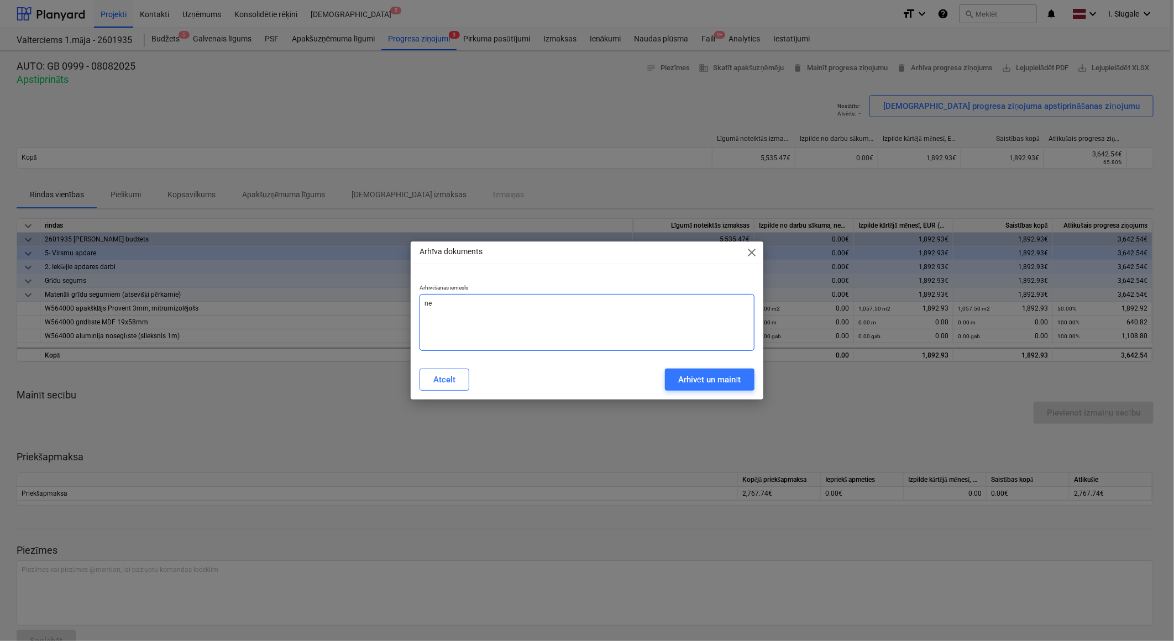
type textarea "x"
type textarea "nep"
type textarea "x"
type textarea "nepa"
type textarea "x"
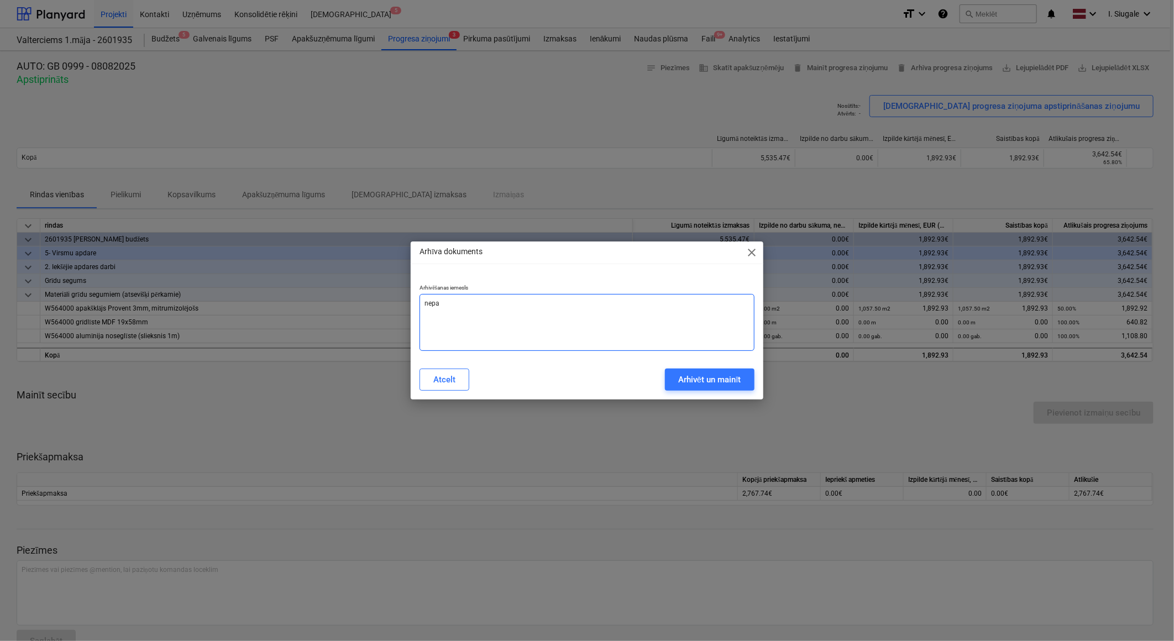
type textarea "nepar"
type textarea "x"
type textarea "nepare"
type textarea "x"
type textarea "neparei"
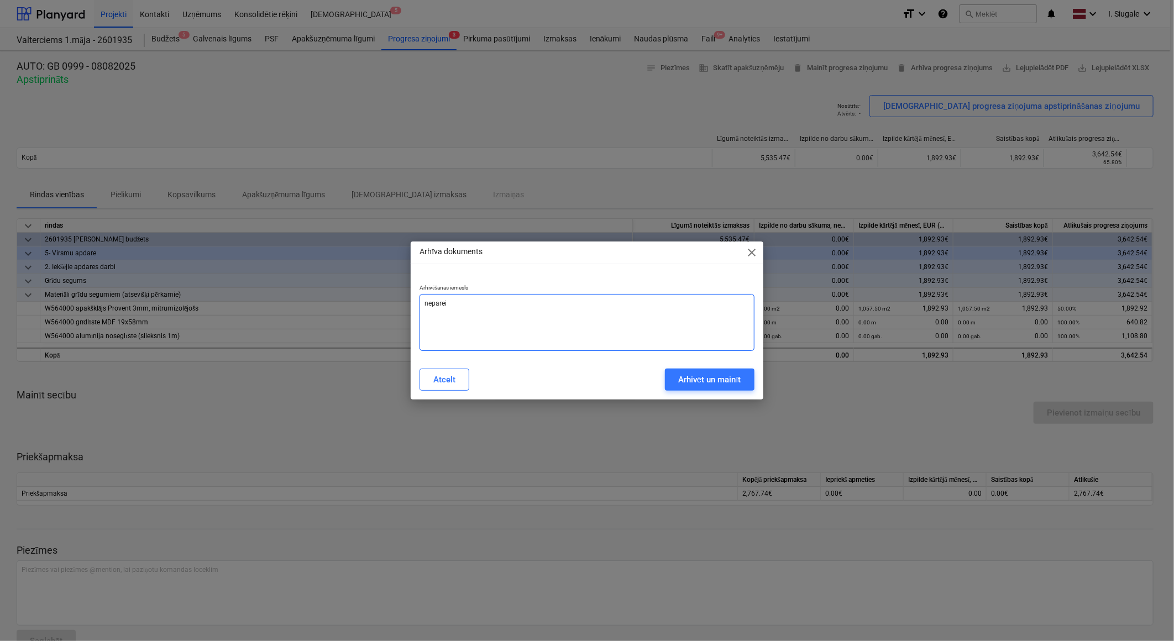
type textarea "x"
type textarea "nepareiz"
type textarea "x"
type textarea "nepareiza"
type textarea "x"
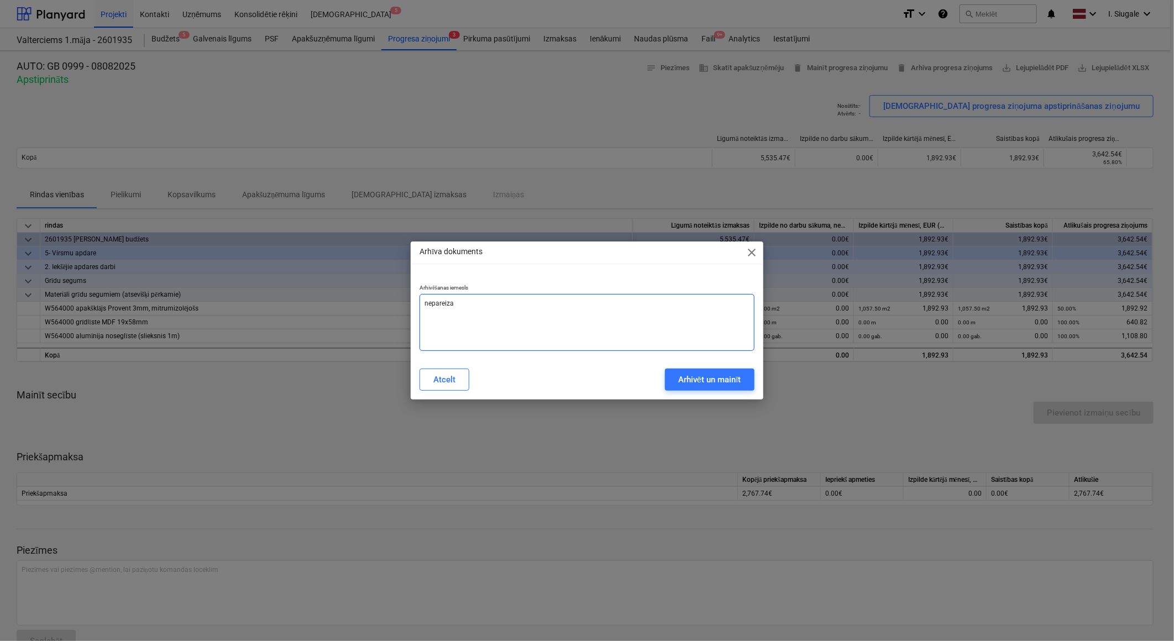
type textarea "nepareiza"
type textarea "x"
type textarea "nepareiza s"
type textarea "x"
type textarea "nepareiza su"
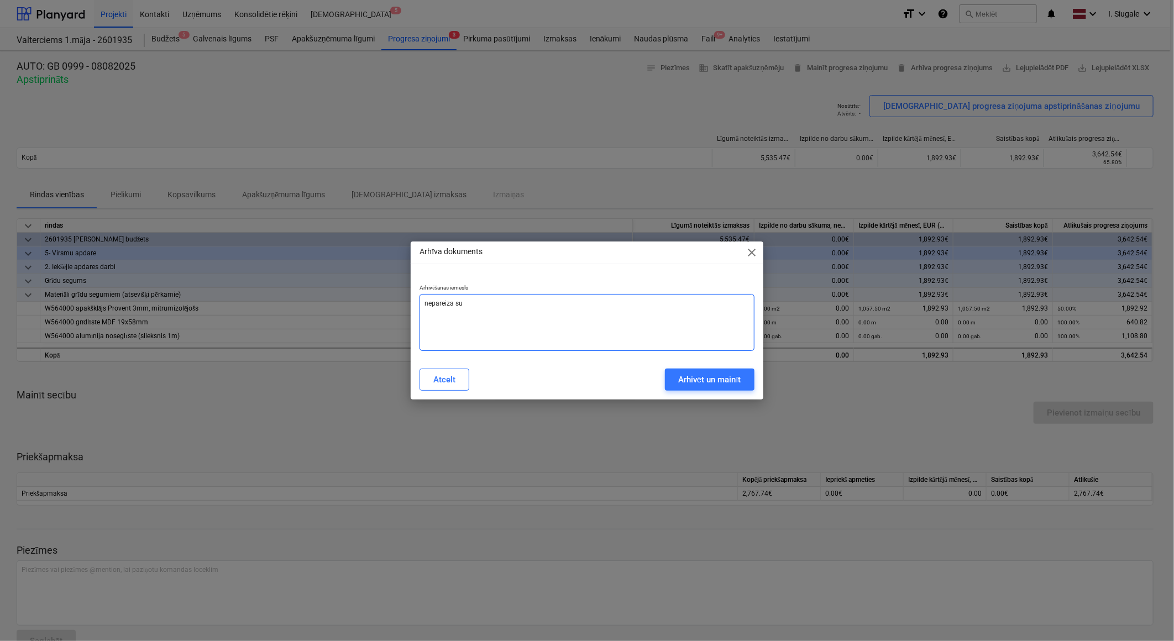
type textarea "x"
type textarea "nepareiza sum"
type textarea "x"
type textarea "nepareiza summ"
type textarea "x"
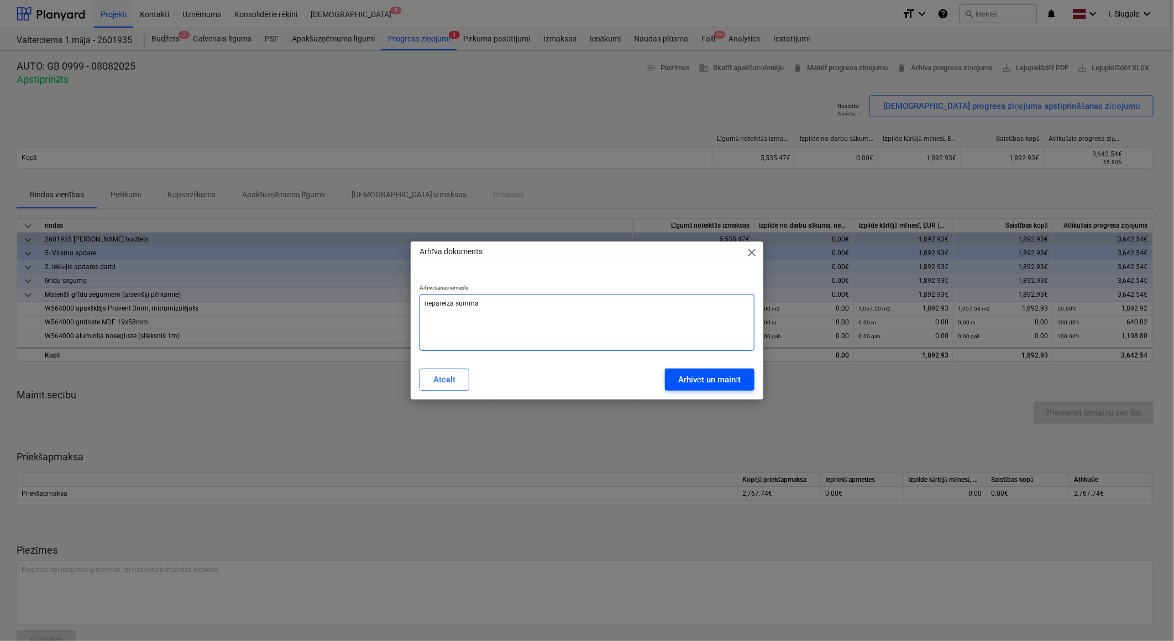
type textarea "nepareiza summa"
click at [691, 387] on button "Arhivēt un mainīt" at bounding box center [710, 380] width 90 height 22
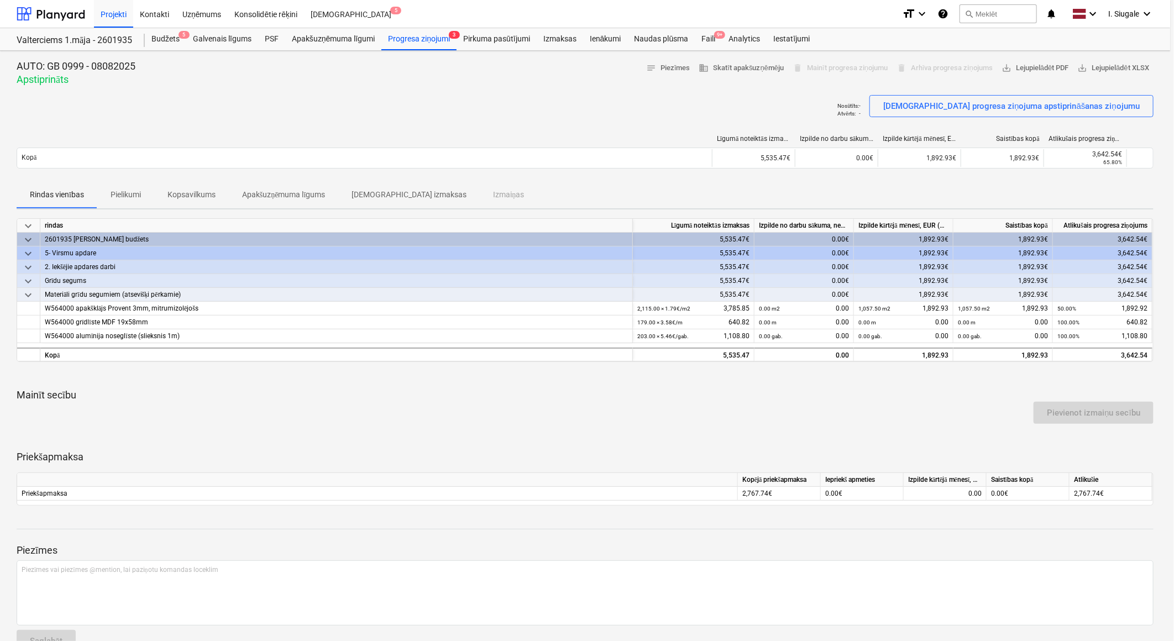
type textarea "x"
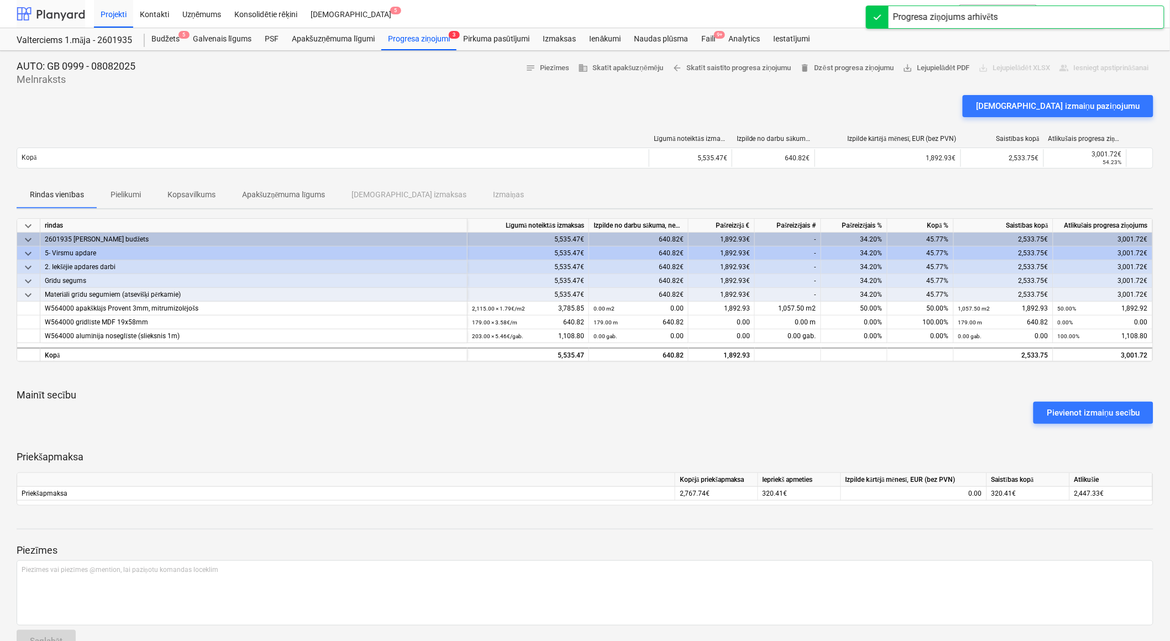
click at [48, 13] on div at bounding box center [51, 14] width 69 height 28
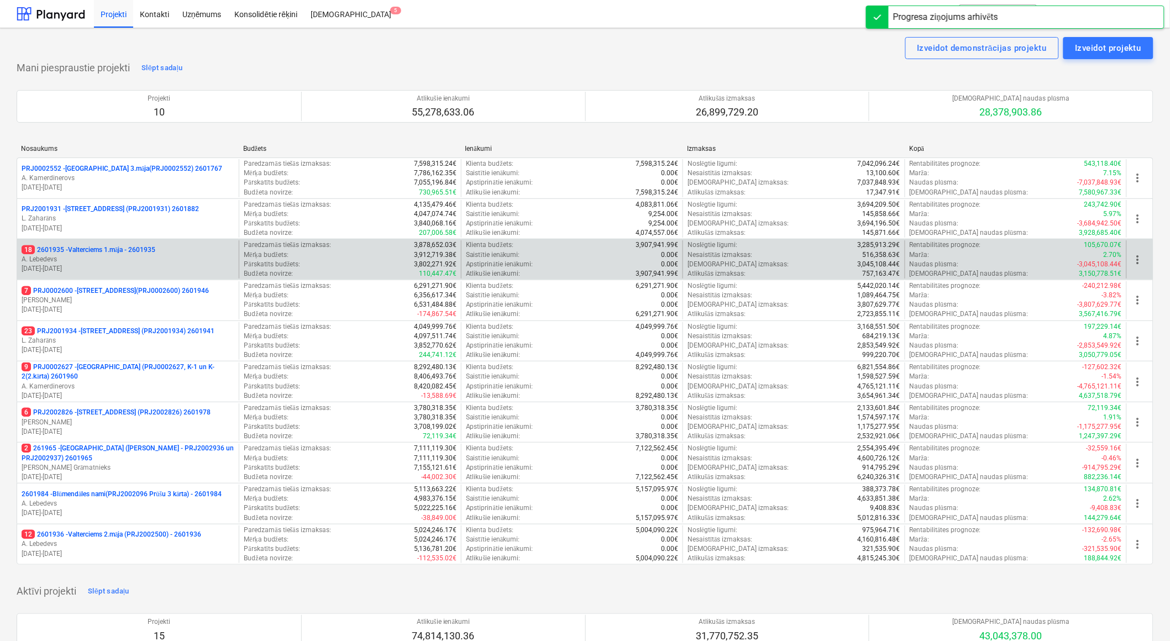
click at [116, 253] on p "18 2601935 - Valterciems 1.māja - 2601935" at bounding box center [89, 249] width 134 height 9
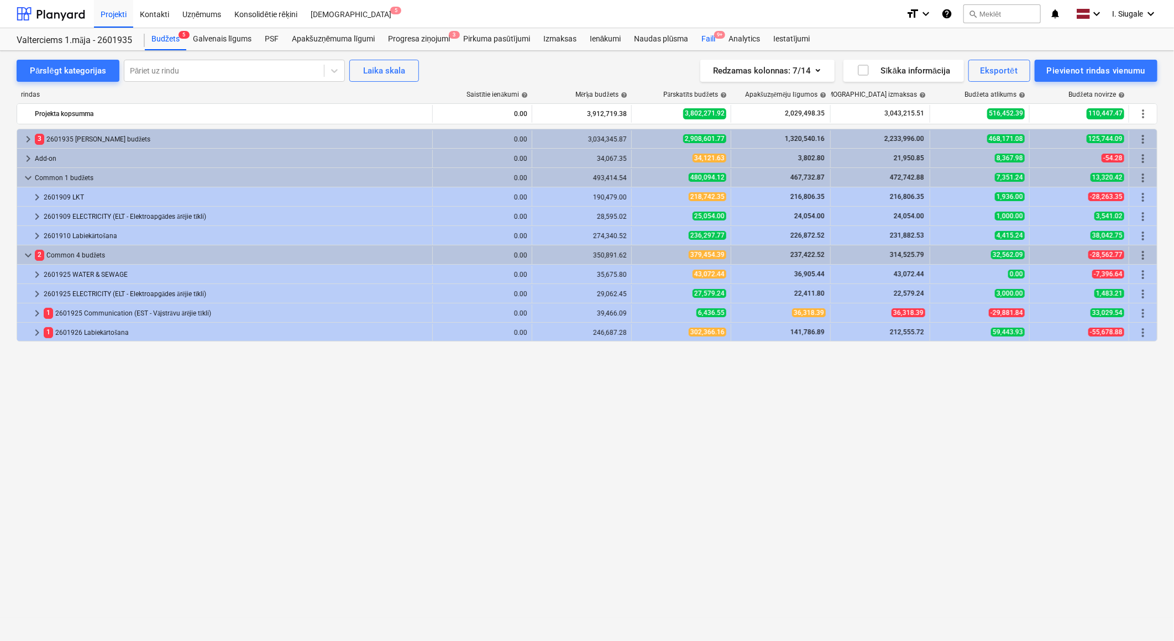
click at [706, 37] on div "Faili 9+" at bounding box center [708, 39] width 27 height 22
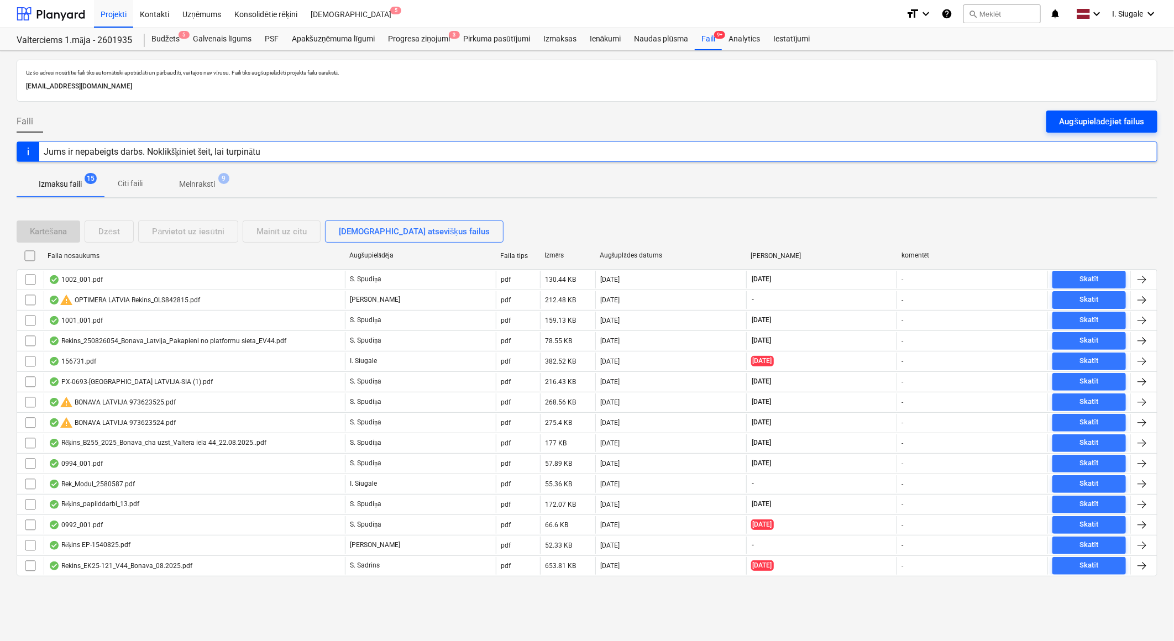
click at [1063, 119] on div "Augšupielādējiet failus" at bounding box center [1101, 121] width 85 height 14
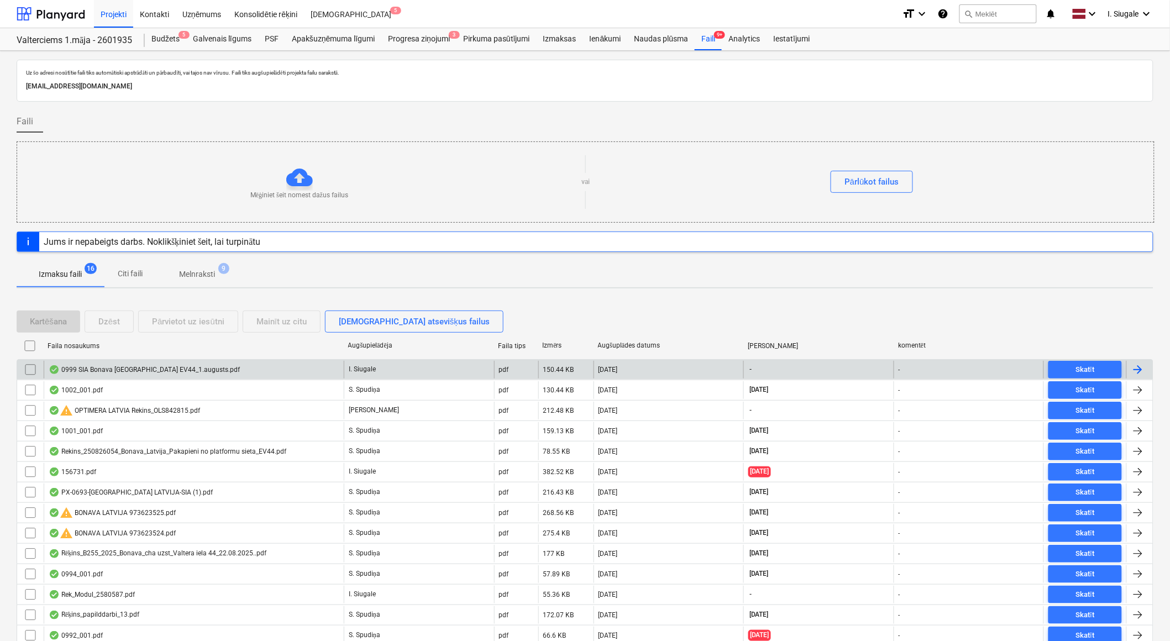
click at [206, 373] on div "0999 SIA Bonava [GEOGRAPHIC_DATA] EV44_1.augusts.pdf" at bounding box center [194, 370] width 300 height 18
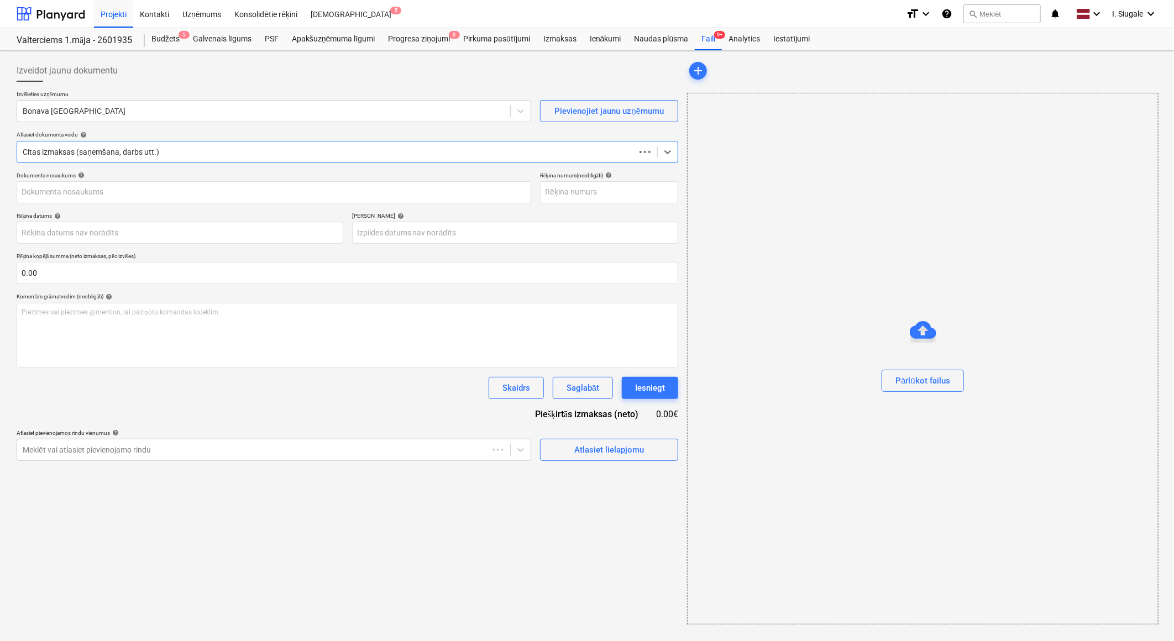
type input "0999"
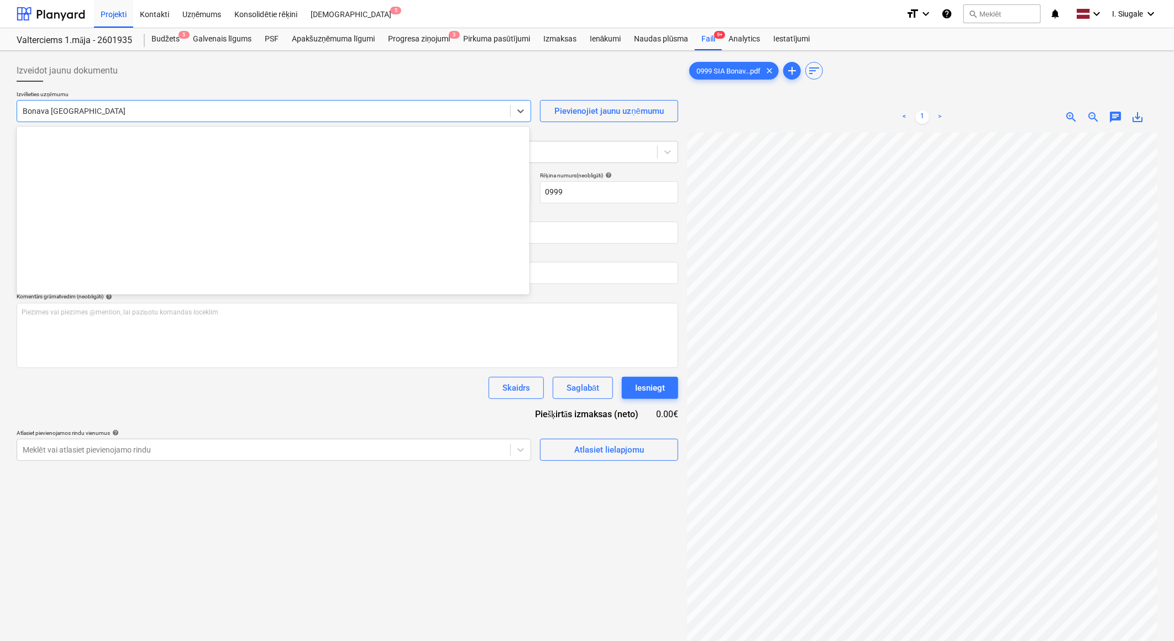
click at [106, 108] on div at bounding box center [264, 111] width 482 height 11
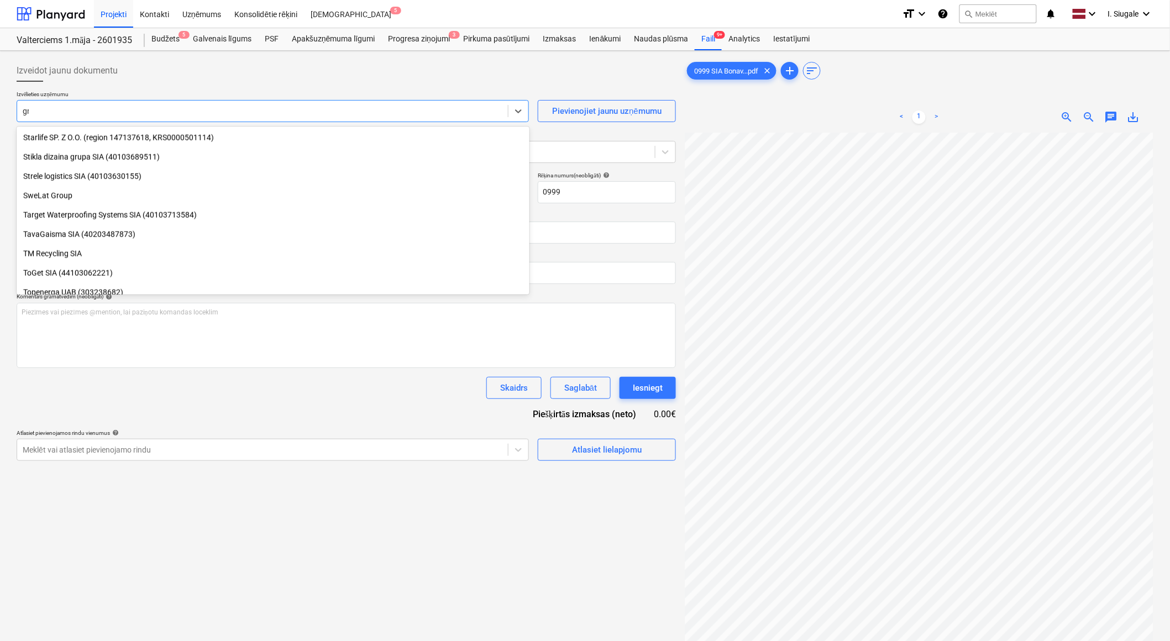
scroll to position [627, 0]
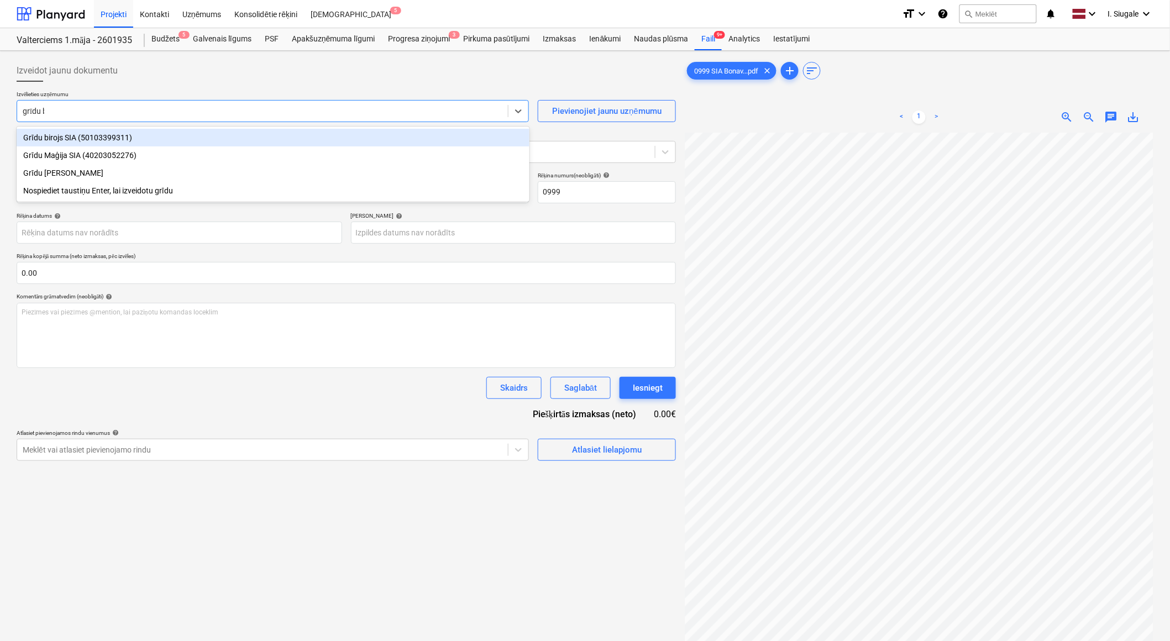
type input "grīdu bi"
click at [99, 137] on div "Grīdu birojs SIA (50103399311)" at bounding box center [273, 138] width 513 height 18
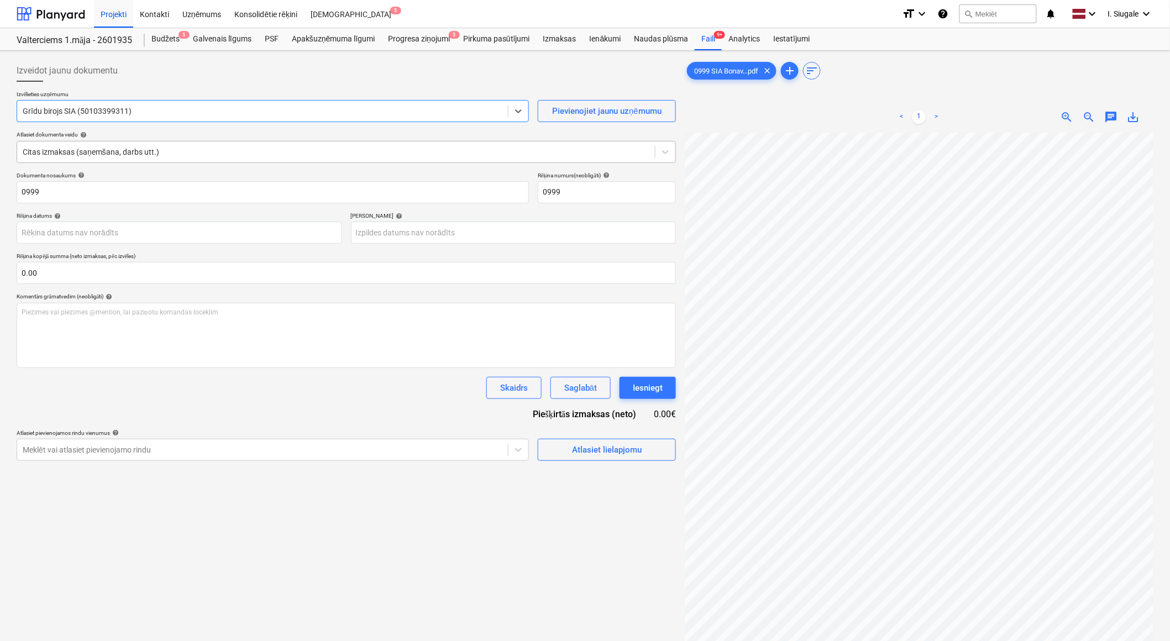
click at [205, 151] on div at bounding box center [336, 151] width 627 height 11
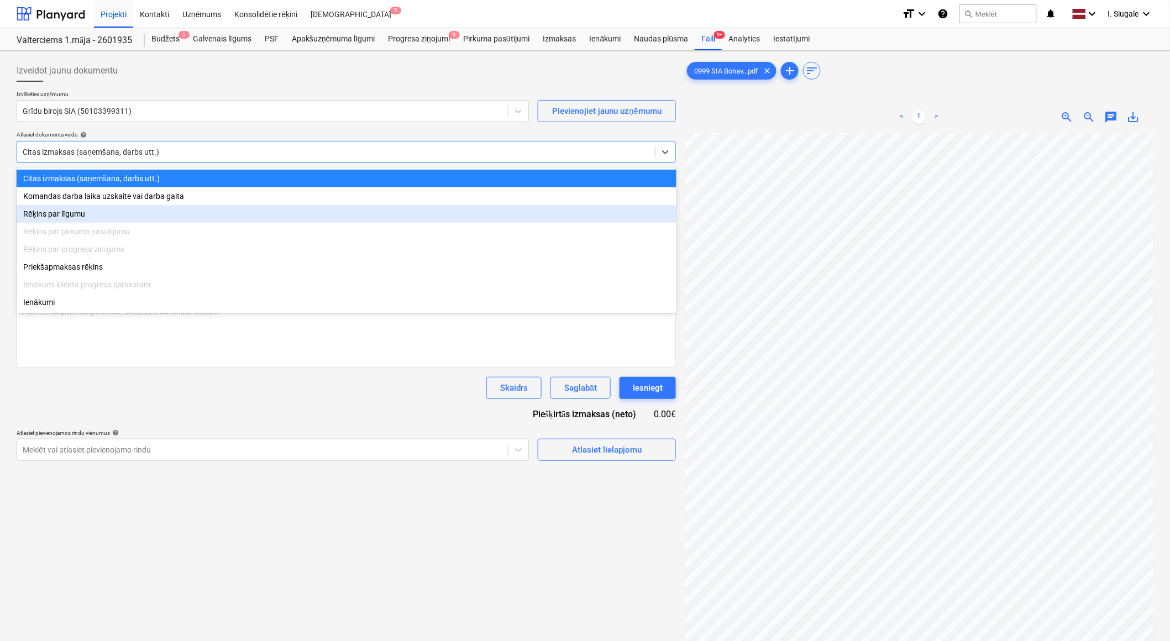
click at [112, 219] on div "Rēķins par līgumu" at bounding box center [347, 214] width 660 height 18
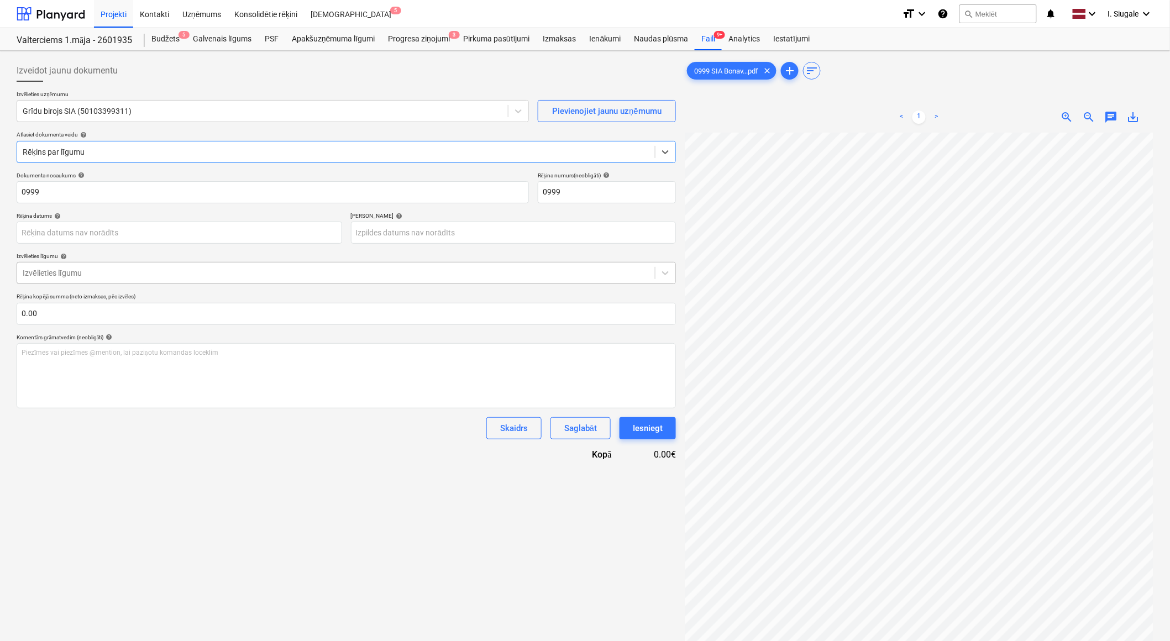
click at [98, 266] on div "Izvēlieties līgumu" at bounding box center [336, 272] width 638 height 15
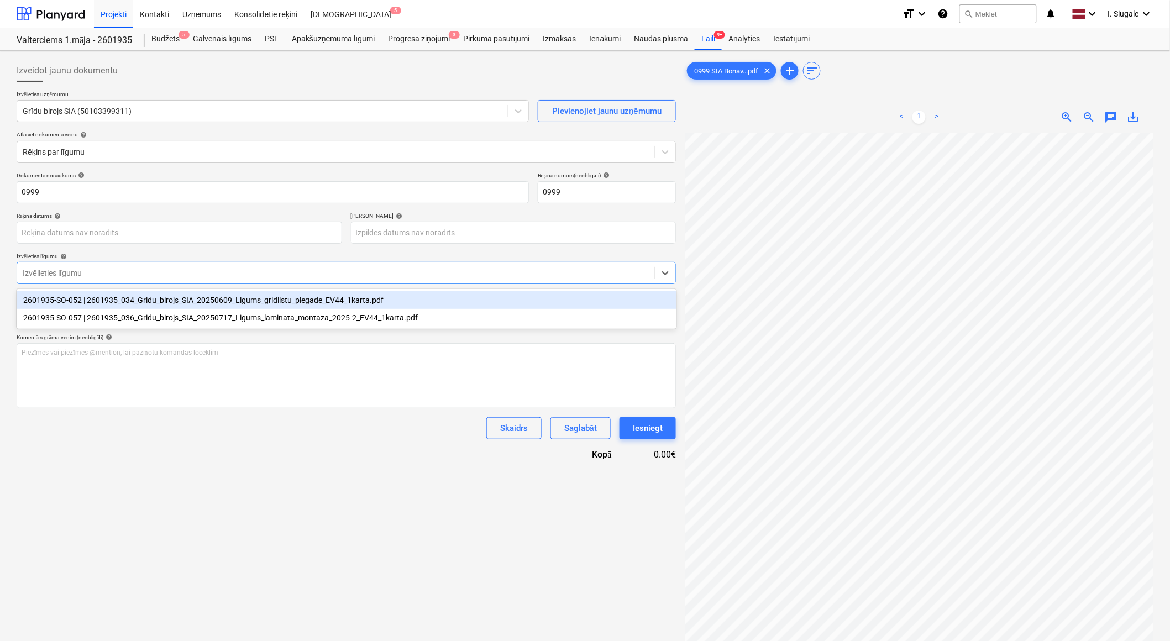
click at [122, 302] on div "2601935-SO-052 | 2601935_034_Gridu_birojs_SIA_20250609_Ligums_gridlistu_piegade…" at bounding box center [347, 300] width 660 height 18
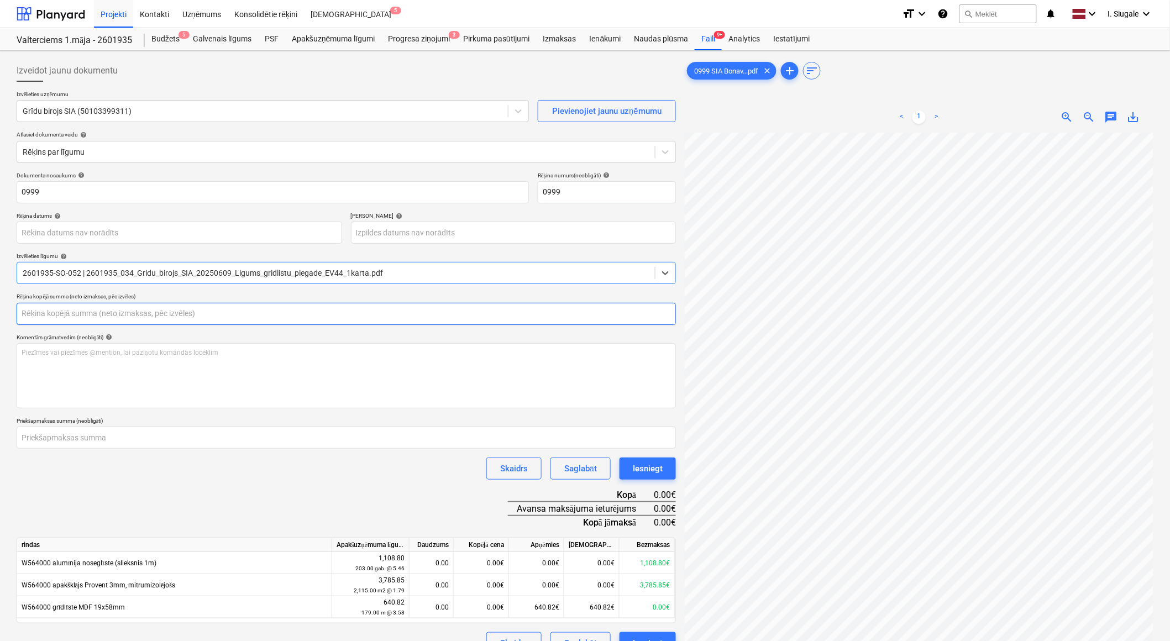
click at [54, 309] on input "text" at bounding box center [346, 314] width 659 height 22
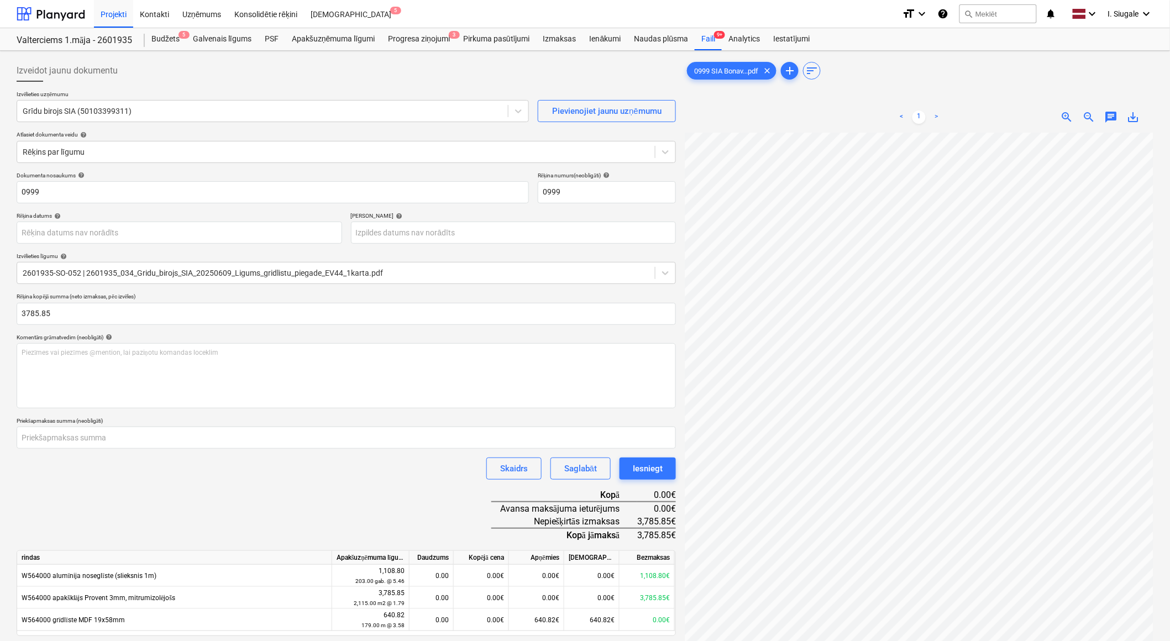
type input "3,785.85"
click at [239, 503] on div "Dokumenta nosaukums help 0999 Rēķina numurs (neobligāti) help 0999 Rēķina datum…" at bounding box center [346, 420] width 659 height 496
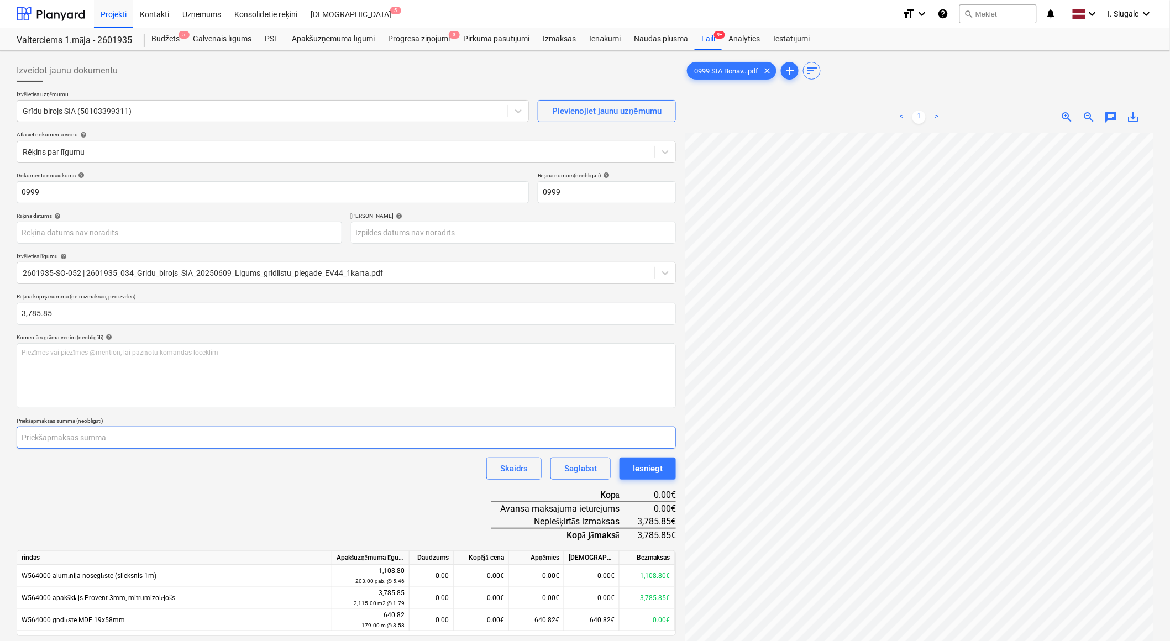
click at [138, 433] on input "number" at bounding box center [346, 438] width 659 height 22
type input "1892.93"
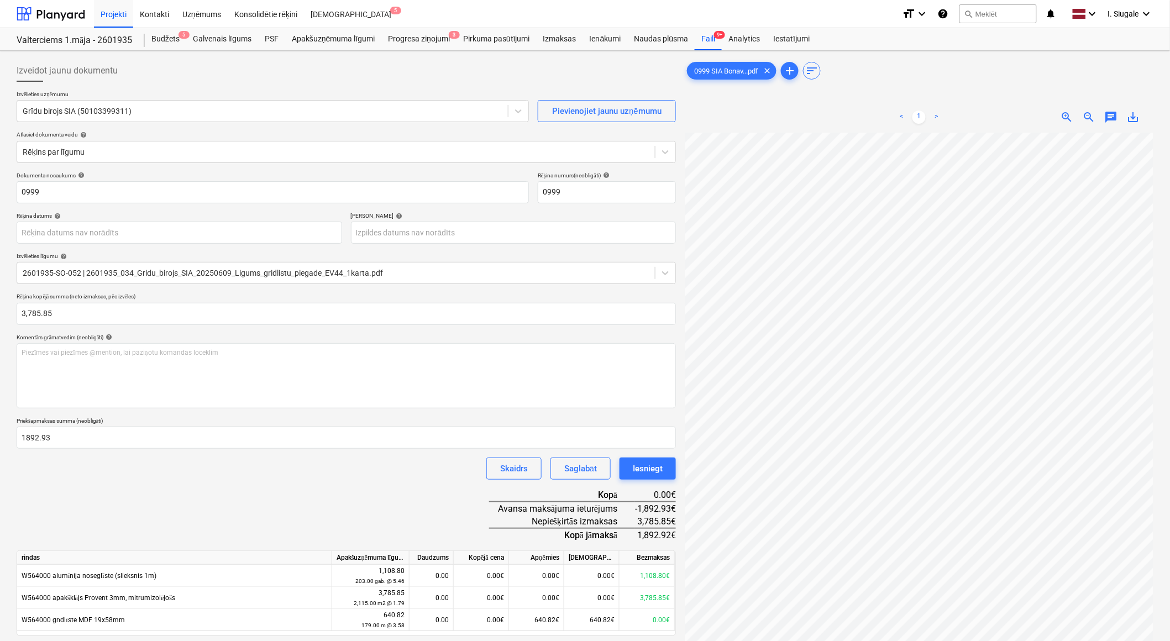
click at [207, 473] on div "Skaidrs Saglabāt Iesniegt" at bounding box center [346, 469] width 659 height 22
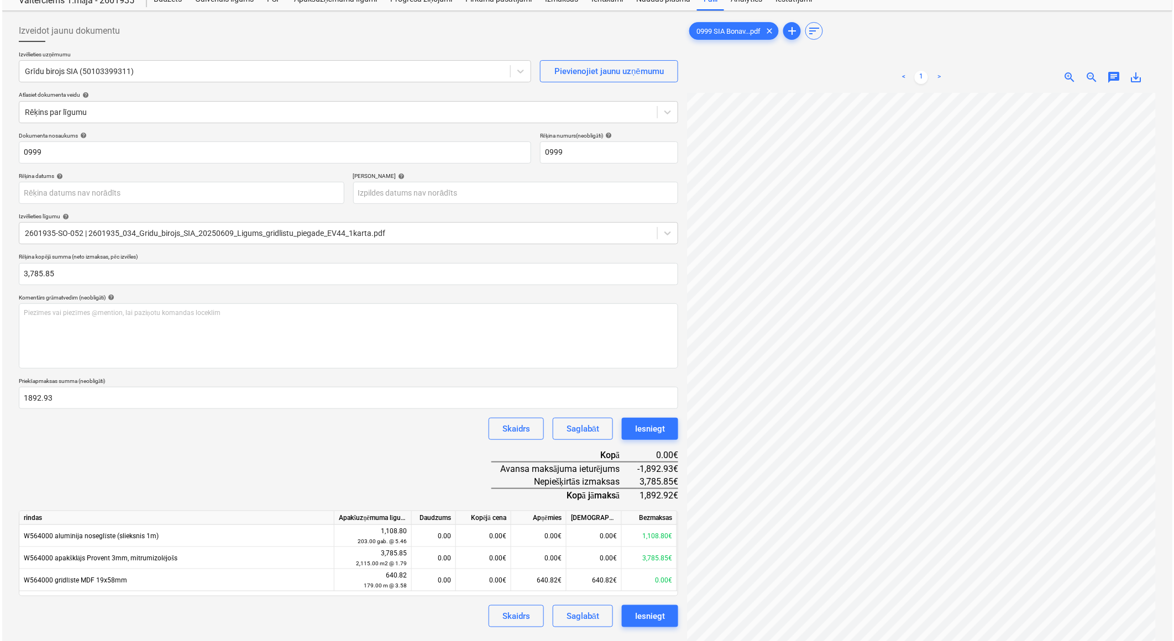
scroll to position [61, 0]
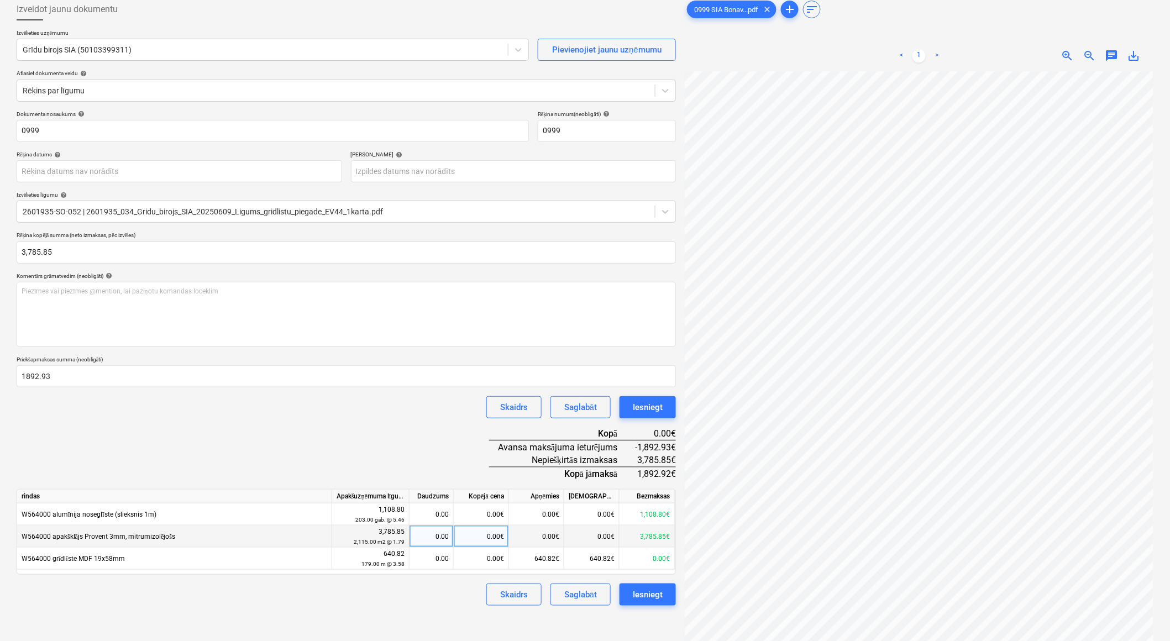
click at [434, 539] on div "0.00" at bounding box center [431, 537] width 35 height 22
type input "2115"
click at [399, 433] on div "Dokumenta nosaukums help 0999 Rēķina numurs (neobligāti) help 0999 Rēķina datum…" at bounding box center [346, 359] width 659 height 496
click at [640, 598] on div "Iesniegt" at bounding box center [648, 594] width 30 height 14
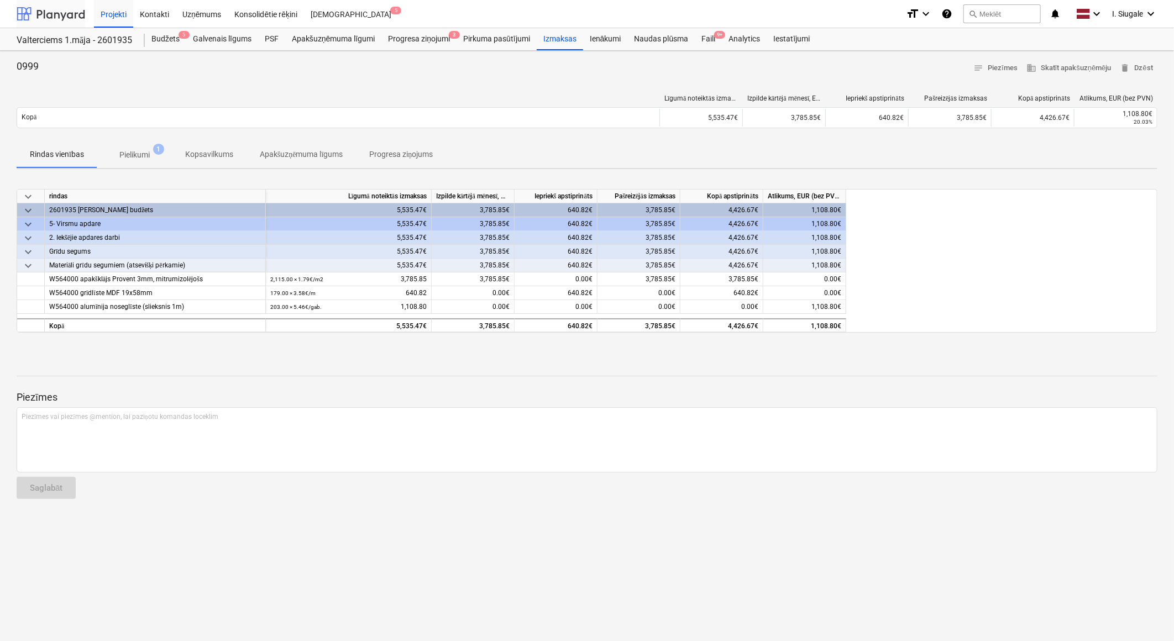
click at [54, 15] on div at bounding box center [51, 14] width 69 height 28
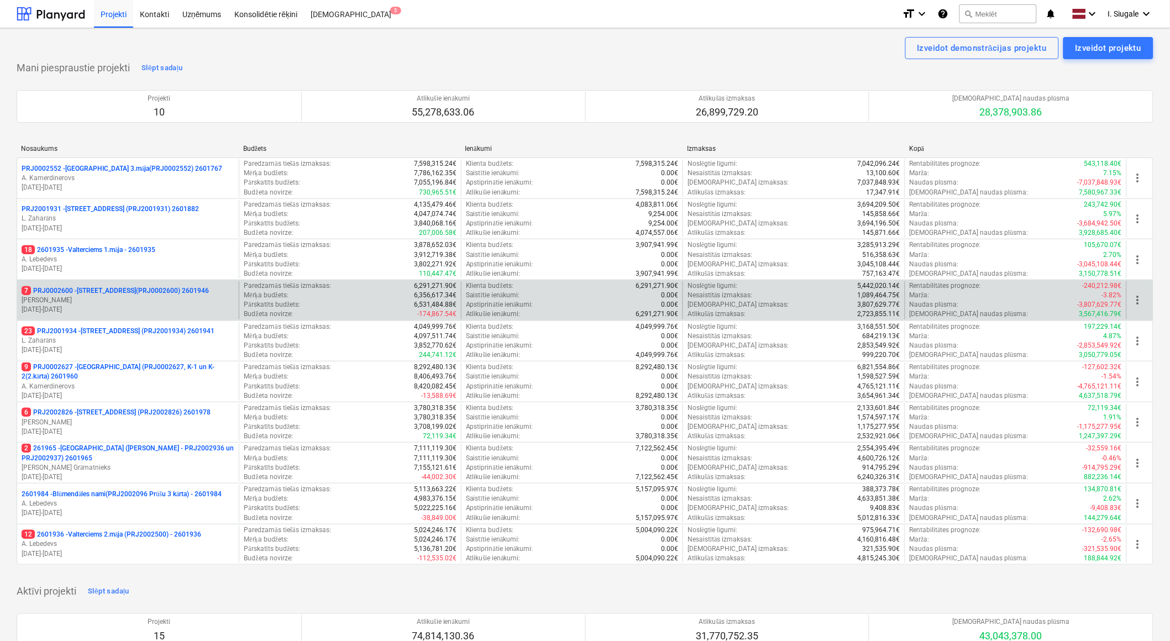
click at [108, 293] on p "7 PRJ0002600 - [STREET_ADDRESS](PRJ0002600) 2601946" at bounding box center [115, 290] width 187 height 9
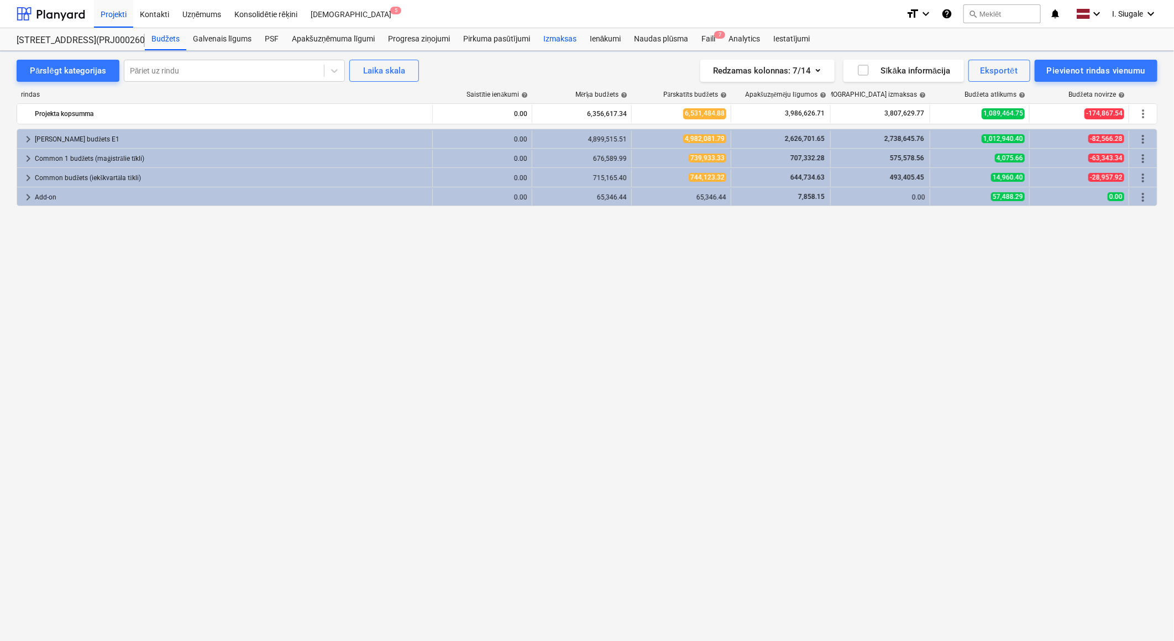
click at [561, 39] on div "Izmaksas" at bounding box center [560, 39] width 46 height 22
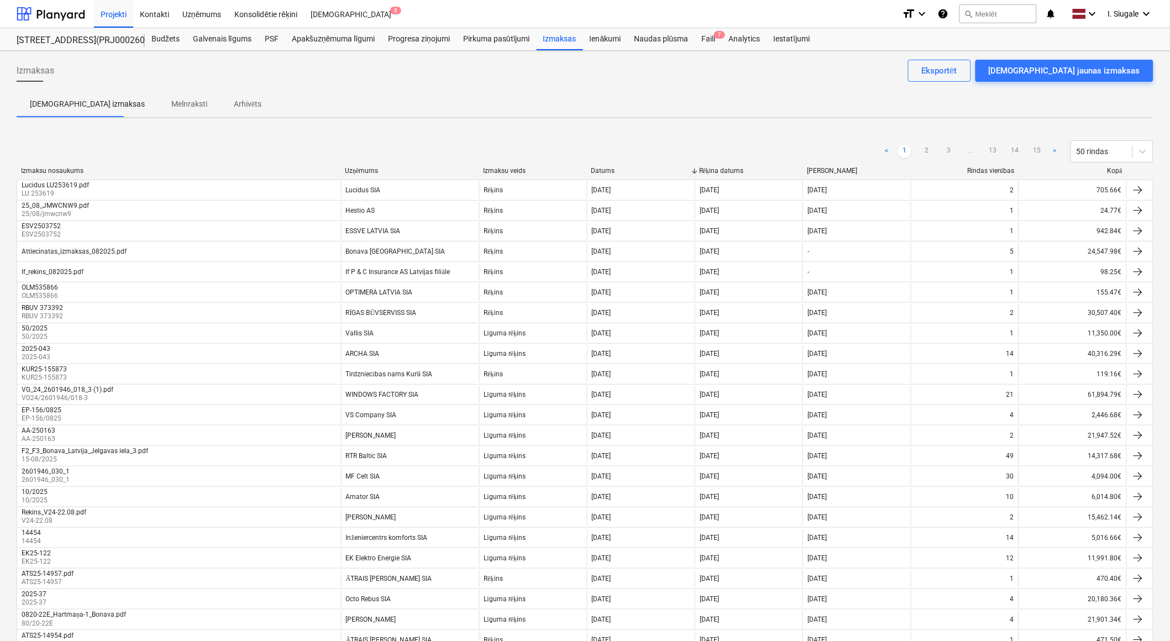
click at [1116, 172] on div "Kopā" at bounding box center [1072, 171] width 99 height 8
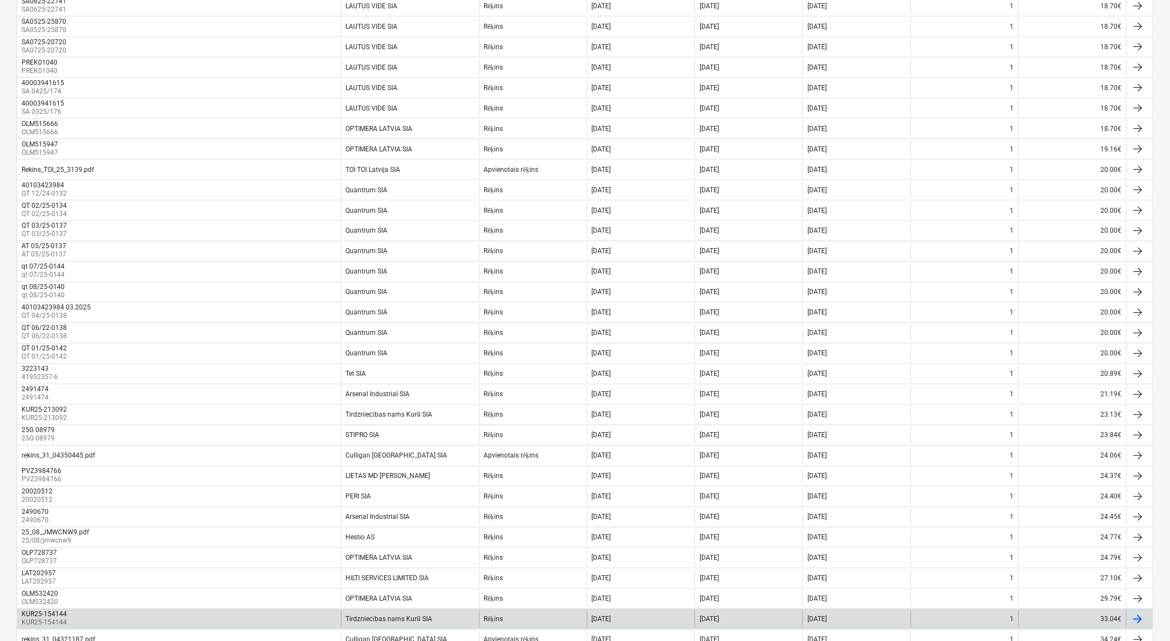
scroll to position [626, 0]
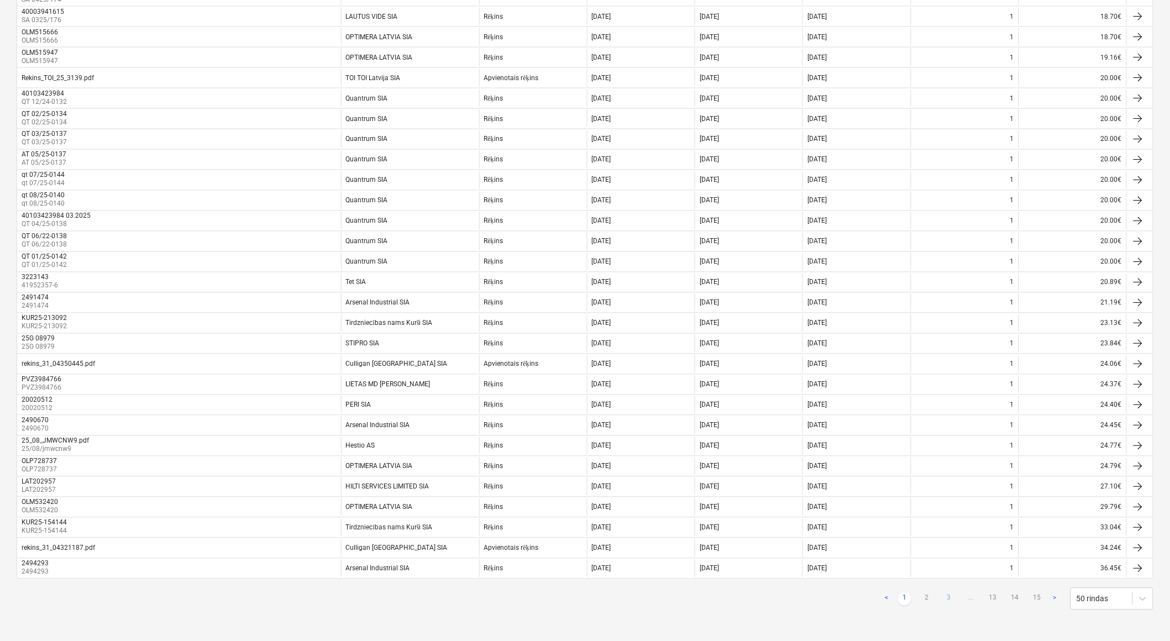
click at [951, 597] on link "3" at bounding box center [948, 598] width 13 height 13
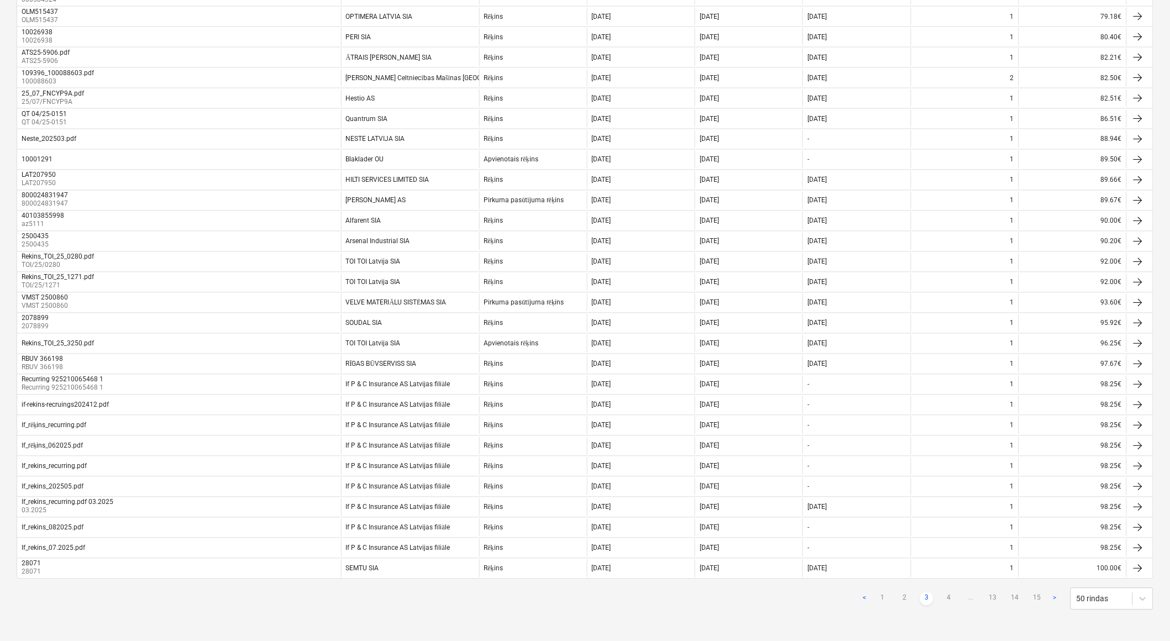
click at [951, 597] on link "4" at bounding box center [948, 598] width 13 height 13
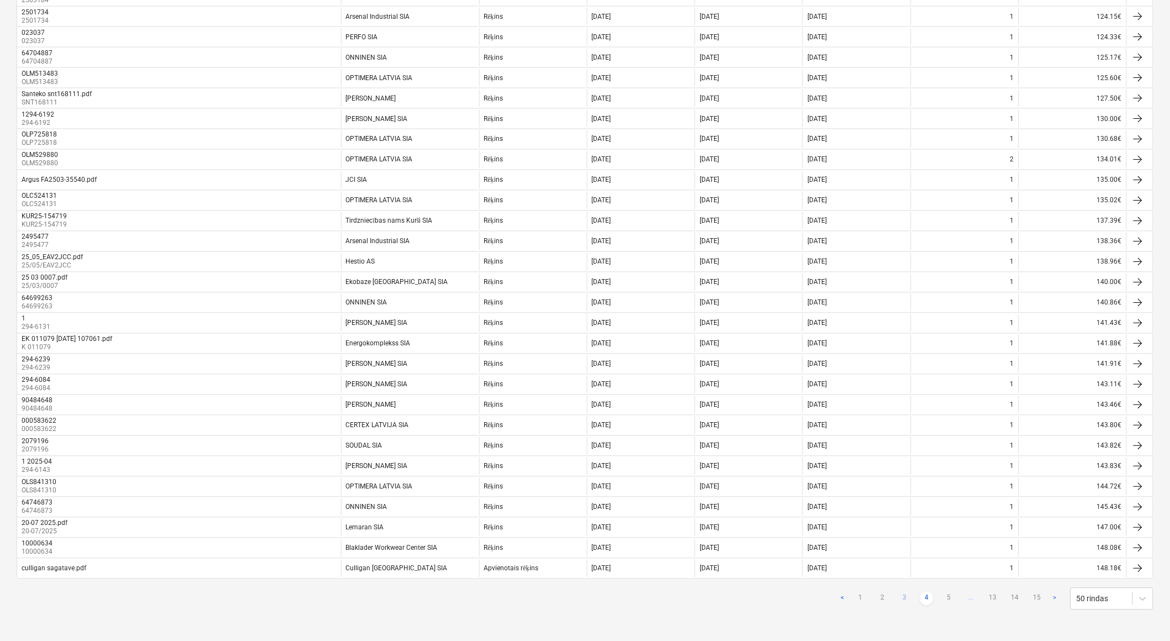
click at [951, 597] on link "5" at bounding box center [948, 598] width 13 height 13
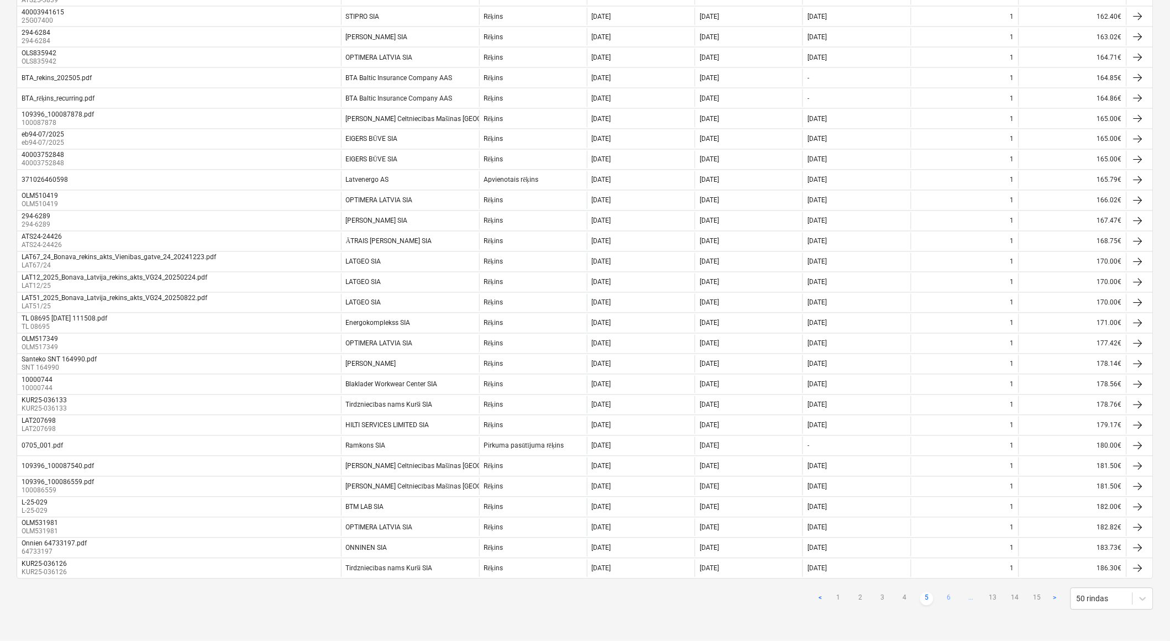
click at [950, 597] on link "6" at bounding box center [948, 598] width 13 height 13
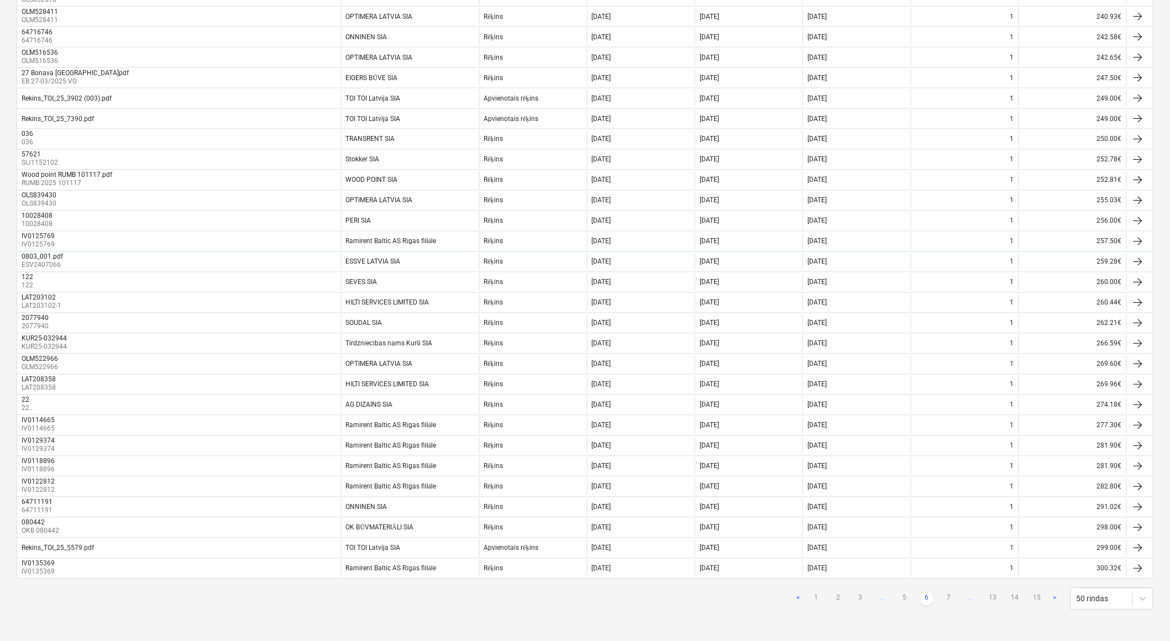
click at [950, 597] on link "7" at bounding box center [948, 598] width 13 height 13
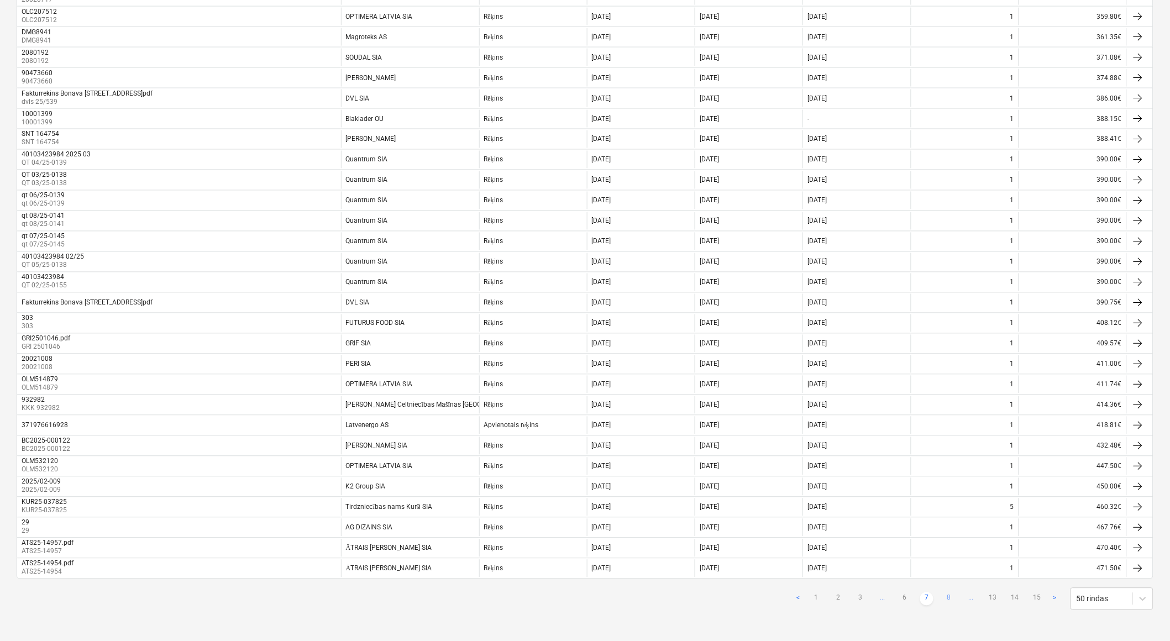
click at [950, 599] on link "8" at bounding box center [948, 598] width 13 height 13
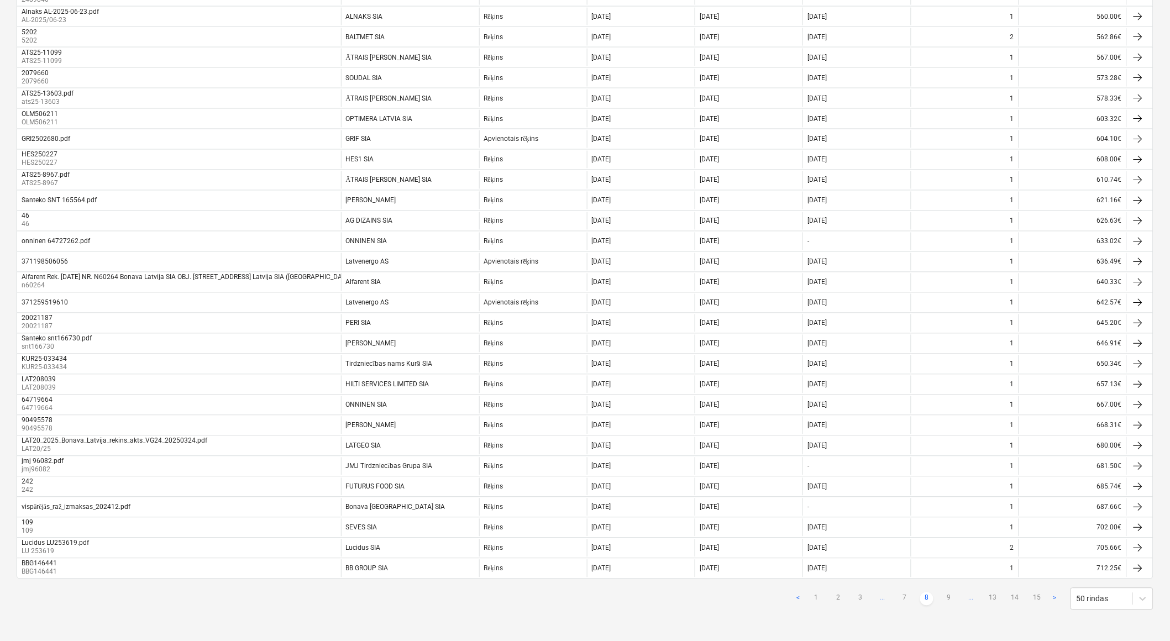
click at [950, 599] on link "9" at bounding box center [948, 598] width 13 height 13
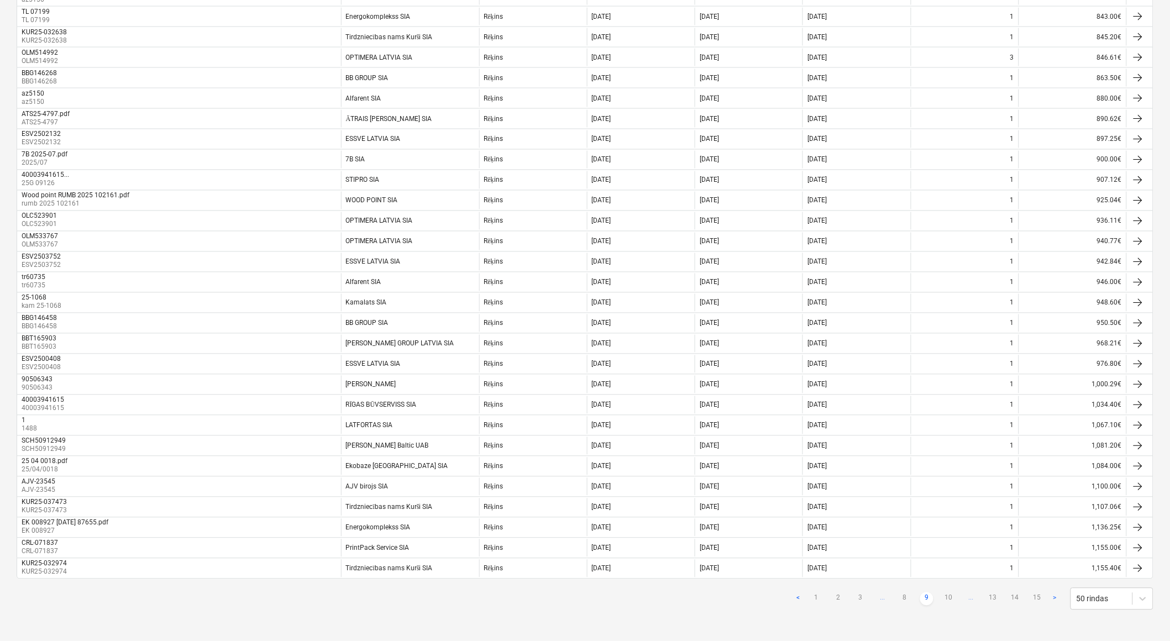
drag, startPoint x: 907, startPoint y: 598, endPoint x: 924, endPoint y: 583, distance: 23.1
click at [907, 599] on link "8" at bounding box center [904, 598] width 13 height 13
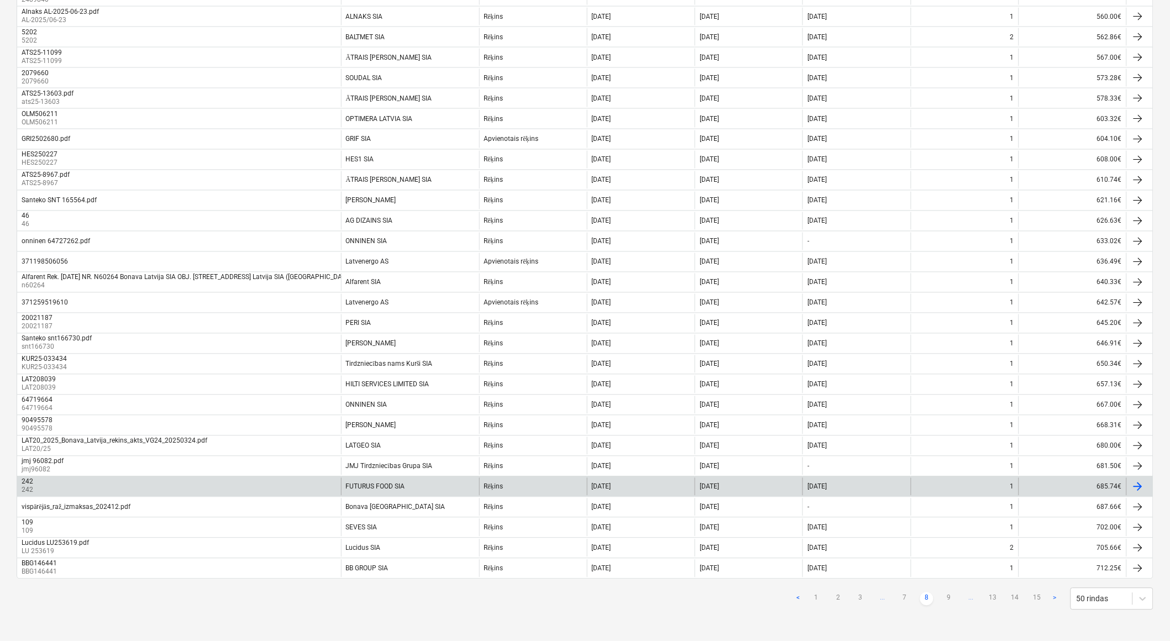
scroll to position [441, 0]
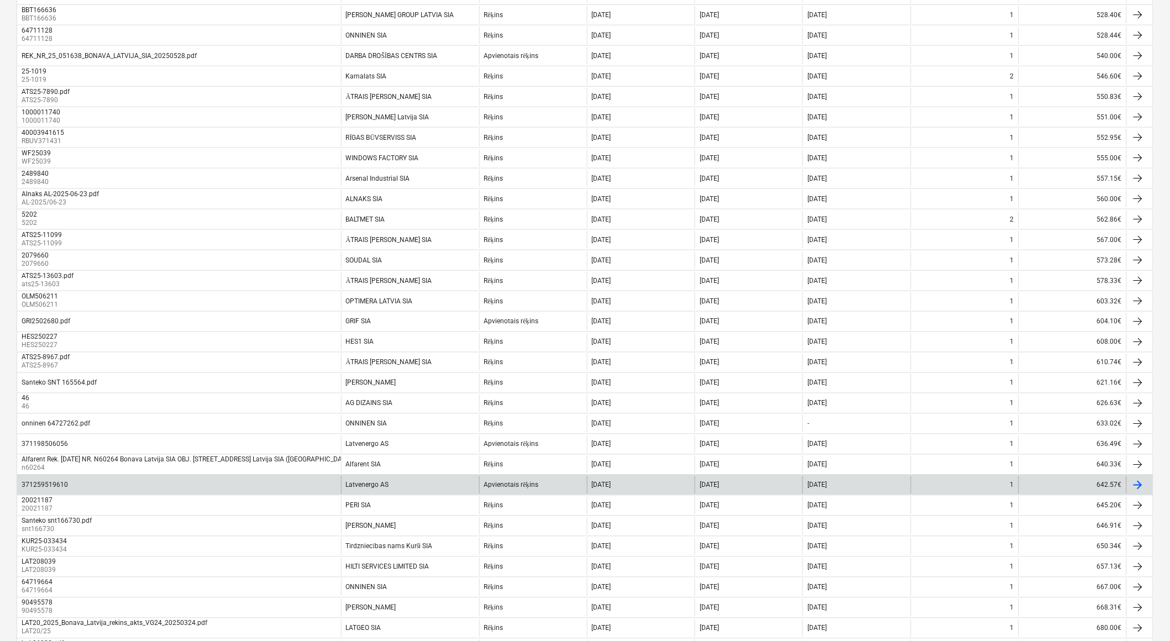
click at [470, 485] on div "Latvenergo AS" at bounding box center [410, 485] width 138 height 18
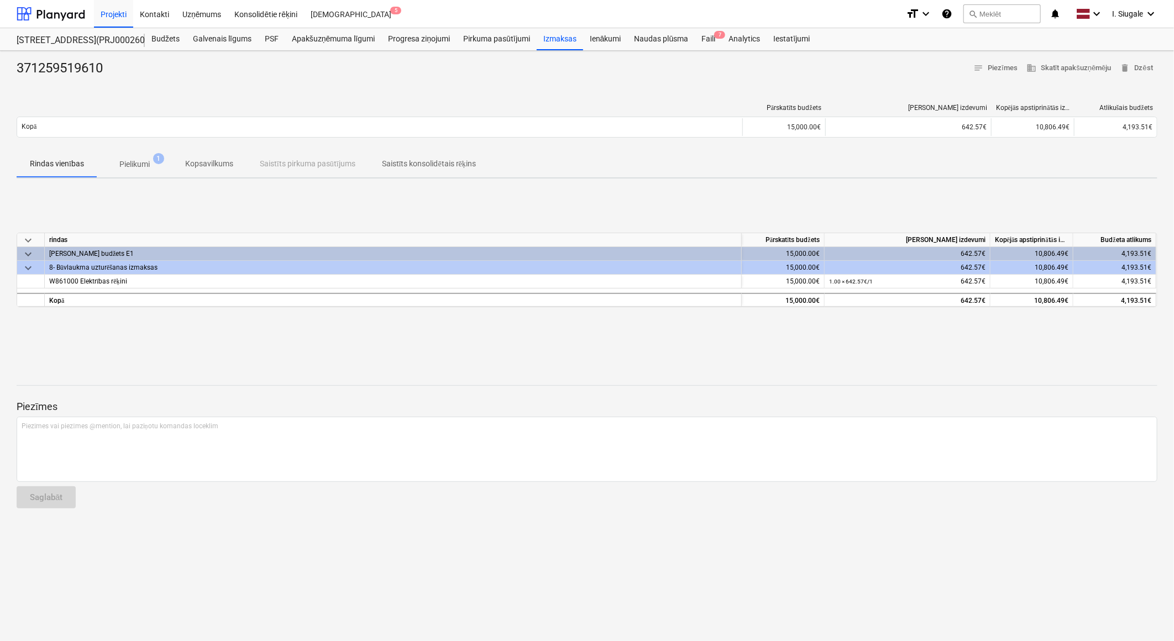
click at [141, 165] on p "Pielikumi" at bounding box center [134, 165] width 30 height 12
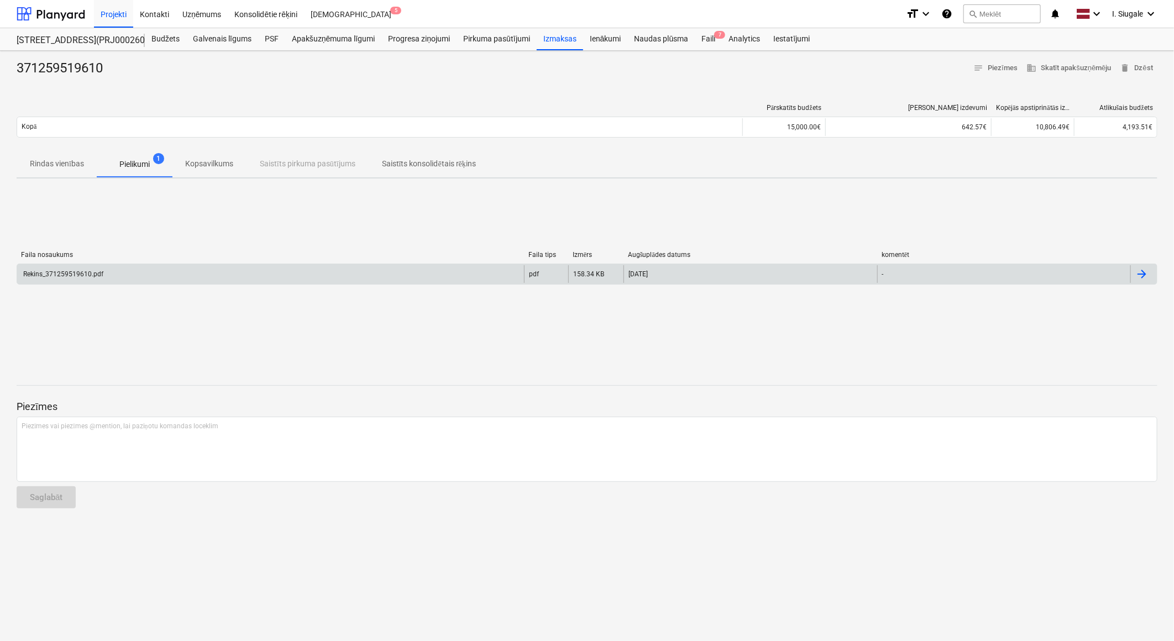
click at [225, 269] on div "Rekins_371259519610.pdf" at bounding box center [270, 274] width 507 height 18
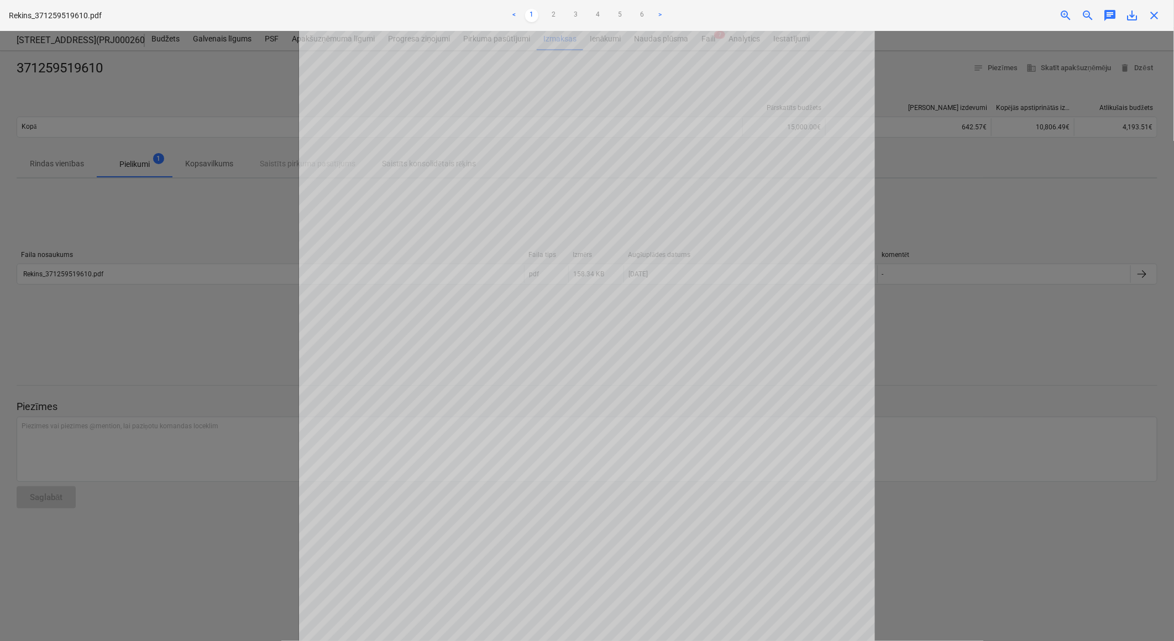
click at [1154, 20] on span "close" at bounding box center [1153, 15] width 13 height 13
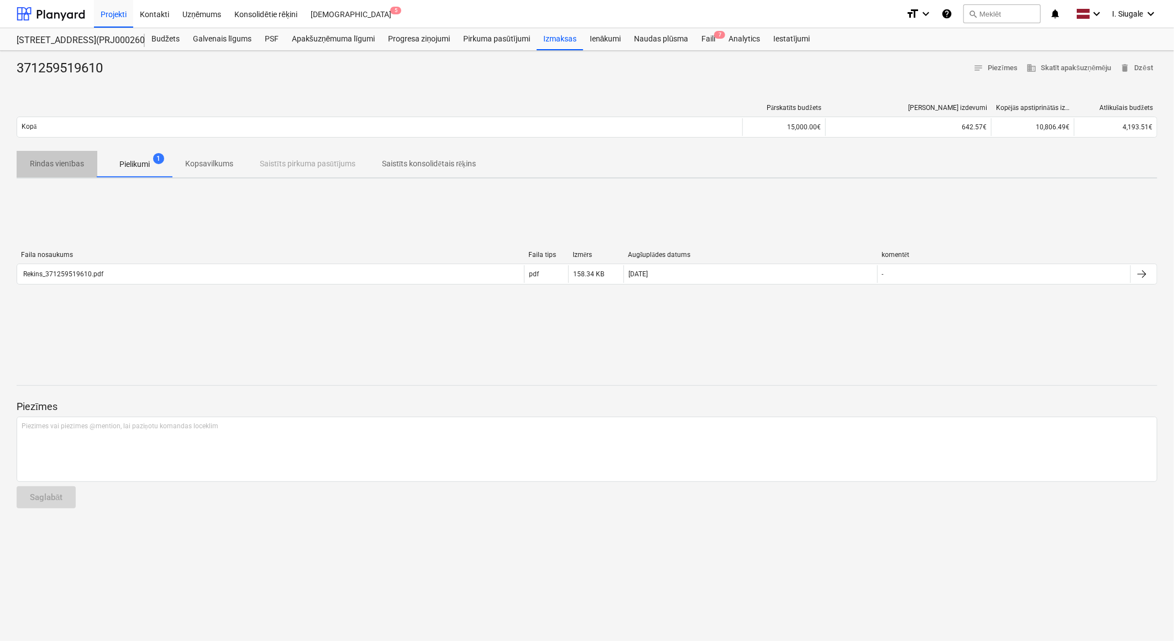
click at [76, 163] on p "Rindas vienības" at bounding box center [57, 164] width 54 height 12
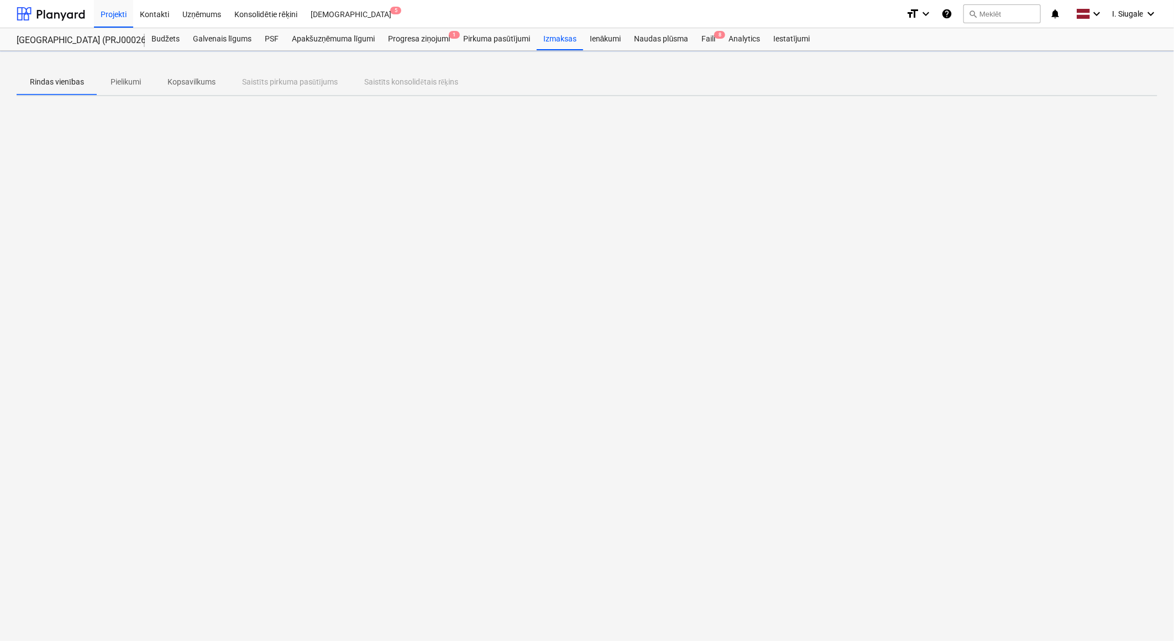
click at [481, 339] on div "Rindas vienības Pielikumi Kopsavilkums Saistīts pirkuma pasūtījums Saistīts kon…" at bounding box center [587, 346] width 1174 height 590
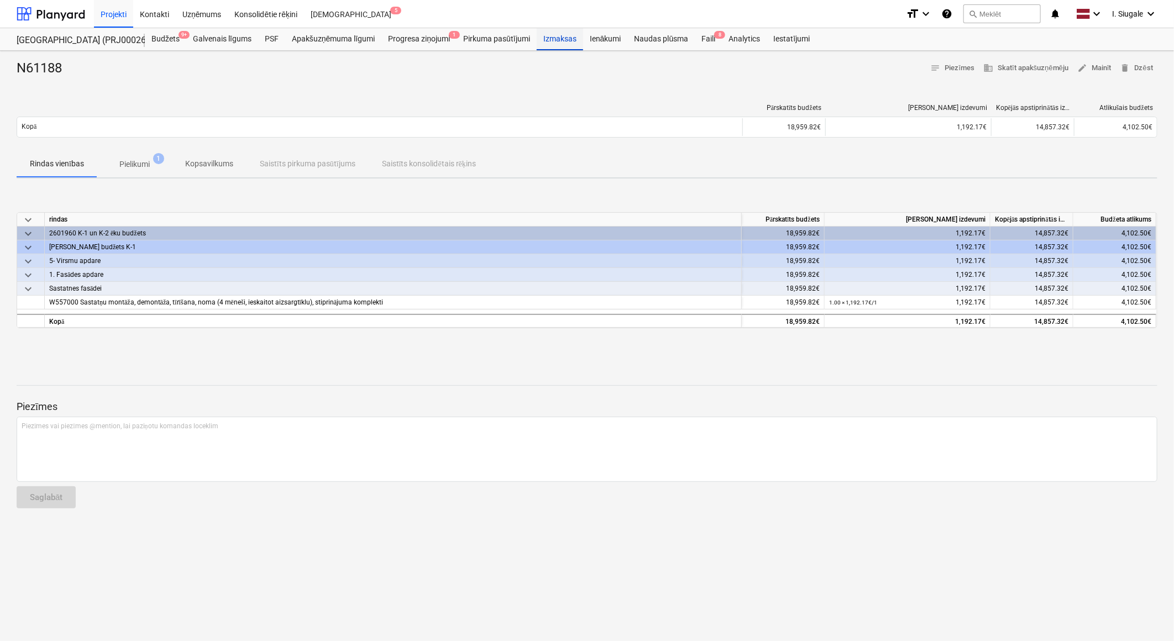
click at [568, 37] on div "Izmaksas" at bounding box center [560, 39] width 46 height 22
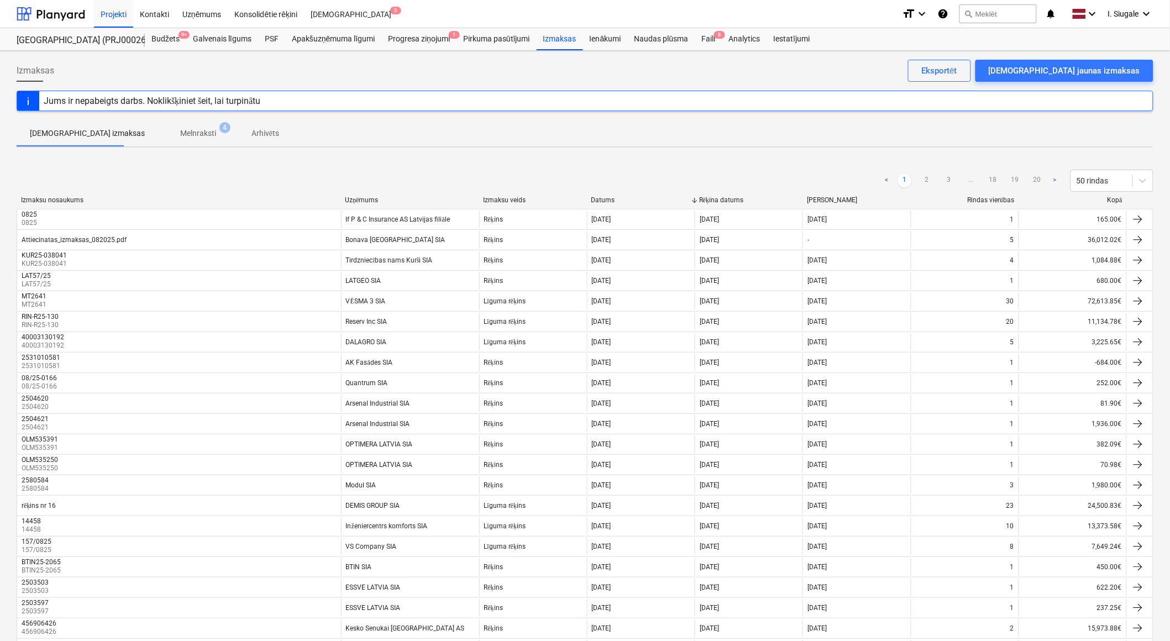
click at [1112, 199] on div "Kopā" at bounding box center [1072, 200] width 99 height 8
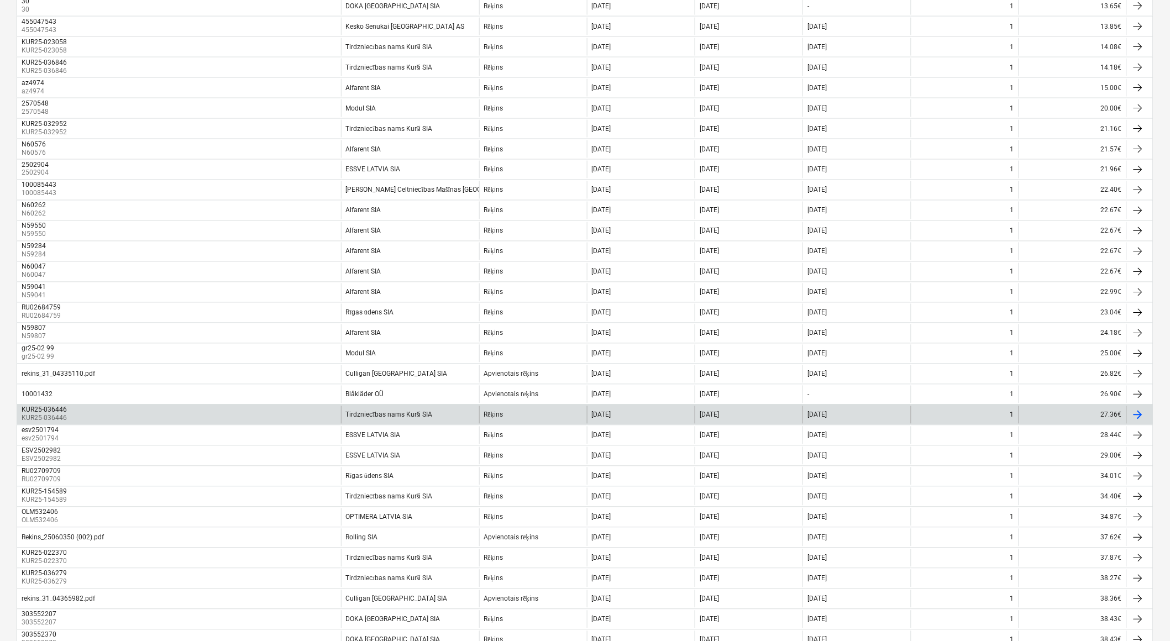
scroll to position [655, 0]
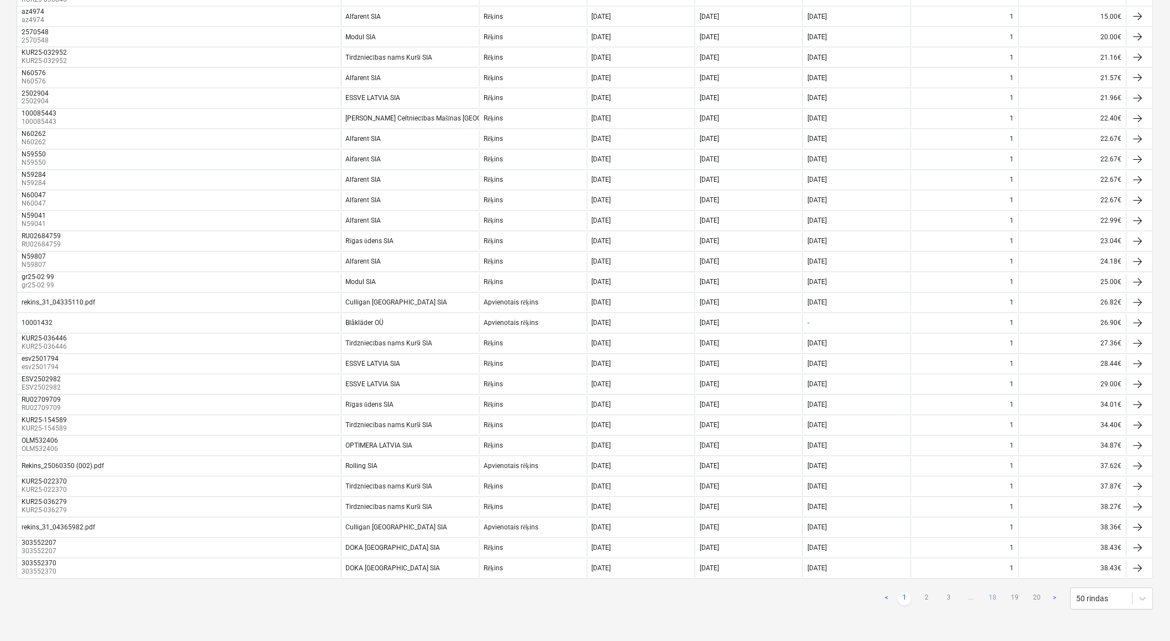
click at [995, 599] on link "18" at bounding box center [992, 598] width 13 height 13
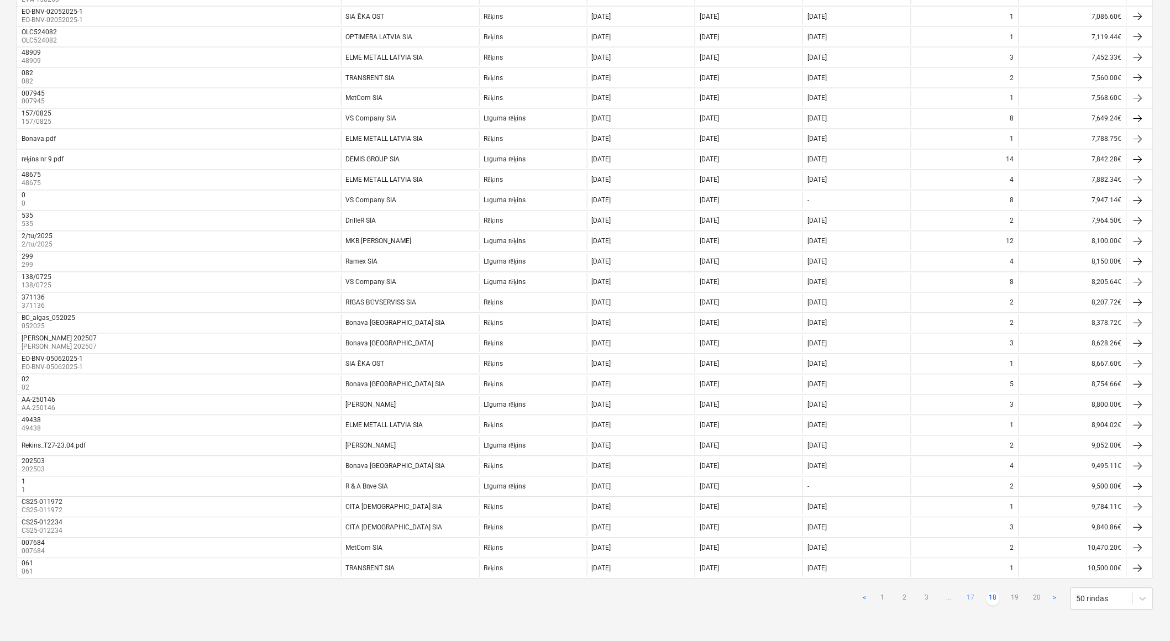
click at [973, 598] on link "17" at bounding box center [970, 598] width 13 height 13
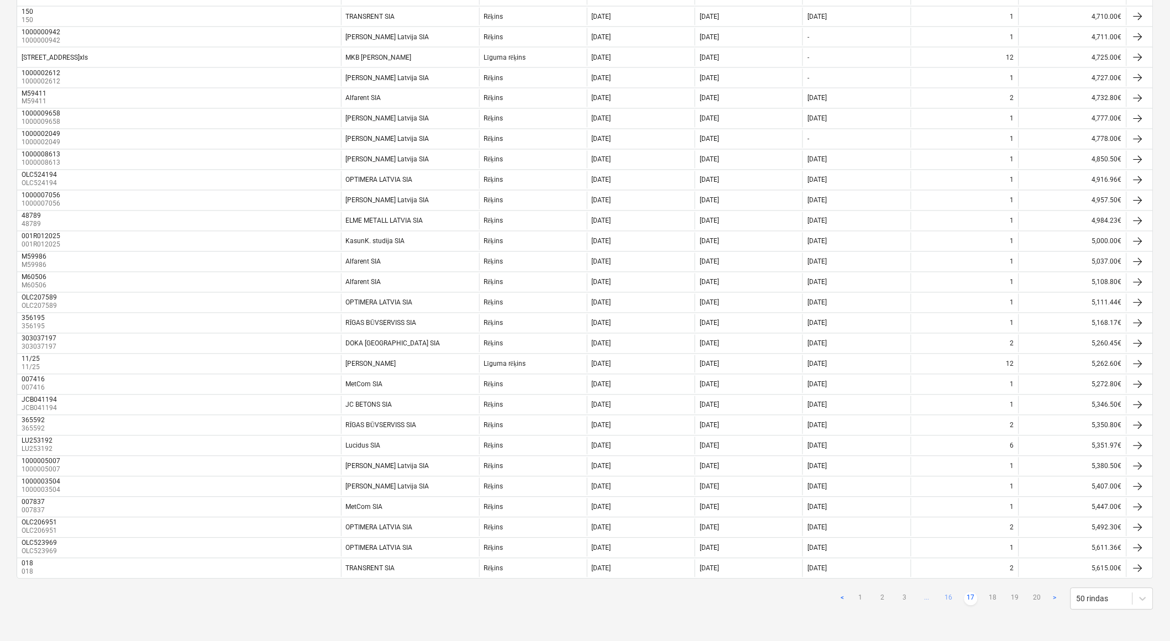
click at [954, 600] on link "16" at bounding box center [948, 598] width 13 height 13
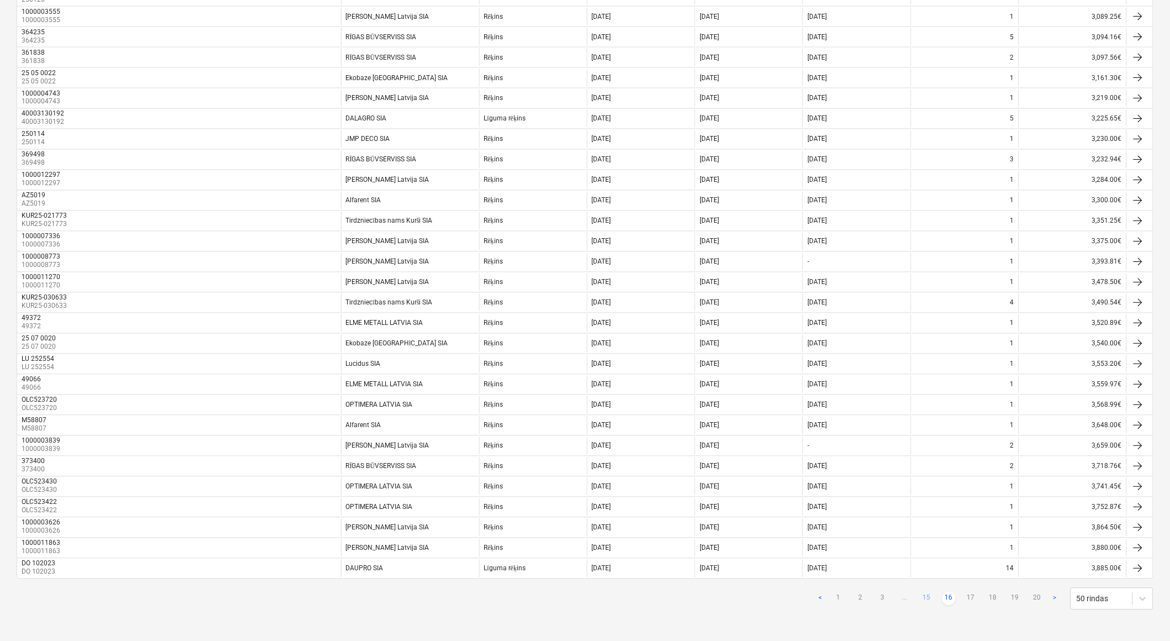
click at [932, 599] on link "15" at bounding box center [926, 598] width 13 height 13
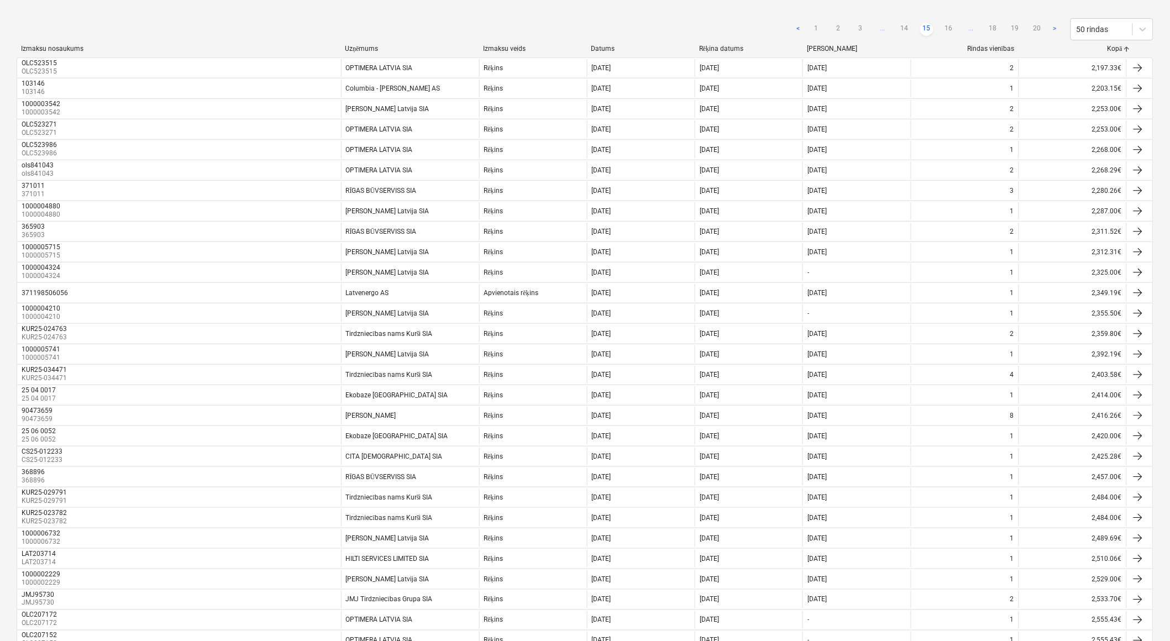
scroll to position [41, 0]
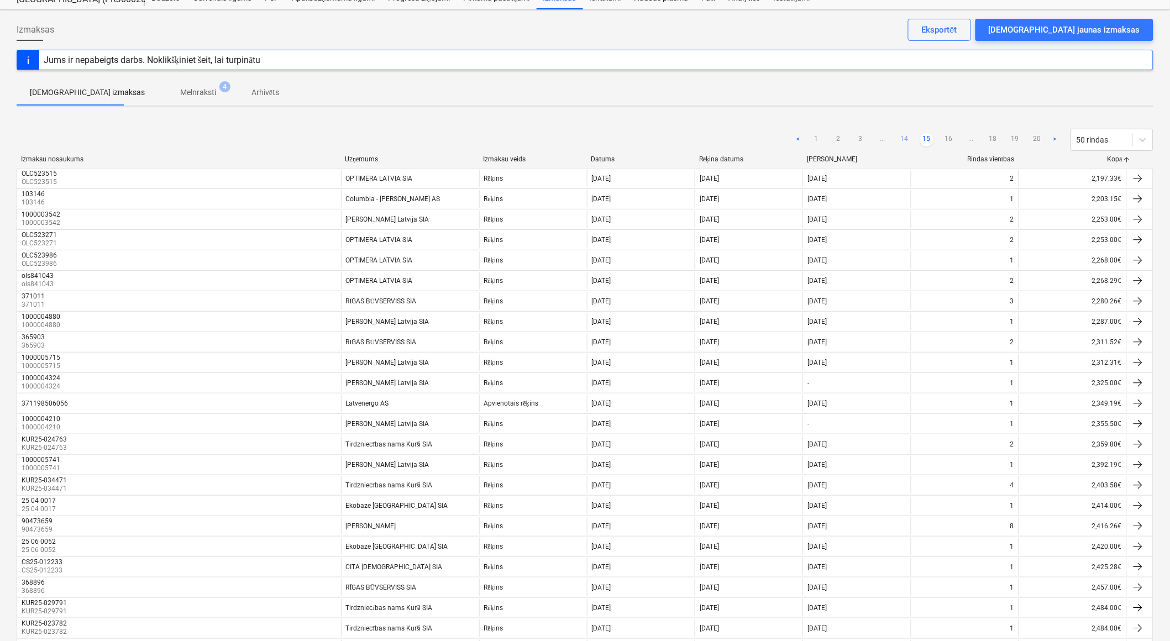
click at [904, 136] on link "14" at bounding box center [904, 139] width 13 height 13
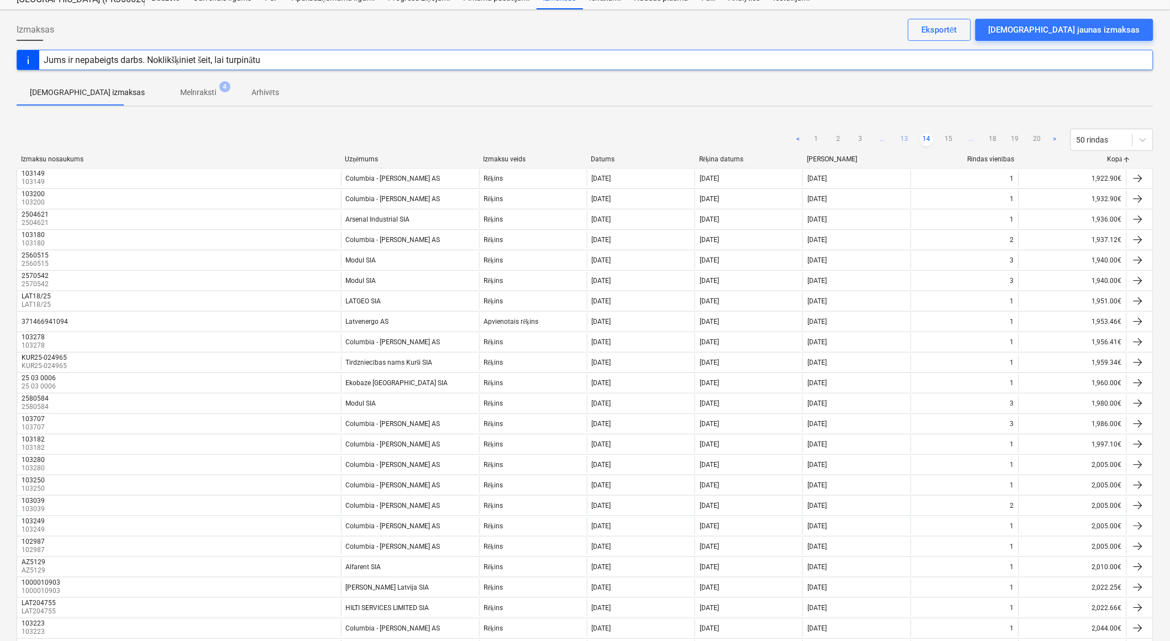
click at [904, 138] on link "13" at bounding box center [904, 139] width 13 height 13
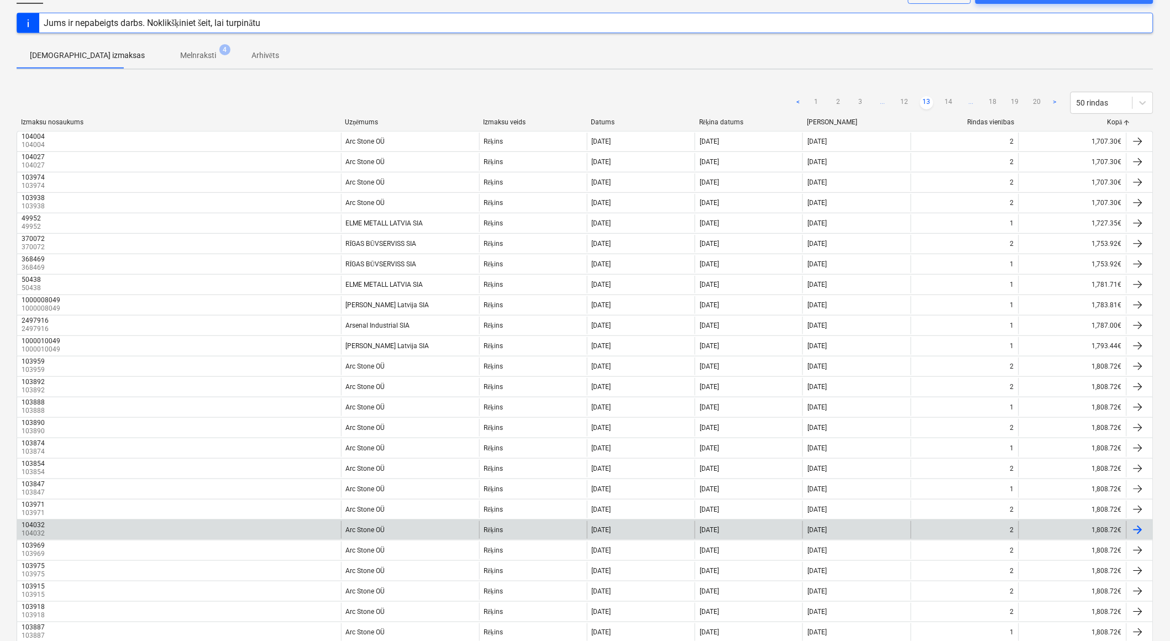
scroll to position [0, 0]
